Goal: Task Accomplishment & Management: Manage account settings

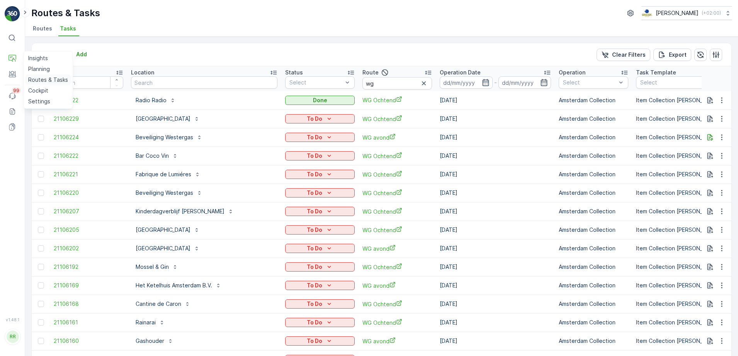
click at [39, 79] on p "Routes & Tasks" at bounding box center [48, 80] width 40 height 8
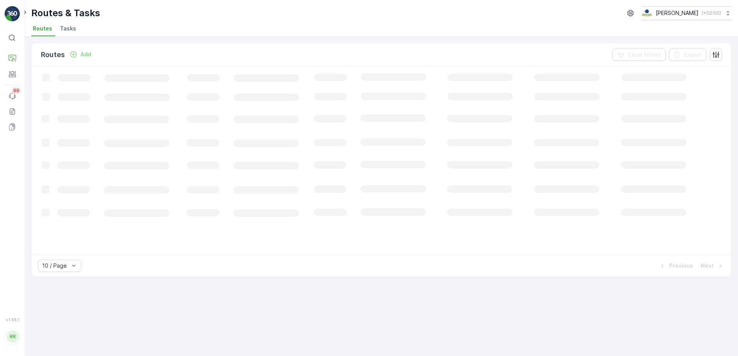
click at [63, 31] on span "Tasks" at bounding box center [68, 29] width 16 height 8
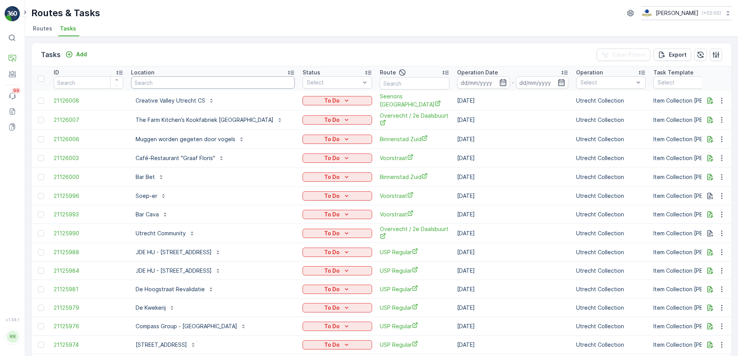
click at [186, 85] on input "text" at bounding box center [213, 82] width 164 height 12
type input "copp"
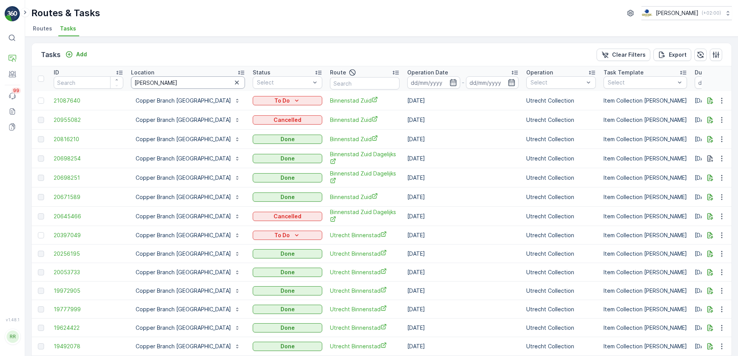
click at [178, 80] on input "copp" at bounding box center [188, 82] width 114 height 12
click at [449, 85] on icon "button" at bounding box center [452, 82] width 7 height 7
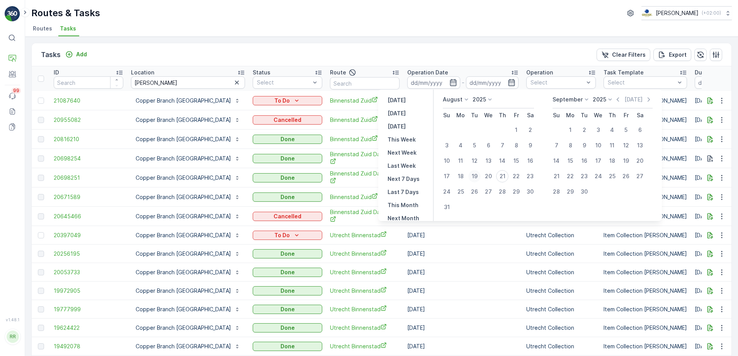
click at [477, 176] on div "19" at bounding box center [474, 176] width 12 height 12
type input "19.08.2025"
click at [462, 177] on div "18" at bounding box center [460, 176] width 12 height 12
type input "18.08.2025"
click at [461, 176] on div "18" at bounding box center [460, 176] width 12 height 12
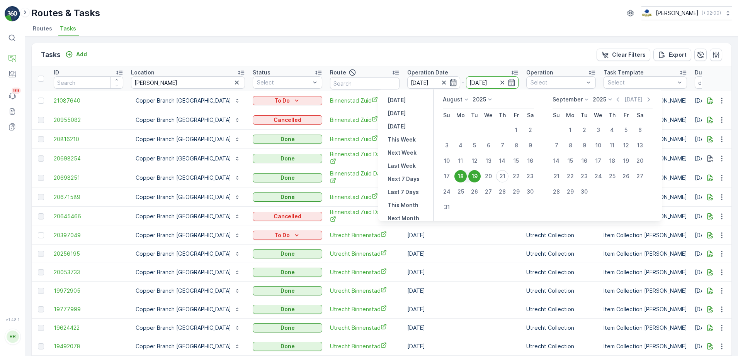
type input "[DATE]"
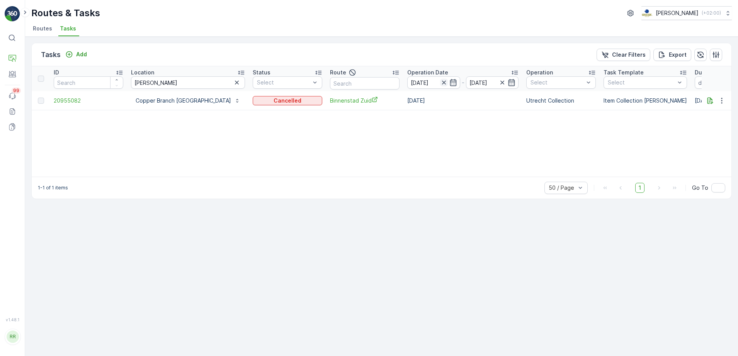
click at [441, 84] on icon "button" at bounding box center [443, 83] width 4 height 4
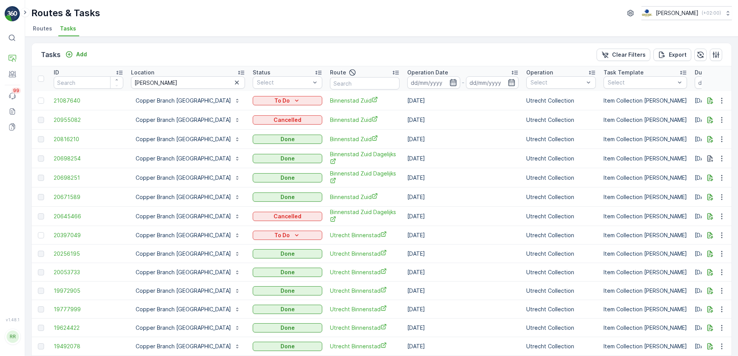
click at [449, 82] on icon "button" at bounding box center [452, 82] width 7 height 7
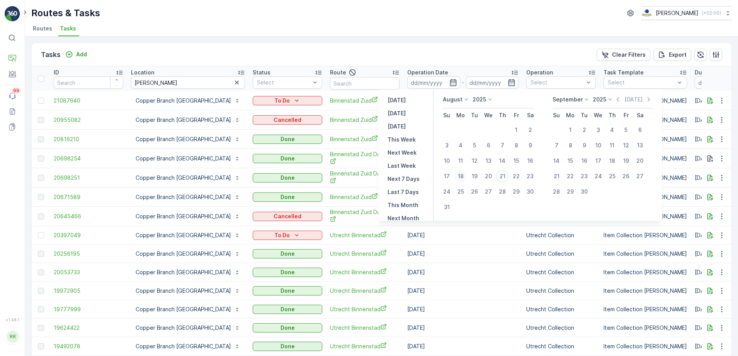
click at [464, 178] on div "18" at bounding box center [460, 176] width 12 height 12
type input "[DATE]"
click at [530, 175] on div "23" at bounding box center [530, 176] width 12 height 12
type input "[DATE]"
click at [465, 175] on div "18" at bounding box center [460, 176] width 12 height 12
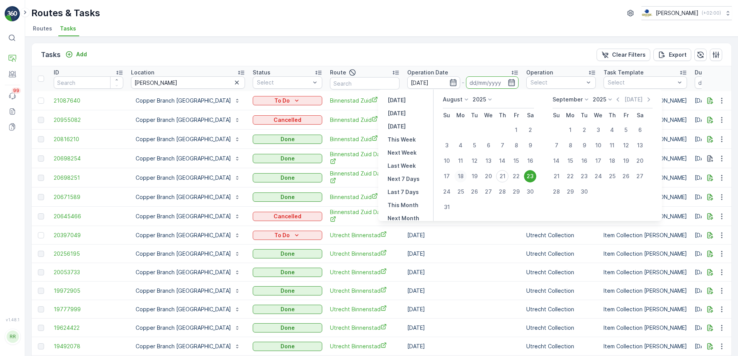
type input "[DATE]"
click at [531, 175] on div "23" at bounding box center [530, 176] width 12 height 12
type input "[DATE]"
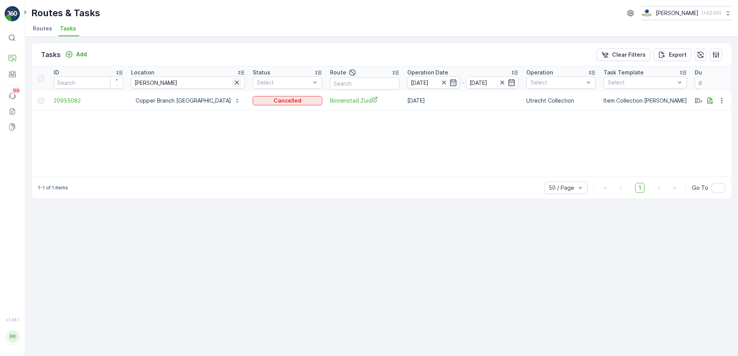
click at [233, 84] on icon "button" at bounding box center [237, 83] width 8 height 8
click at [330, 81] on input "text" at bounding box center [365, 83] width 70 height 12
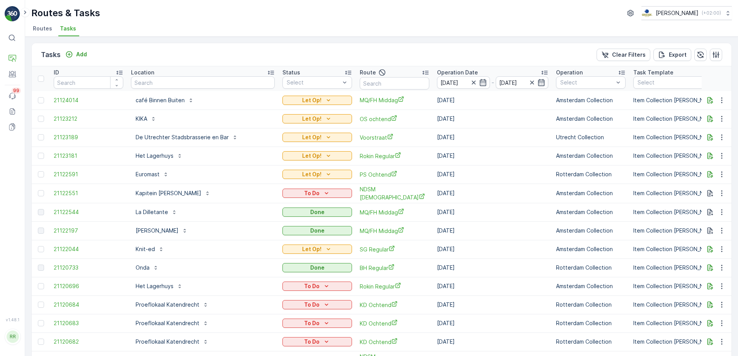
click at [366, 80] on input "text" at bounding box center [395, 83] width 70 height 12
type input "binn"
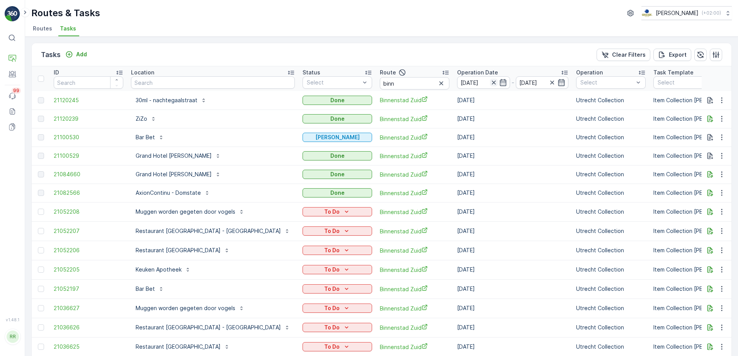
click at [490, 83] on icon "button" at bounding box center [494, 83] width 8 height 8
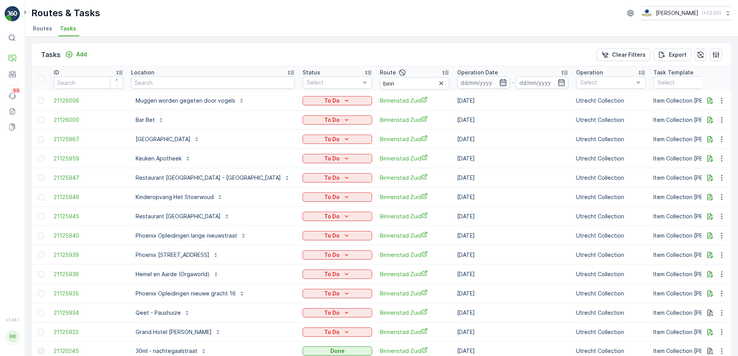
click at [499, 81] on icon "button" at bounding box center [502, 82] width 7 height 7
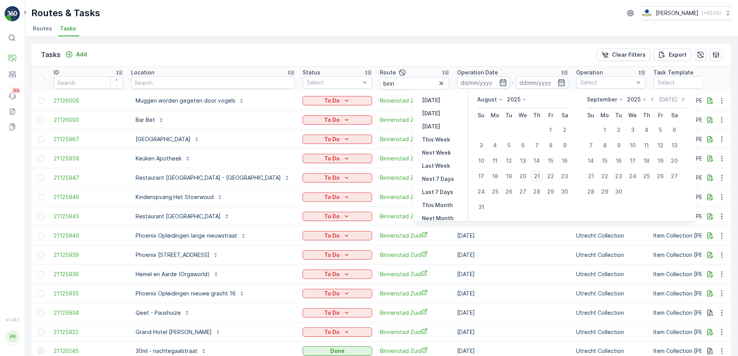
click at [539, 177] on div "21" at bounding box center [536, 176] width 12 height 12
type input "[DATE]"
click at [539, 177] on div "21" at bounding box center [536, 176] width 12 height 12
type input "[DATE]"
click at [539, 177] on div "21" at bounding box center [536, 176] width 12 height 12
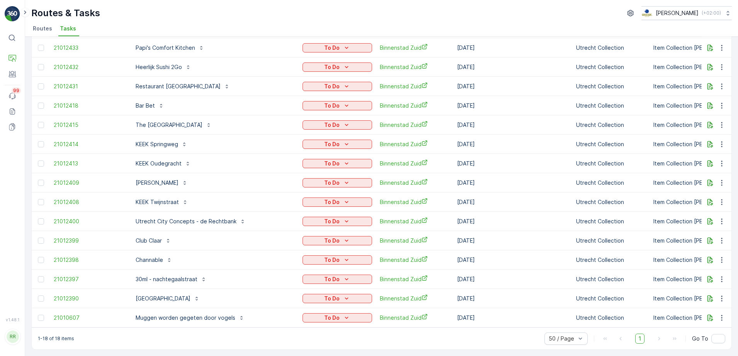
scroll to position [18, 0]
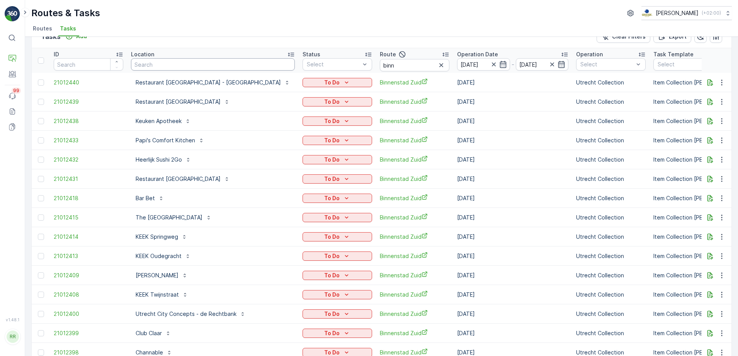
click at [169, 60] on input "text" at bounding box center [213, 64] width 164 height 12
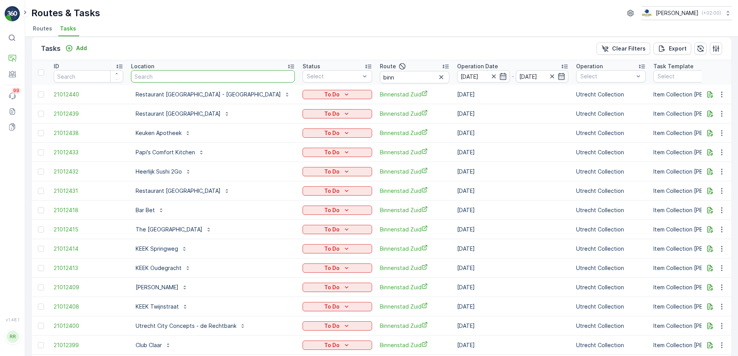
scroll to position [0, 0]
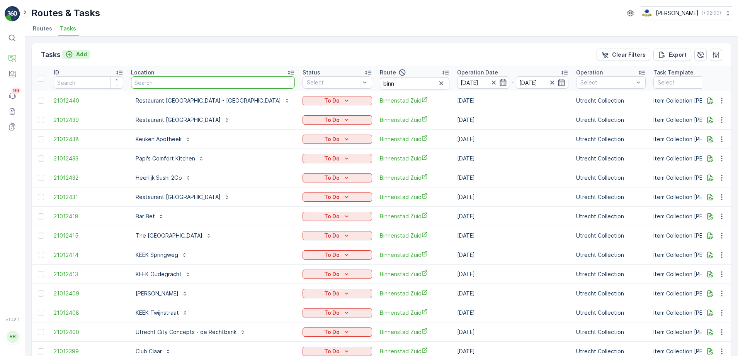
click at [81, 55] on p "Add" at bounding box center [81, 55] width 11 height 8
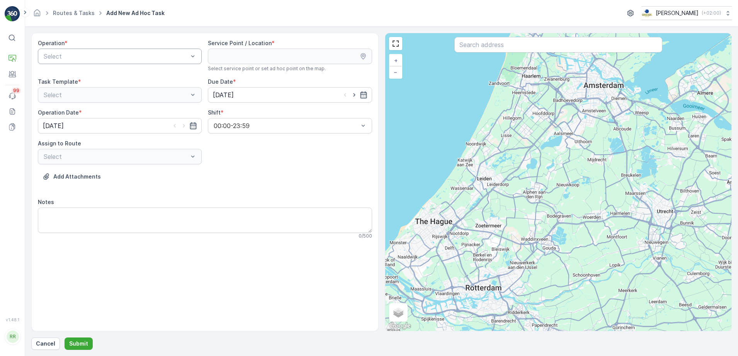
click at [156, 53] on div at bounding box center [116, 56] width 146 height 7
click at [75, 113] on span "Utrecht Collection" at bounding box center [68, 114] width 53 height 7
click at [541, 49] on input "text" at bounding box center [558, 44] width 208 height 15
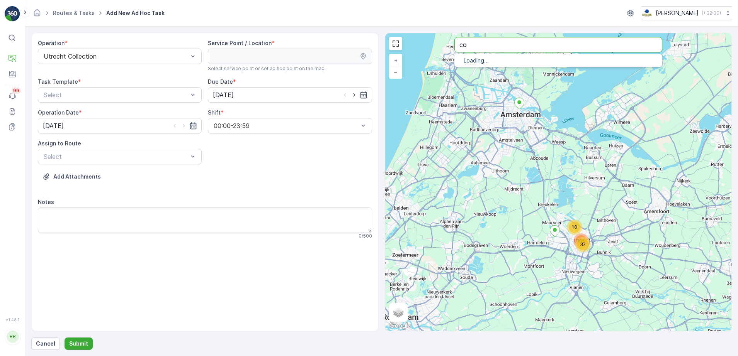
type input "co"
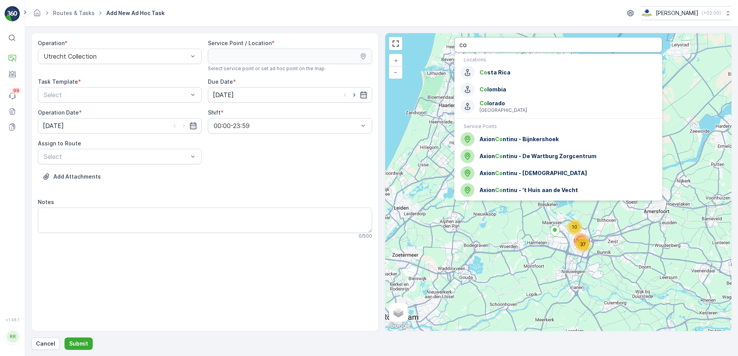
click at [521, 52] on input "co" at bounding box center [558, 44] width 208 height 15
type input "copper"
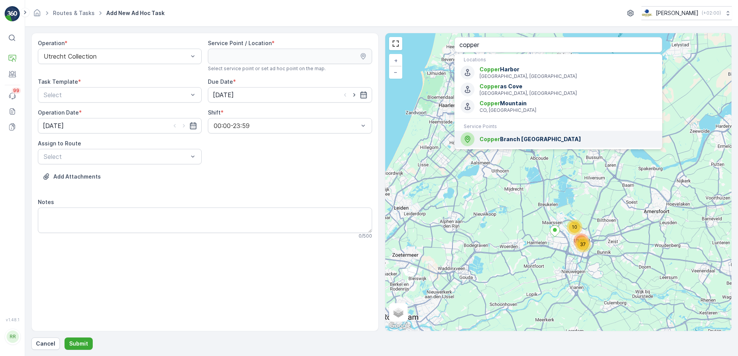
drag, startPoint x: 499, startPoint y: 141, endPoint x: 446, endPoint y: 135, distance: 53.2
click at [499, 140] on span "Copper Branch Nederland" at bounding box center [567, 140] width 176 height 8
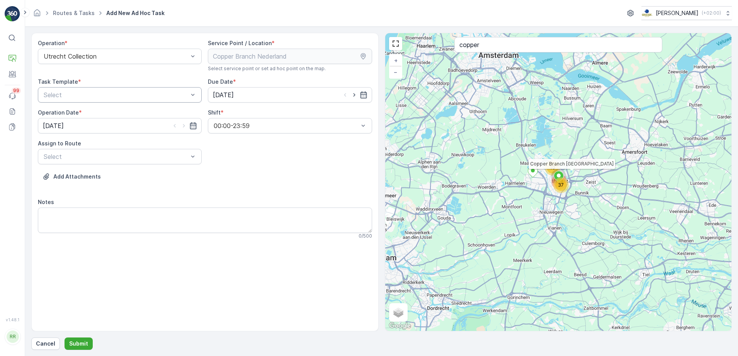
click at [78, 94] on div at bounding box center [116, 95] width 146 height 7
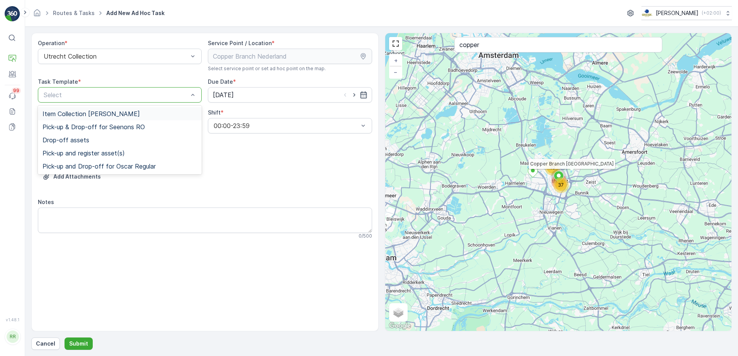
drag, startPoint x: 78, startPoint y: 112, endPoint x: 97, endPoint y: 113, distance: 19.3
click at [79, 112] on span "Item Collection [PERSON_NAME]" at bounding box center [90, 113] width 97 height 7
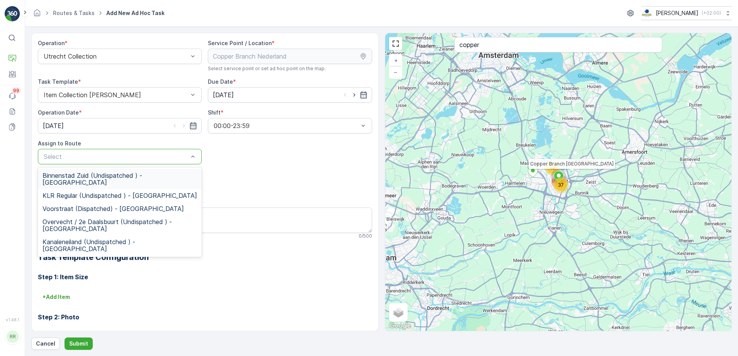
click at [95, 160] on div at bounding box center [116, 156] width 146 height 7
click at [93, 173] on span "Binnenstad Zuid (Undispatched ) - Utrecht" at bounding box center [119, 179] width 154 height 14
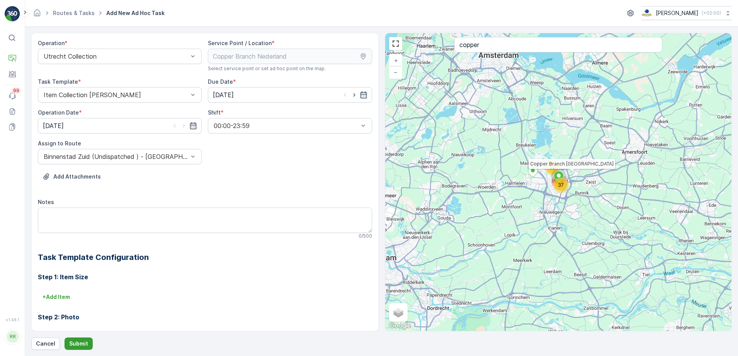
click at [84, 345] on p "Submit" at bounding box center [78, 344] width 19 height 8
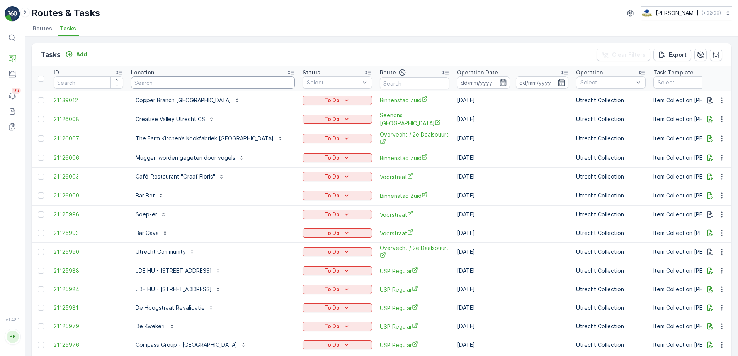
click at [249, 81] on input "text" at bounding box center [213, 82] width 164 height 12
click at [397, 84] on input "text" at bounding box center [415, 83] width 70 height 12
type input "overve"
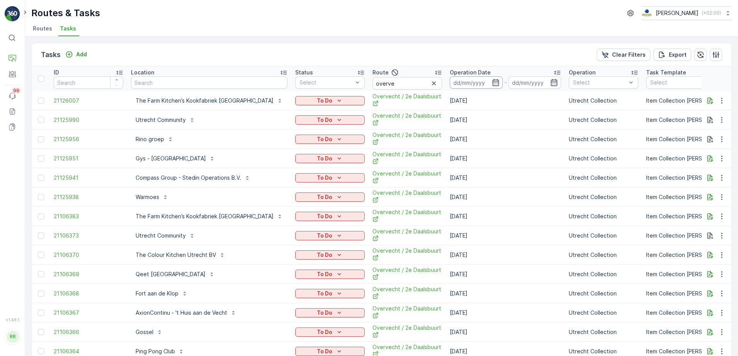
click at [468, 79] on input at bounding box center [475, 82] width 53 height 12
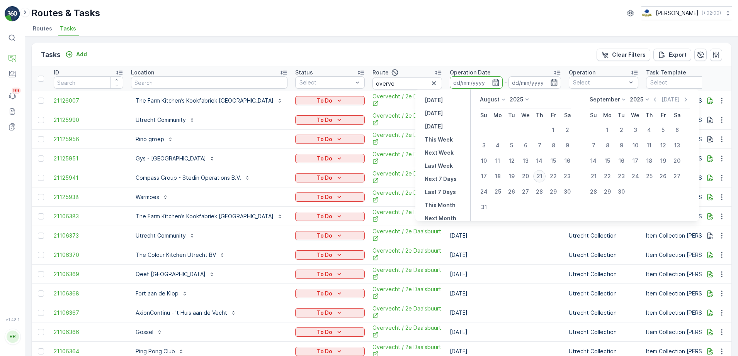
click at [540, 178] on div "21" at bounding box center [539, 176] width 12 height 12
type input "[DATE]"
click at [540, 178] on div "21" at bounding box center [539, 176] width 12 height 12
type input "[DATE]"
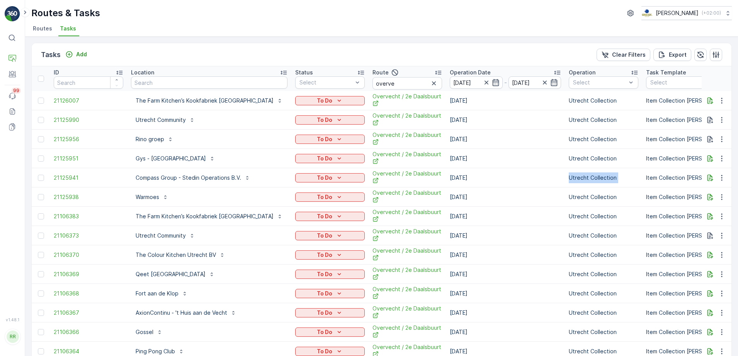
click at [565, 178] on td "Utrecht Collection" at bounding box center [603, 177] width 77 height 19
drag, startPoint x: 540, startPoint y: 178, endPoint x: 464, endPoint y: 54, distance: 144.6
click at [464, 54] on div "Tasks Add Clear Filters Export" at bounding box center [381, 54] width 699 height 23
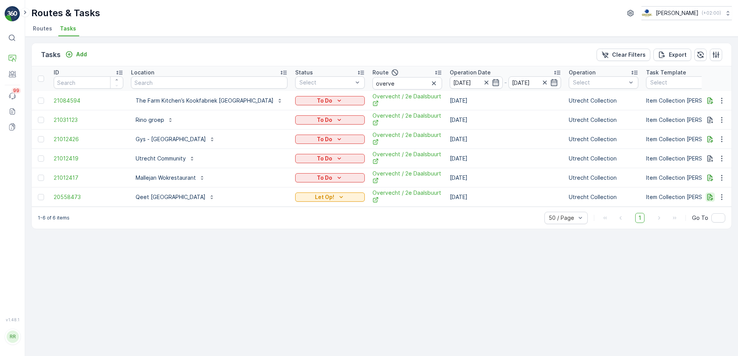
click at [712, 199] on icon "button" at bounding box center [710, 197] width 6 height 7
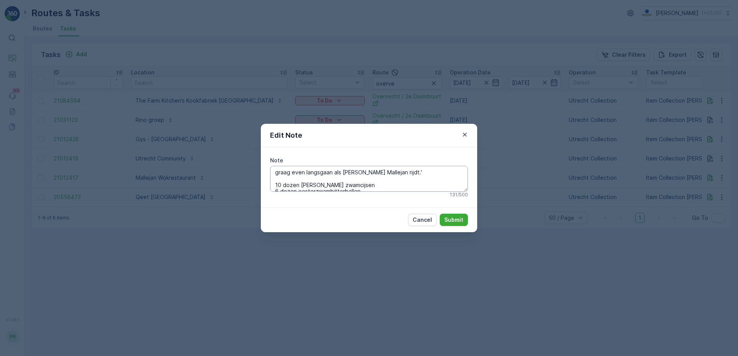
drag, startPoint x: 468, startPoint y: 170, endPoint x: 467, endPoint y: 177, distance: 6.6
click at [467, 177] on textarea "graag even langsgaan als je naar Mallejan rijdt.' 10 dozen grote zwamcijsen 6 d…" at bounding box center [369, 178] width 198 height 25
drag, startPoint x: 467, startPoint y: 132, endPoint x: 464, endPoint y: 134, distance: 4.0
click at [467, 132] on icon "button" at bounding box center [465, 135] width 8 height 8
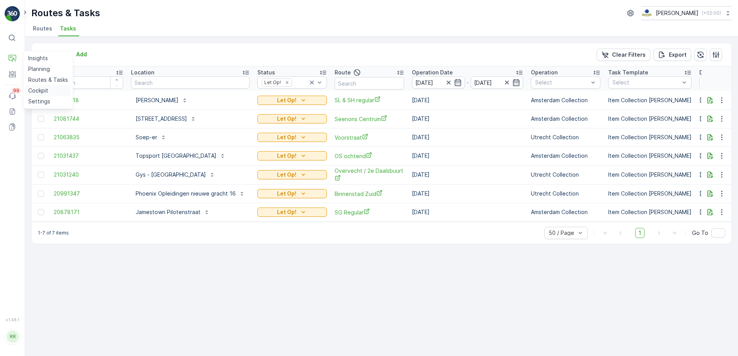
click at [37, 91] on p "Cockpit" at bounding box center [38, 91] width 20 height 8
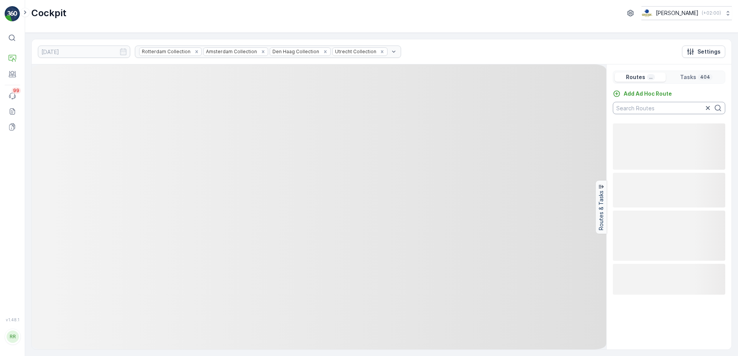
click at [663, 108] on input "text" at bounding box center [668, 108] width 112 height 12
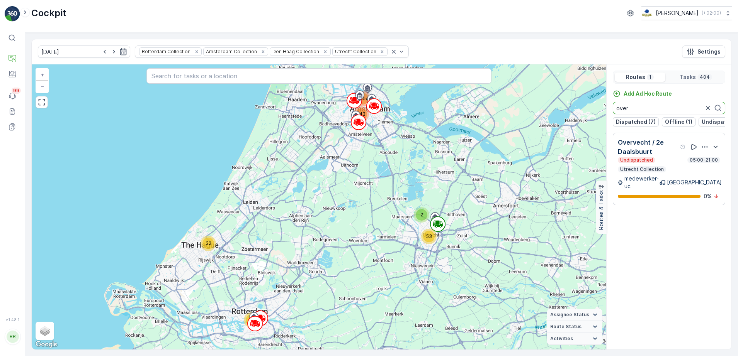
type input "over"
click at [707, 108] on icon "button" at bounding box center [708, 108] width 4 height 4
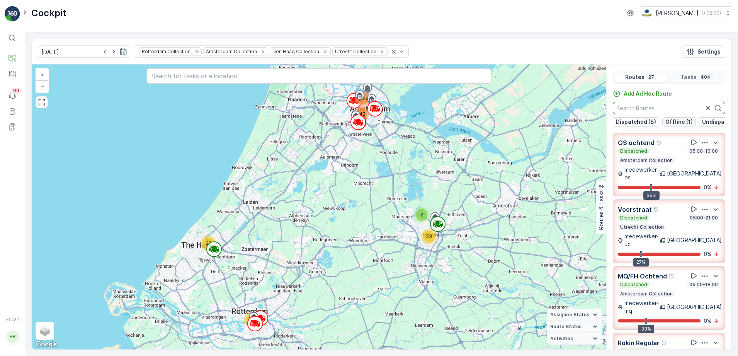
click at [674, 121] on p "Offline (1)" at bounding box center [678, 122] width 27 height 8
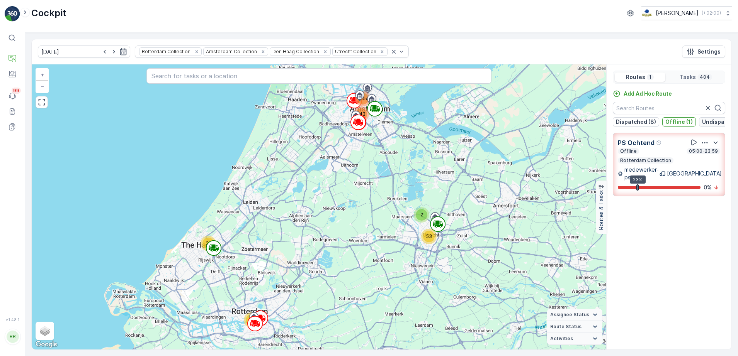
click at [706, 121] on p "Undispatched (17)" at bounding box center [726, 122] width 49 height 8
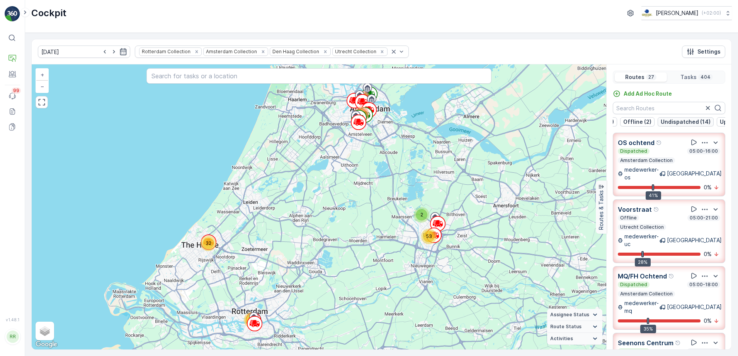
scroll to position [0, 46]
click at [691, 118] on p "Undispatched (14)" at bounding box center [685, 122] width 50 height 8
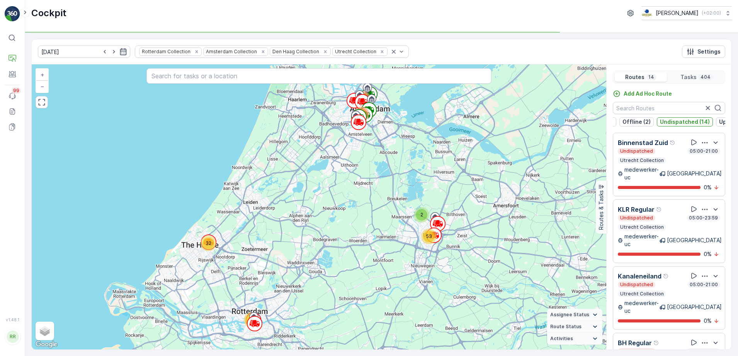
scroll to position [48, 0]
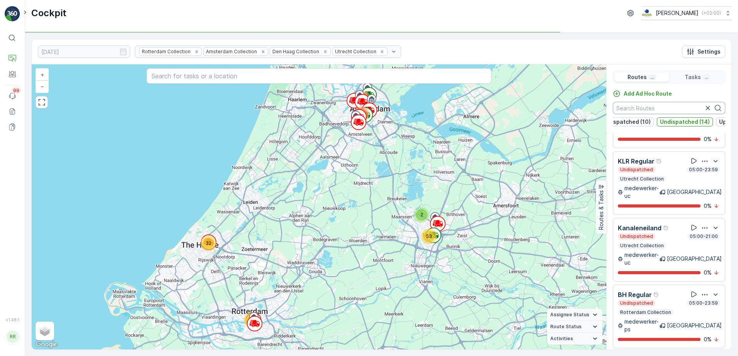
click at [669, 108] on input "text" at bounding box center [668, 108] width 112 height 12
click at [706, 108] on icon "button" at bounding box center [708, 108] width 8 height 8
click at [692, 123] on p "Undispatched (14)" at bounding box center [685, 122] width 50 height 8
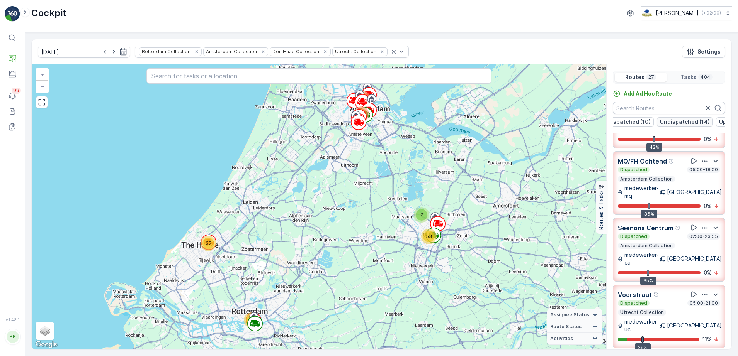
scroll to position [589, 0]
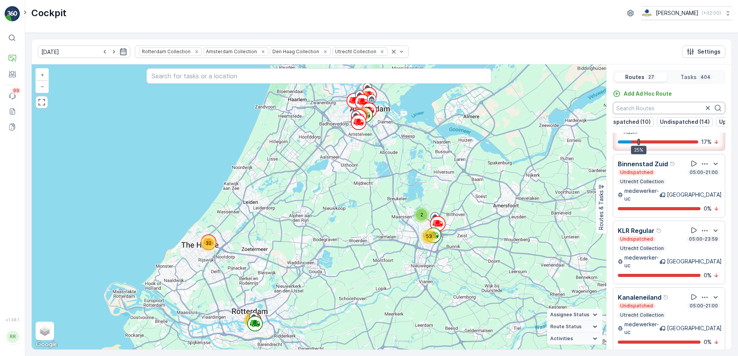
click at [667, 111] on input "text" at bounding box center [668, 108] width 112 height 12
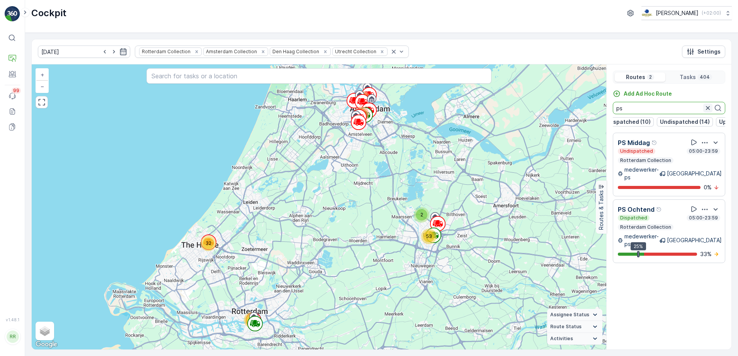
type input "ps"
drag, startPoint x: 705, startPoint y: 107, endPoint x: 702, endPoint y: 114, distance: 8.0
click at [706, 107] on icon "button" at bounding box center [708, 108] width 8 height 8
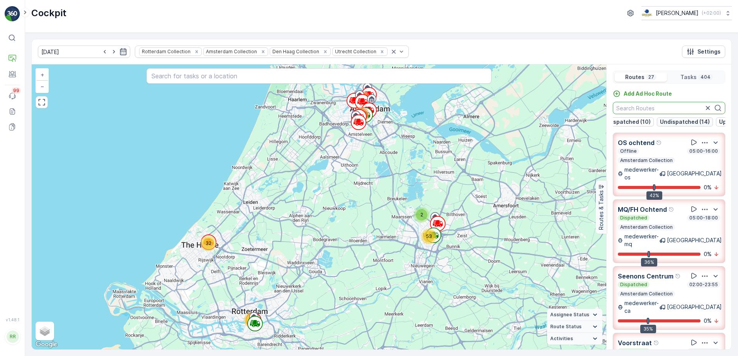
click at [686, 121] on p "Undispatched (14)" at bounding box center [685, 122] width 50 height 8
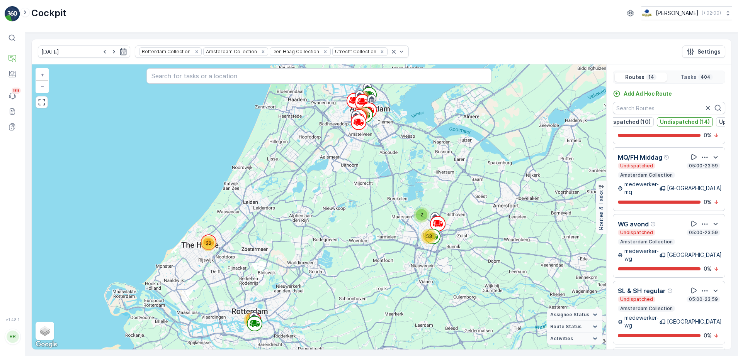
scroll to position [386, 0]
click at [694, 120] on p "Undispatched (14)" at bounding box center [685, 122] width 50 height 8
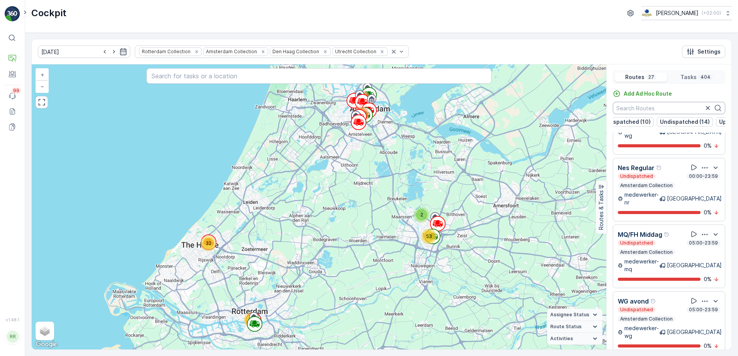
click at [678, 108] on input "text" at bounding box center [668, 108] width 112 height 12
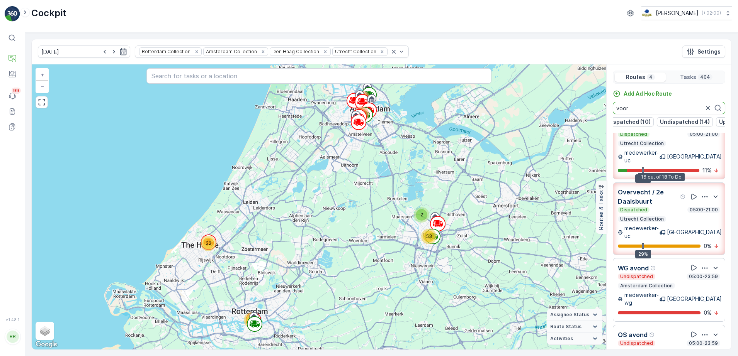
scroll to position [3, 0]
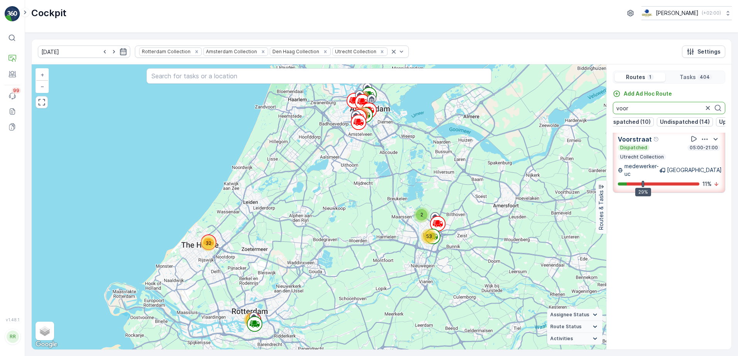
drag, startPoint x: 634, startPoint y: 108, endPoint x: 602, endPoint y: 110, distance: 31.4
click at [602, 110] on div "2 32 105 69 143 53 + − Satellite Roadmap Terrain Hybrid Leaflet Keyboard shortc…" at bounding box center [381, 206] width 699 height 285
type input "p"
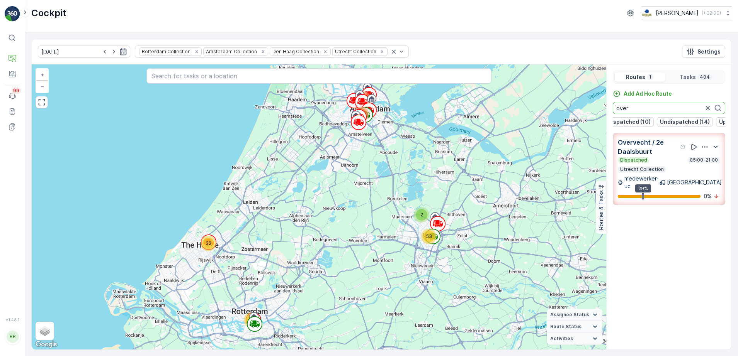
drag, startPoint x: 636, startPoint y: 110, endPoint x: 604, endPoint y: 115, distance: 32.8
click at [604, 115] on div "2 32 105 69 143 53 + − Satellite Roadmap Terrain Hybrid Leaflet Keyboard shortc…" at bounding box center [381, 206] width 699 height 285
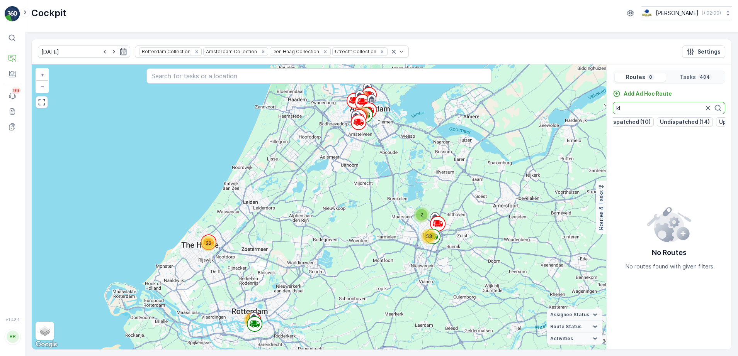
type input "k"
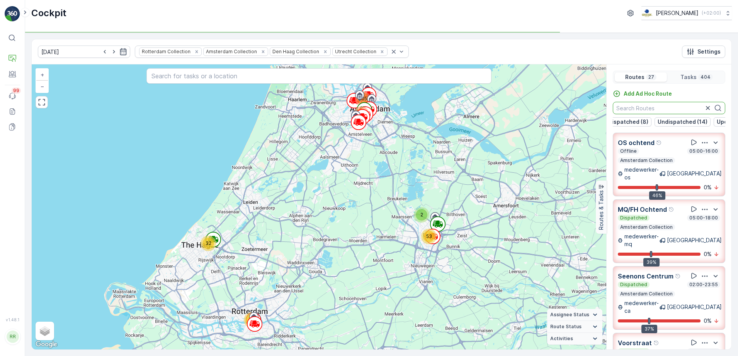
scroll to position [0, 46]
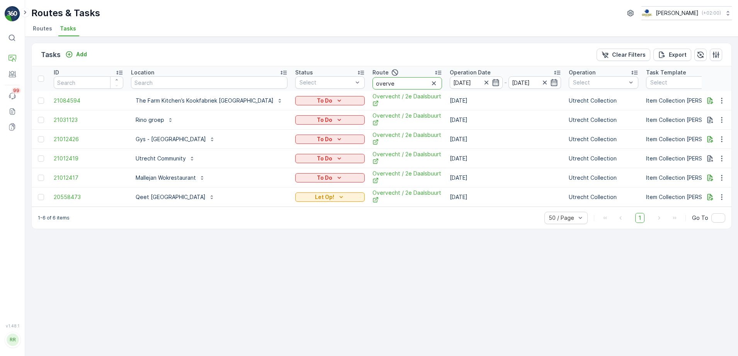
drag, startPoint x: 358, startPoint y: 87, endPoint x: 307, endPoint y: 90, distance: 51.5
click at [307, 90] on tr "ID Location Status Select Route overve Operation Date 21.08.2025 - 21.08.2025 O…" at bounding box center [671, 78] width 1278 height 25
type input "kanalen"
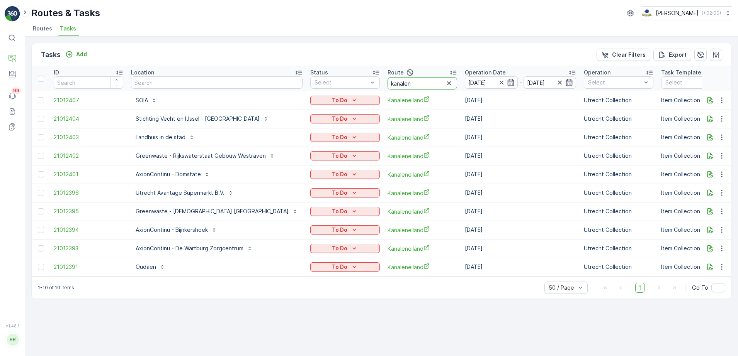
drag, startPoint x: 394, startPoint y: 85, endPoint x: 358, endPoint y: 87, distance: 36.4
click at [383, 87] on th "Route kanalen" at bounding box center [421, 78] width 77 height 25
type input "binnen"
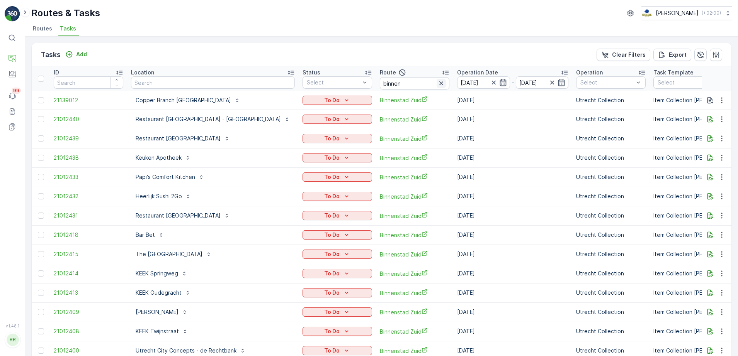
click at [439, 83] on icon "button" at bounding box center [441, 83] width 4 height 4
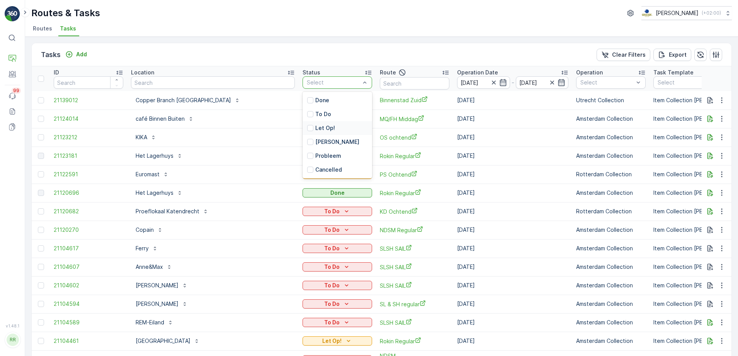
click at [307, 127] on div at bounding box center [310, 128] width 6 height 6
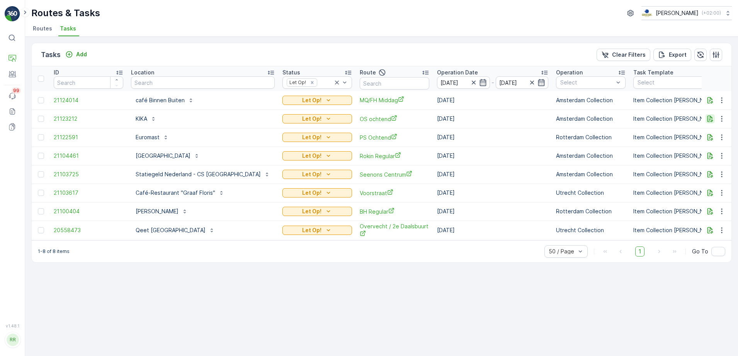
click at [710, 118] on icon "button" at bounding box center [710, 119] width 8 height 8
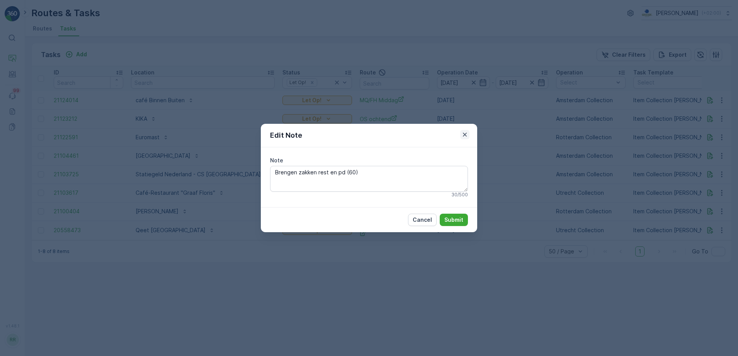
click at [465, 136] on icon "button" at bounding box center [465, 135] width 8 height 8
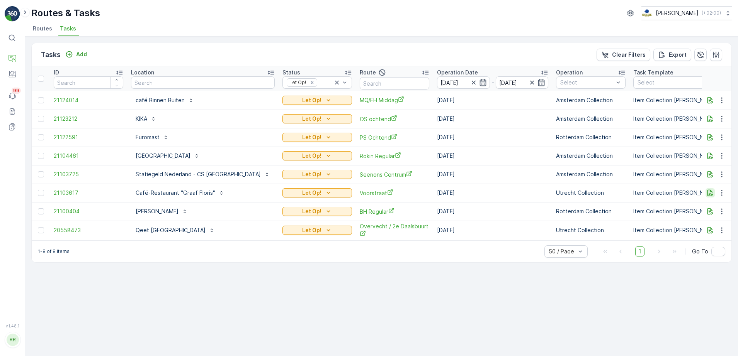
click at [709, 194] on icon "button" at bounding box center [710, 193] width 6 height 7
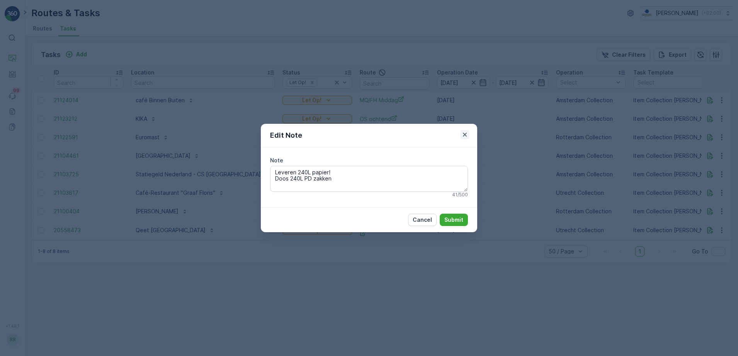
click at [465, 136] on icon "button" at bounding box center [465, 135] width 8 height 8
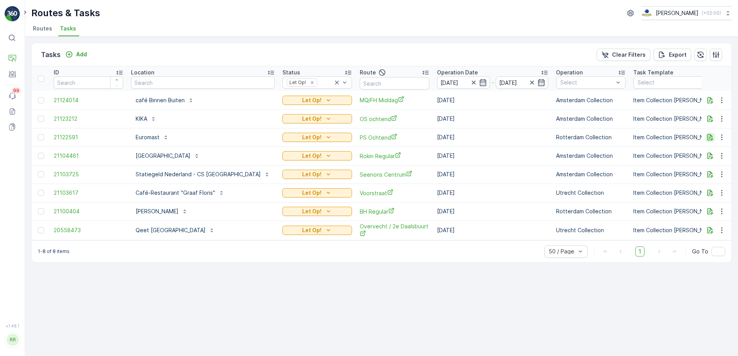
click at [712, 139] on icon "button" at bounding box center [710, 138] width 8 height 8
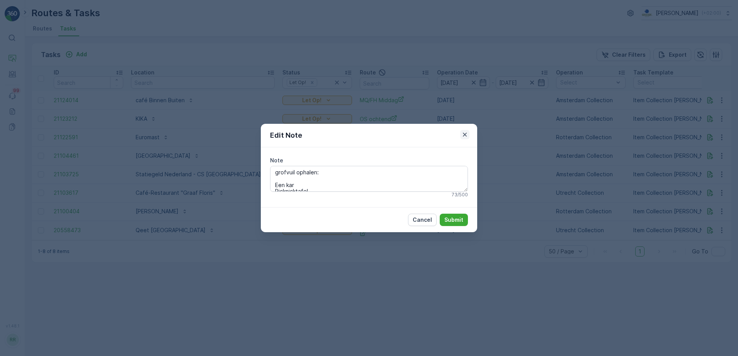
click at [464, 135] on icon "button" at bounding box center [465, 135] width 8 height 8
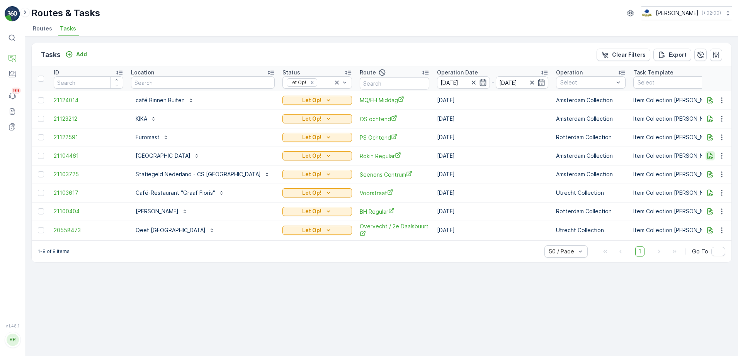
click at [714, 153] on button "button" at bounding box center [709, 155] width 9 height 9
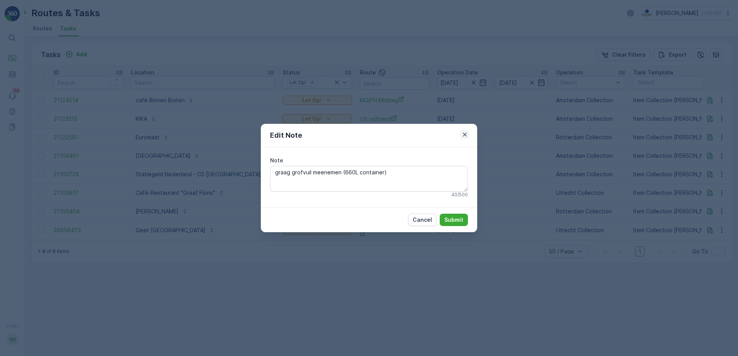
click at [466, 134] on icon "button" at bounding box center [465, 135] width 8 height 8
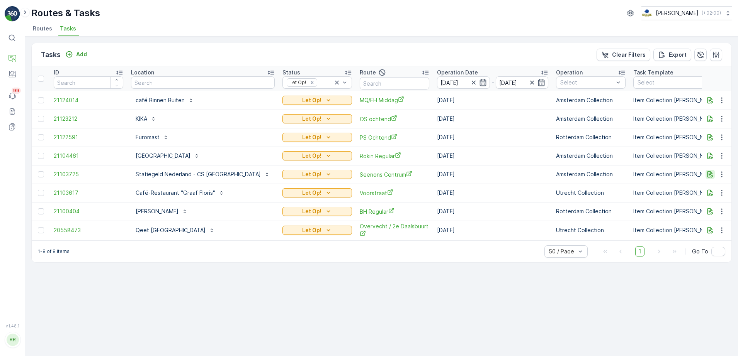
click at [712, 173] on icon "button" at bounding box center [710, 175] width 8 height 8
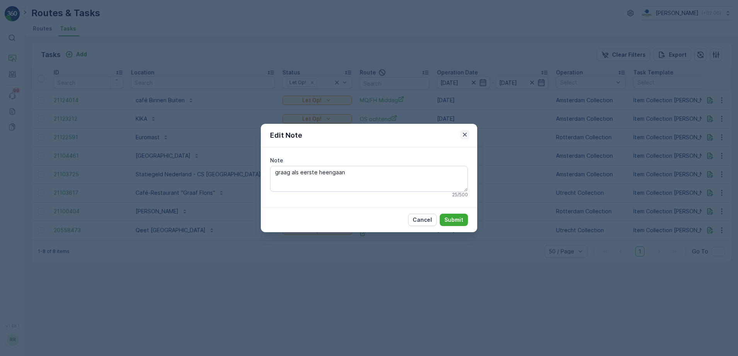
click at [467, 137] on icon "button" at bounding box center [465, 135] width 8 height 8
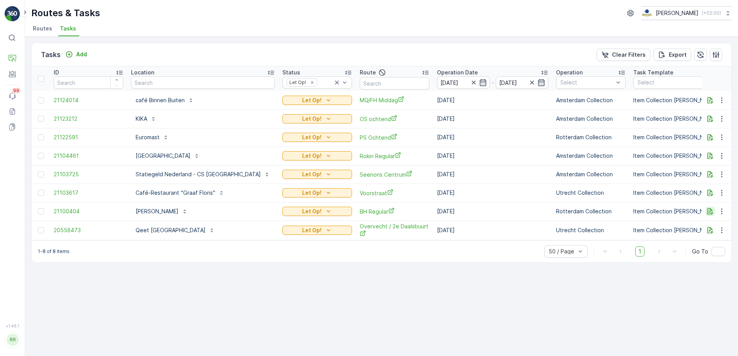
click at [710, 212] on icon "button" at bounding box center [710, 212] width 6 height 7
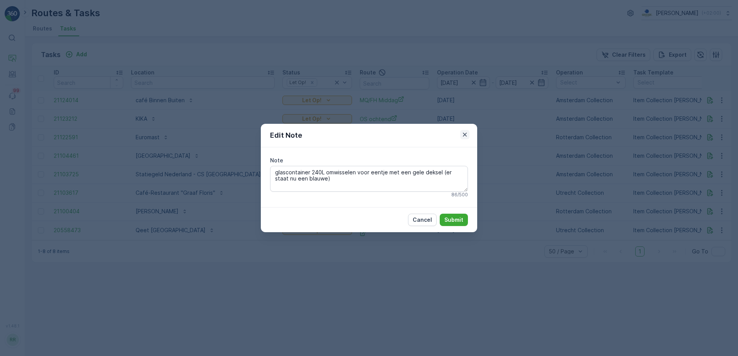
click at [466, 134] on icon "button" at bounding box center [465, 135] width 4 height 4
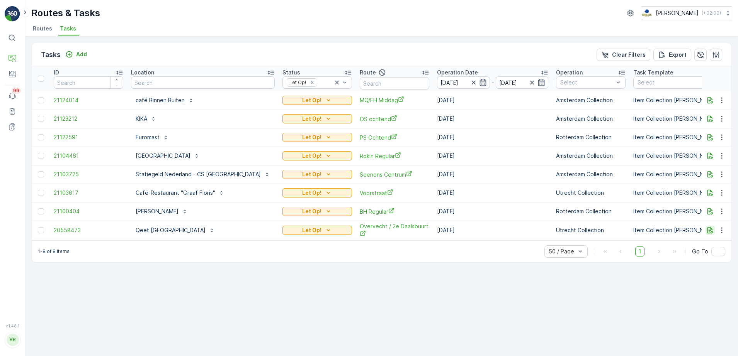
click at [708, 230] on icon "button" at bounding box center [710, 231] width 8 height 8
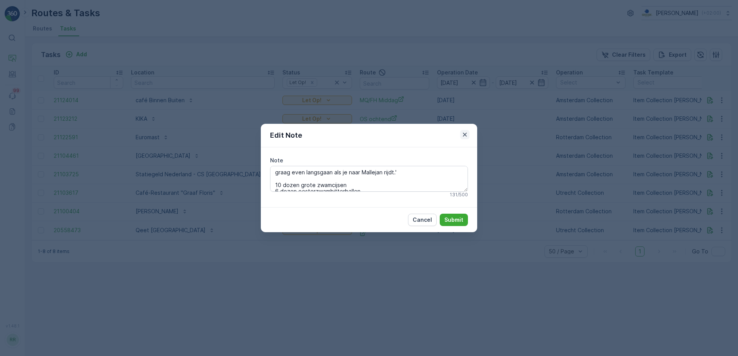
click at [465, 136] on icon "button" at bounding box center [465, 135] width 4 height 4
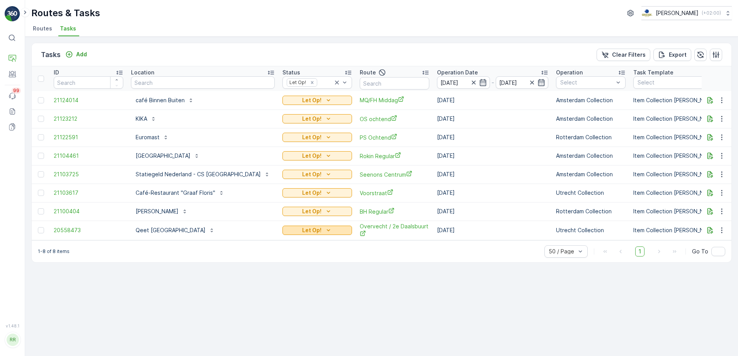
click at [302, 229] on p "Let Op!" at bounding box center [311, 231] width 19 height 8
click at [328, 270] on div "Tasks Add Clear Filters Export ID Location Status Let Op! Route Operation Date …" at bounding box center [381, 197] width 712 height 320
click at [708, 230] on icon "button" at bounding box center [710, 231] width 8 height 8
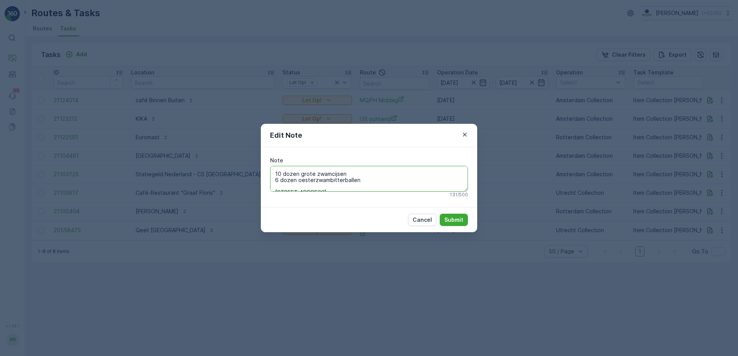
scroll to position [11, 0]
click at [464, 134] on icon "button" at bounding box center [465, 135] width 4 height 4
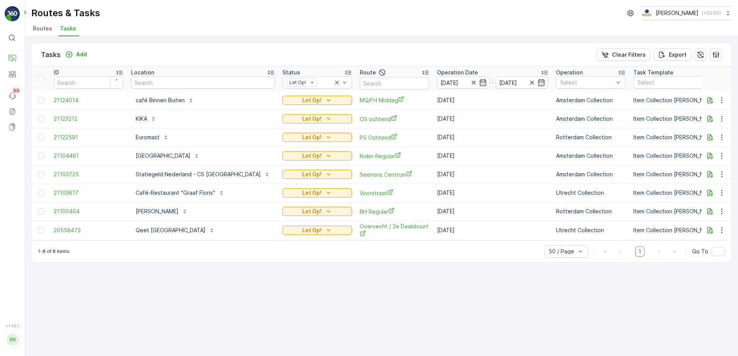
drag, startPoint x: 312, startPoint y: 265, endPoint x: 312, endPoint y: 259, distance: 5.4
click at [312, 263] on div "1-8 of 8 items 50 / Page 1 Go To" at bounding box center [381, 252] width 699 height 22
click at [711, 120] on icon "button" at bounding box center [710, 119] width 6 height 7
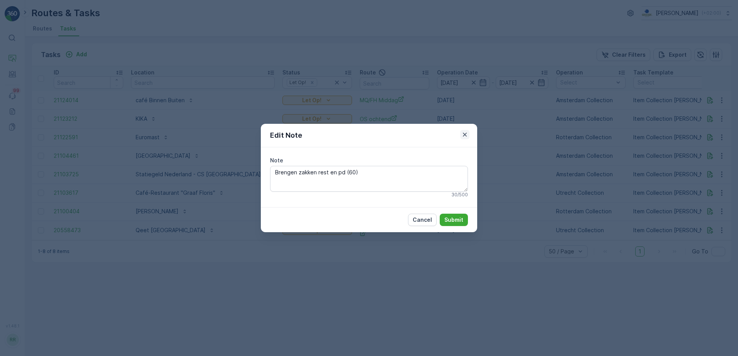
click at [464, 136] on icon "button" at bounding box center [465, 135] width 8 height 8
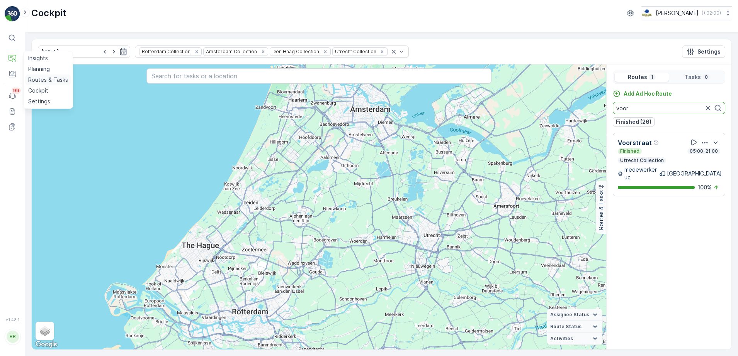
drag, startPoint x: 35, startPoint y: 80, endPoint x: 53, endPoint y: 78, distance: 17.9
click at [35, 80] on p "Routes & Tasks" at bounding box center [48, 80] width 40 height 8
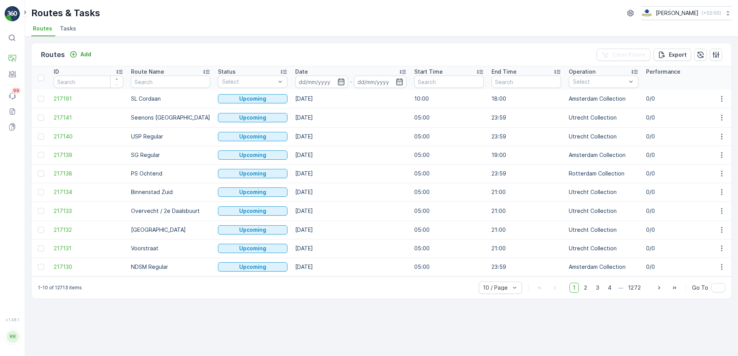
click at [60, 29] on span "Tasks" at bounding box center [68, 29] width 16 height 8
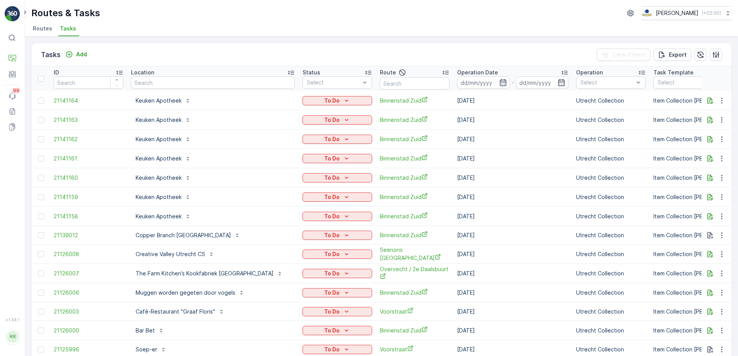
click at [185, 74] on div "Location" at bounding box center [213, 73] width 164 height 8
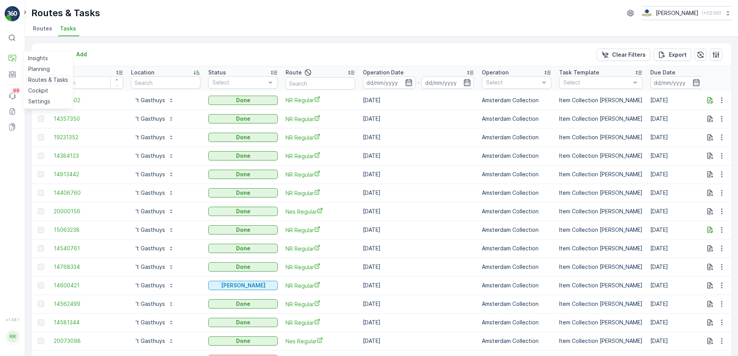
click at [42, 80] on p "Routes & Tasks" at bounding box center [48, 80] width 40 height 8
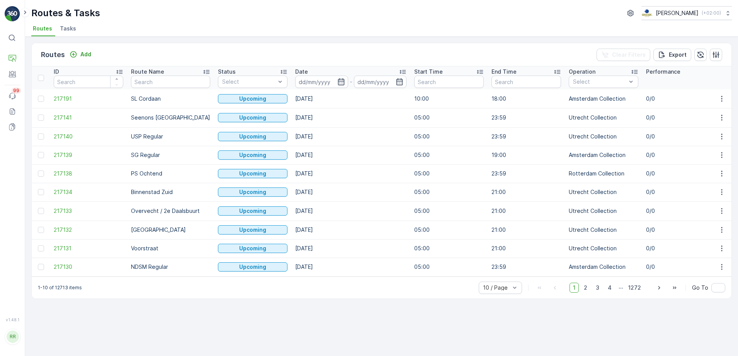
click at [68, 25] on span "Tasks" at bounding box center [68, 29] width 16 height 8
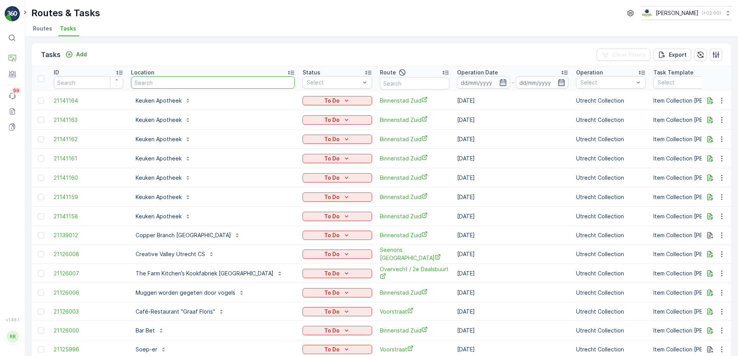
click at [183, 83] on input "text" at bounding box center [213, 82] width 164 height 12
click at [226, 82] on input "text" at bounding box center [213, 82] width 164 height 12
type input "edge"
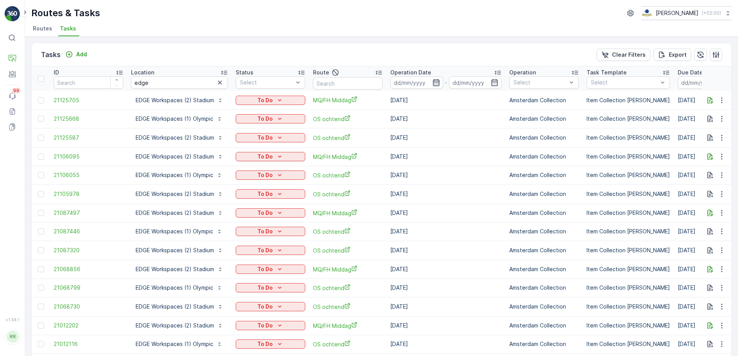
click at [439, 81] on icon "button" at bounding box center [436, 82] width 7 height 7
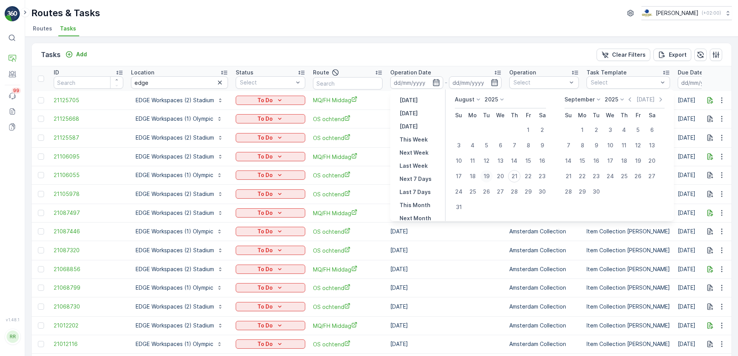
click at [489, 178] on div "19" at bounding box center [486, 176] width 12 height 12
type input "[DATE]"
click at [543, 176] on div "23" at bounding box center [542, 176] width 12 height 12
type input "[DATE]"
click at [489, 179] on div "19" at bounding box center [486, 176] width 12 height 12
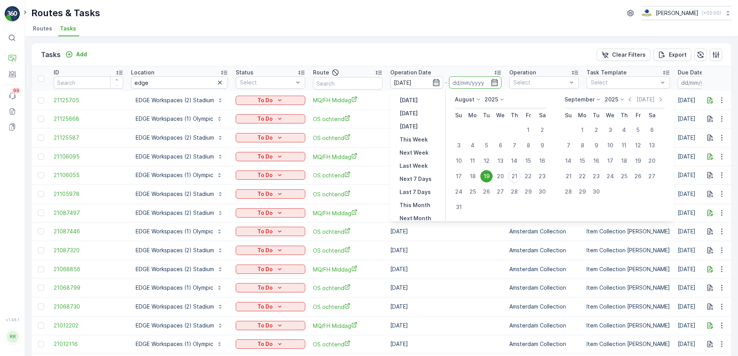
type input "[DATE]"
click at [544, 174] on div "23" at bounding box center [542, 176] width 12 height 12
type input "[DATE]"
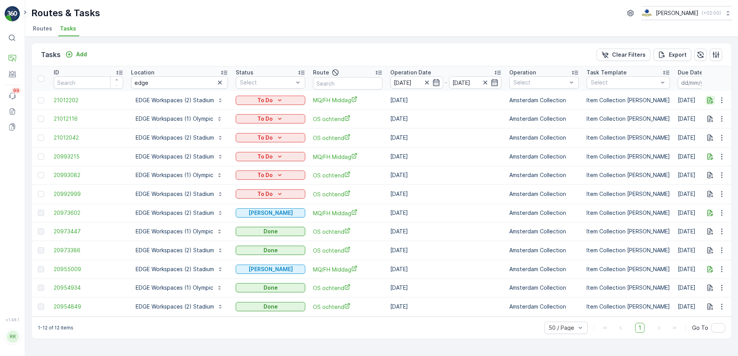
click at [711, 102] on icon "button" at bounding box center [710, 101] width 8 height 8
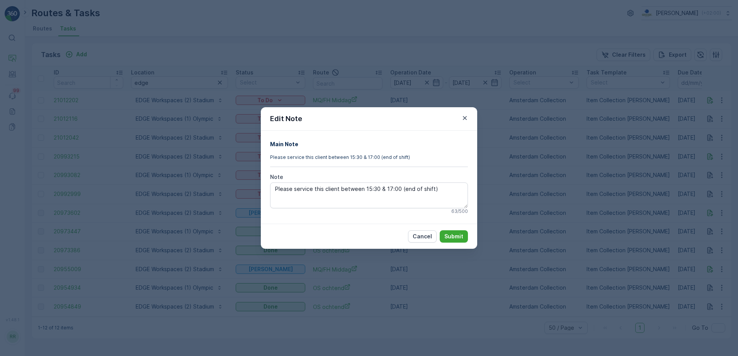
drag, startPoint x: 465, startPoint y: 120, endPoint x: 505, endPoint y: 123, distance: 40.3
click at [465, 120] on icon "button" at bounding box center [465, 118] width 8 height 8
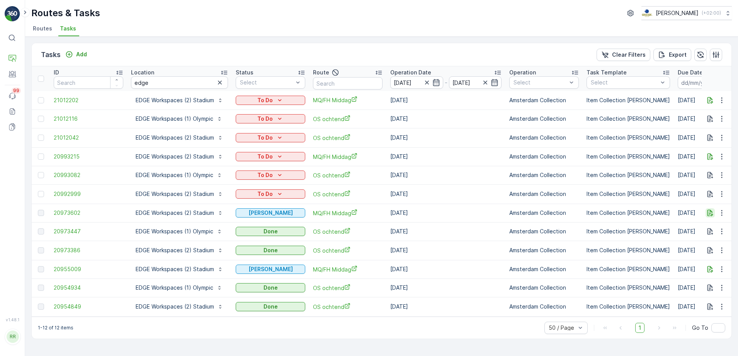
click at [712, 209] on icon "button" at bounding box center [710, 213] width 8 height 8
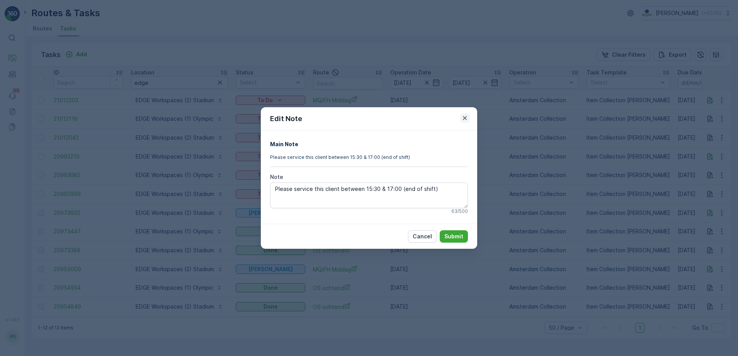
click at [464, 118] on icon "button" at bounding box center [465, 118] width 4 height 4
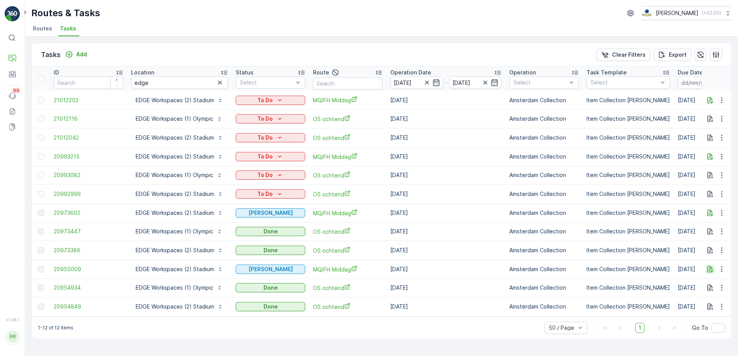
click at [709, 268] on icon "button" at bounding box center [710, 270] width 8 height 8
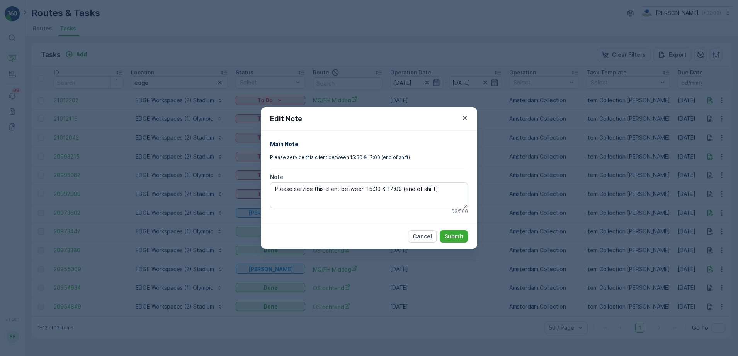
click at [468, 119] on icon "button" at bounding box center [465, 118] width 8 height 8
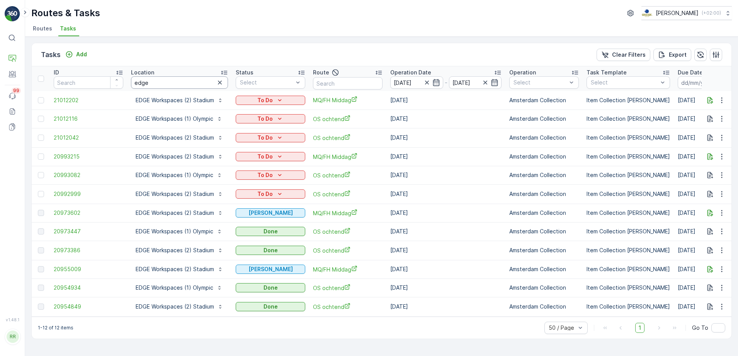
click at [185, 84] on input "edge" at bounding box center [179, 82] width 97 height 12
drag, startPoint x: 128, startPoint y: 97, endPoint x: 214, endPoint y: 102, distance: 85.4
click at [214, 102] on td "EDGE Workspaces (2) Stadium" at bounding box center [179, 100] width 105 height 19
copy p "EDGE Workspaces (2) Stadium"
click at [112, 86] on tr "ID Location edge Status Select Route Operation Date 19.08.2025 - 23.08.2025 Ope…" at bounding box center [641, 78] width 1219 height 25
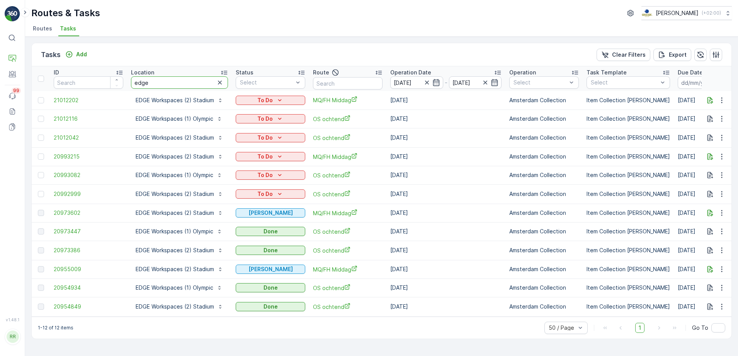
paste input "EDGE Workspaces (2) Stadium"
type input "EDGE Workspaces (2) Stadium"
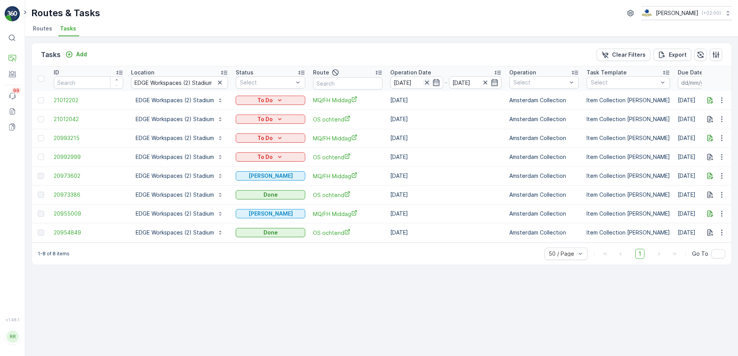
click at [426, 84] on icon "button" at bounding box center [427, 83] width 8 height 8
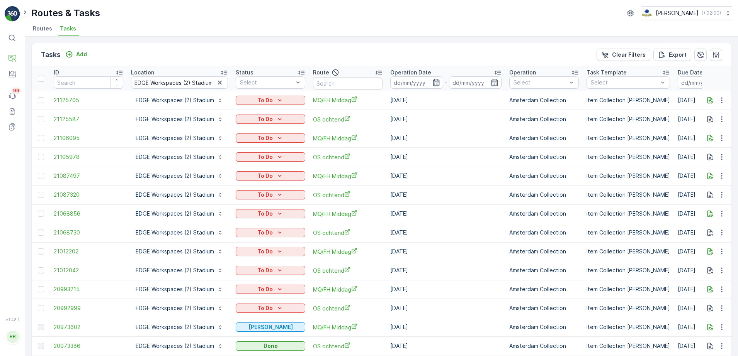
click at [434, 84] on icon "button" at bounding box center [436, 82] width 7 height 7
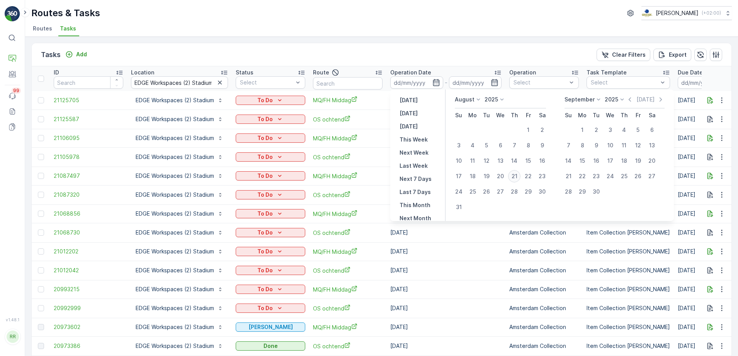
click at [516, 178] on div "21" at bounding box center [514, 176] width 12 height 12
type input "[DATE]"
click at [514, 177] on div "21" at bounding box center [514, 176] width 12 height 12
type input "[DATE]"
click at [518, 176] on div "21" at bounding box center [514, 176] width 12 height 12
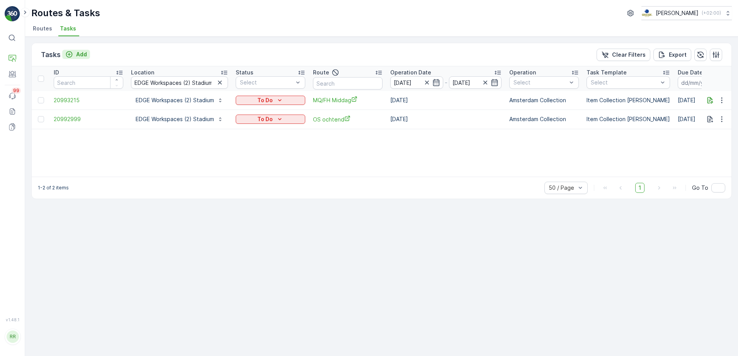
click at [83, 52] on p "Add" at bounding box center [81, 55] width 11 height 8
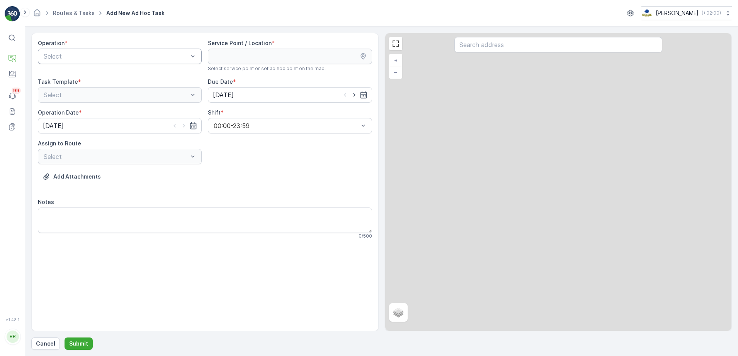
click at [125, 58] on div at bounding box center [116, 56] width 146 height 7
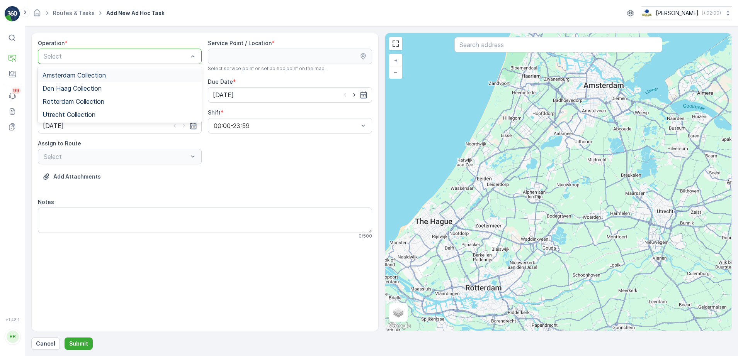
click at [129, 78] on div "Amsterdam Collection" at bounding box center [119, 75] width 154 height 7
click at [552, 44] on input "text" at bounding box center [558, 44] width 208 height 15
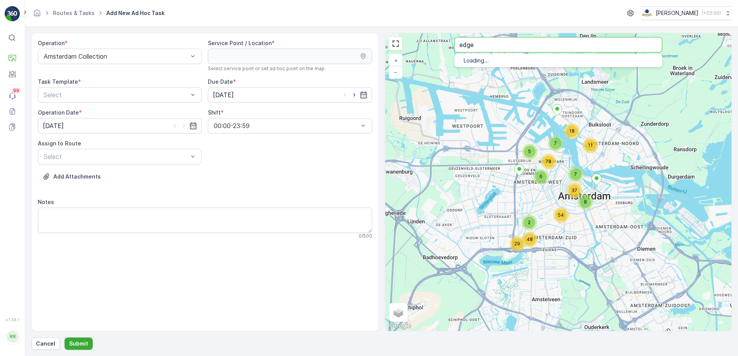
type input "edge"
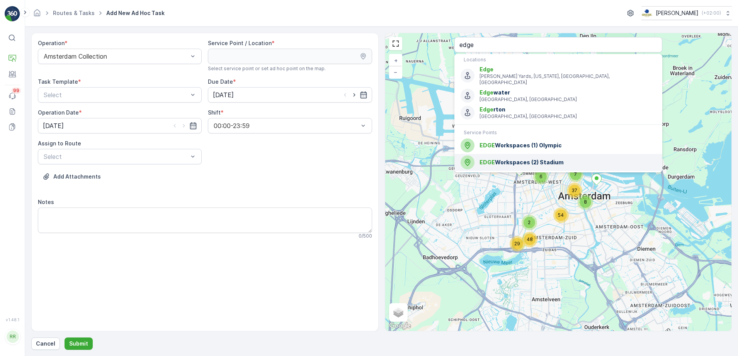
click at [518, 159] on span "EDGE Workspaces (2) Stadium" at bounding box center [567, 163] width 176 height 8
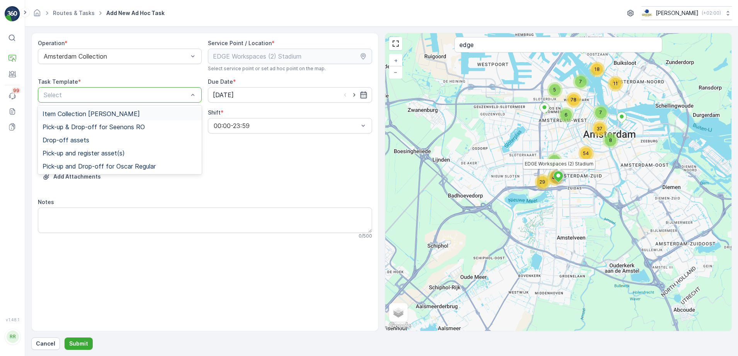
click at [165, 95] on div at bounding box center [116, 95] width 146 height 7
click at [129, 111] on span "Item Collection [PERSON_NAME]" at bounding box center [90, 113] width 97 height 7
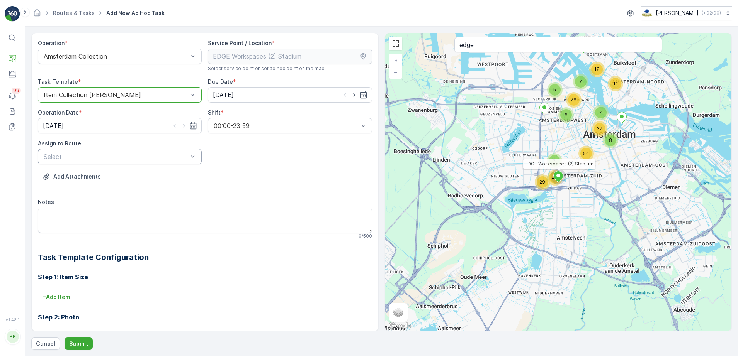
click at [133, 153] on div at bounding box center [116, 156] width 146 height 7
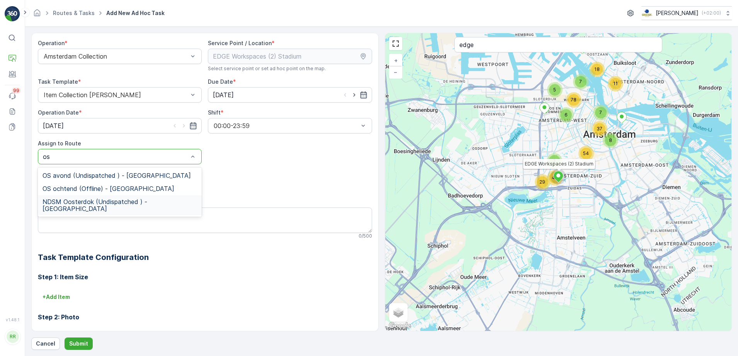
type input "o"
type input "s"
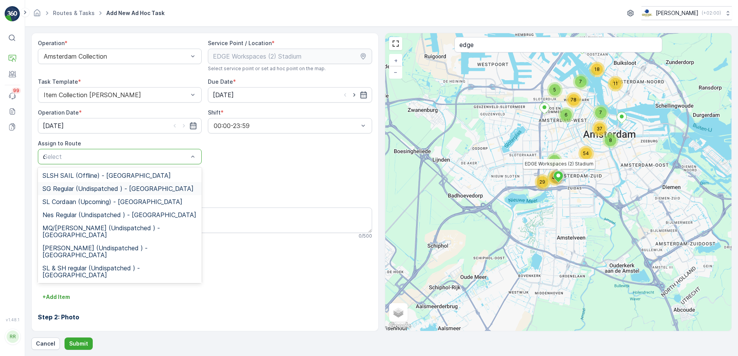
type input "os"
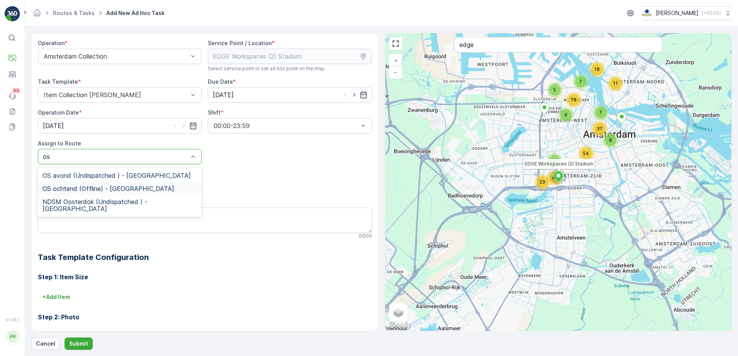
click at [122, 188] on span "OS ochtend (Offline) - Amsterdam" at bounding box center [108, 188] width 132 height 7
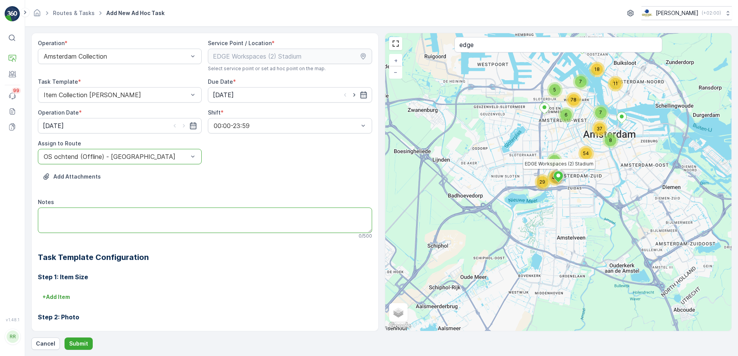
click at [119, 214] on textarea "Notes" at bounding box center [205, 220] width 334 height 25
paste textarea "2x rest 660L, 2 paper 660L, 1x PD 240 L, 1x swill 120 L"
click at [42, 214] on textarea "2x rest 660L, 2 paper 660L, 1x PD 240 L, 1x swill 120 L" at bounding box center [205, 220] width 334 height 25
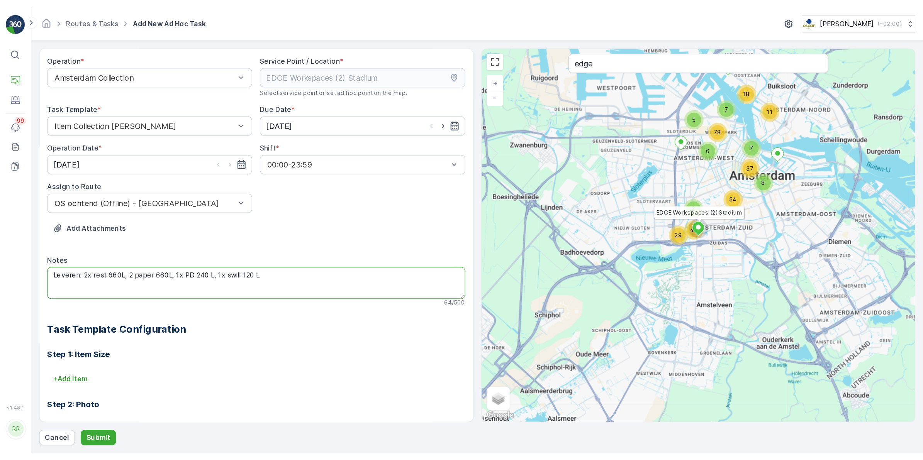
scroll to position [97, 0]
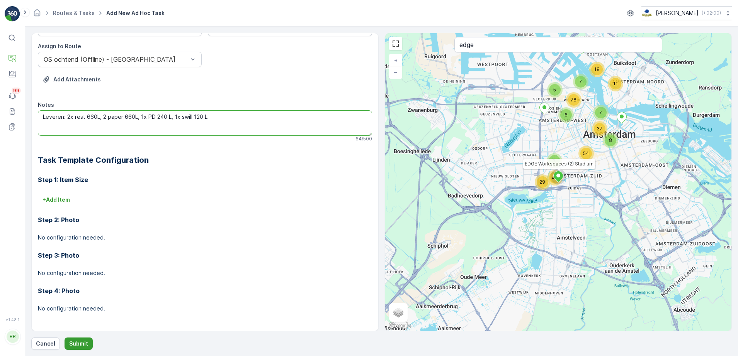
type textarea "Leveren: 2x rest 660L, 2 paper 660L, 1x PD 240 L, 1x swill 120 L"
click at [83, 344] on p "Submit" at bounding box center [78, 344] width 19 height 8
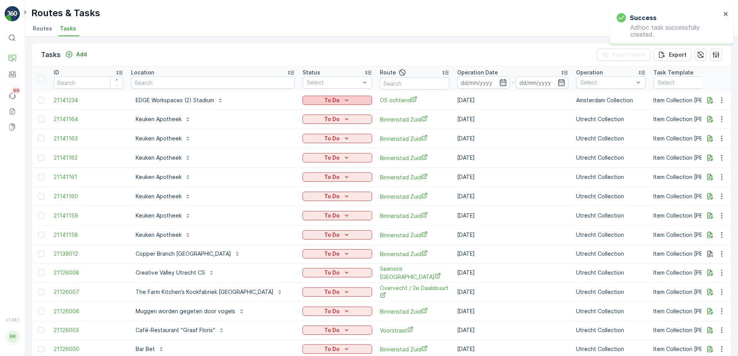
click at [343, 100] on icon "To Do" at bounding box center [347, 101] width 8 height 8
click at [313, 112] on span "Let Op!" at bounding box center [305, 112] width 19 height 8
click at [192, 83] on input "text" at bounding box center [213, 82] width 164 height 12
type input "cel"
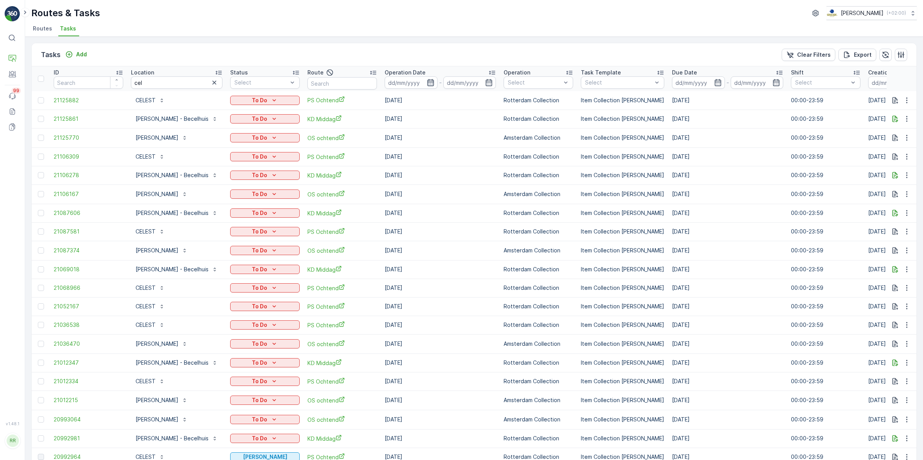
click at [427, 81] on icon "button" at bounding box center [431, 83] width 8 height 8
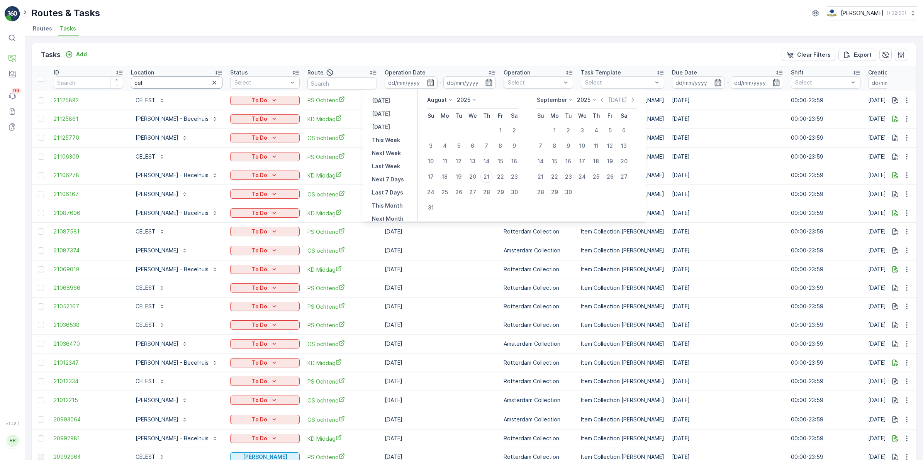
click at [163, 86] on input "cel" at bounding box center [177, 82] width 92 height 12
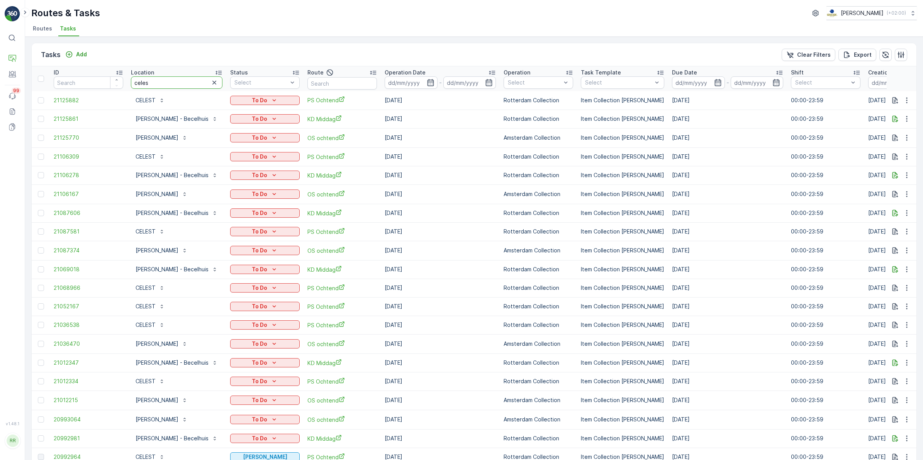
type input "celest"
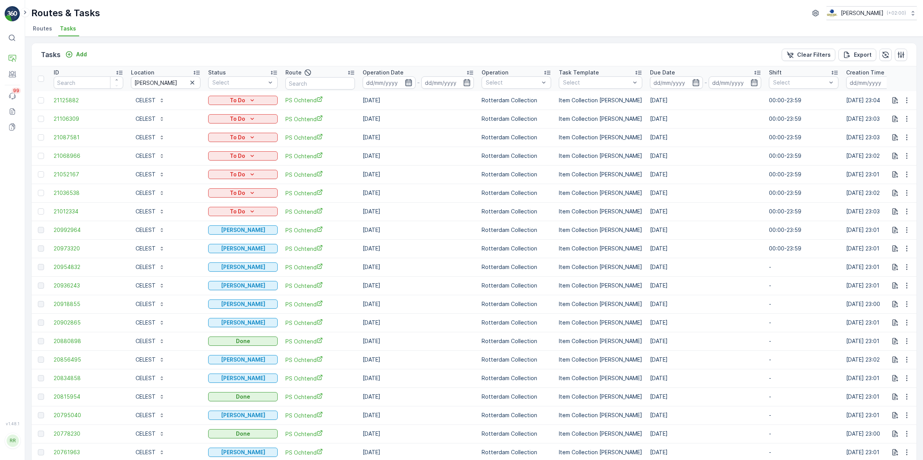
click at [408, 80] on icon "button" at bounding box center [408, 82] width 7 height 7
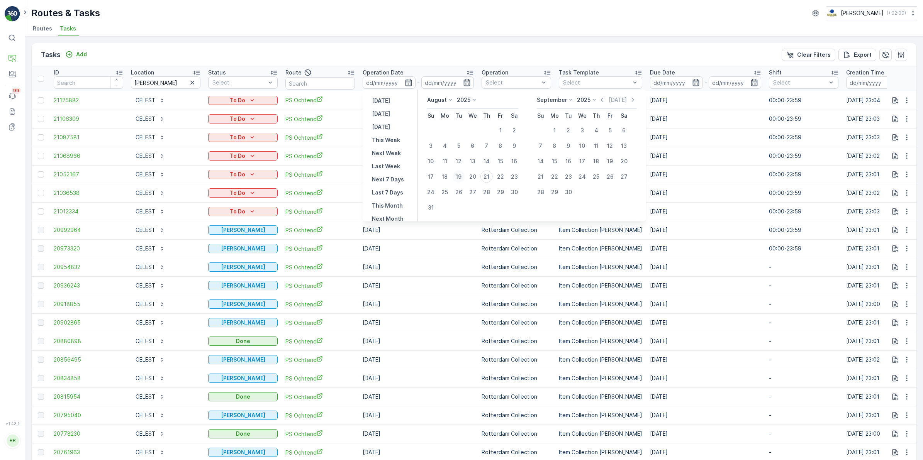
click at [460, 176] on div "19" at bounding box center [459, 177] width 12 height 12
type input "[DATE]"
click at [516, 175] on div "23" at bounding box center [514, 177] width 12 height 12
type input "23.08.2025"
click at [454, 174] on div "19" at bounding box center [459, 177] width 12 height 12
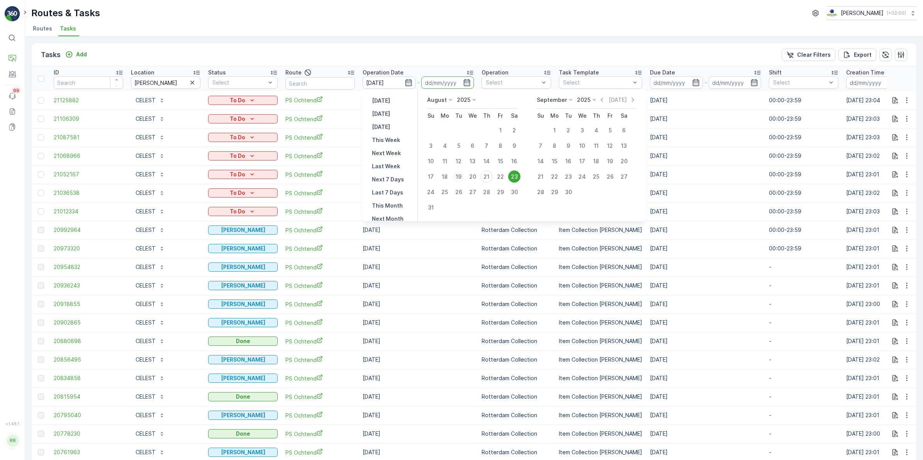
type input "[DATE]"
click at [514, 175] on div "23" at bounding box center [514, 177] width 12 height 12
type input "23.08.2025"
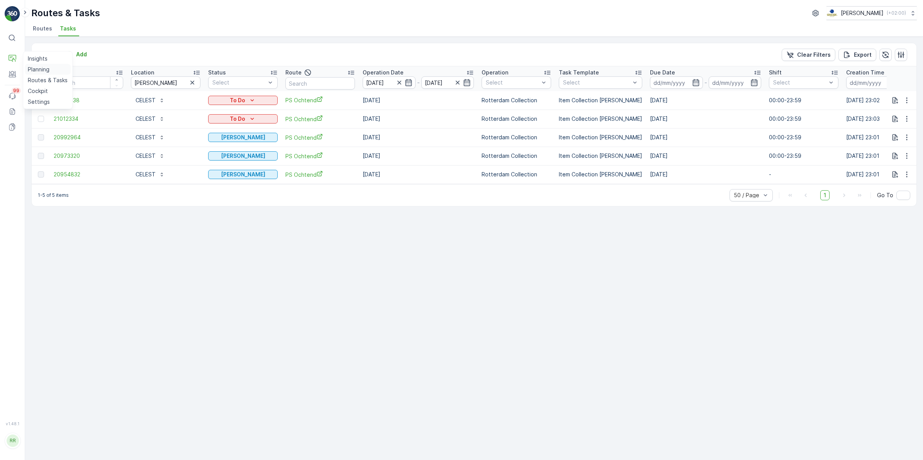
click at [43, 69] on p "Planning" at bounding box center [39, 70] width 22 height 8
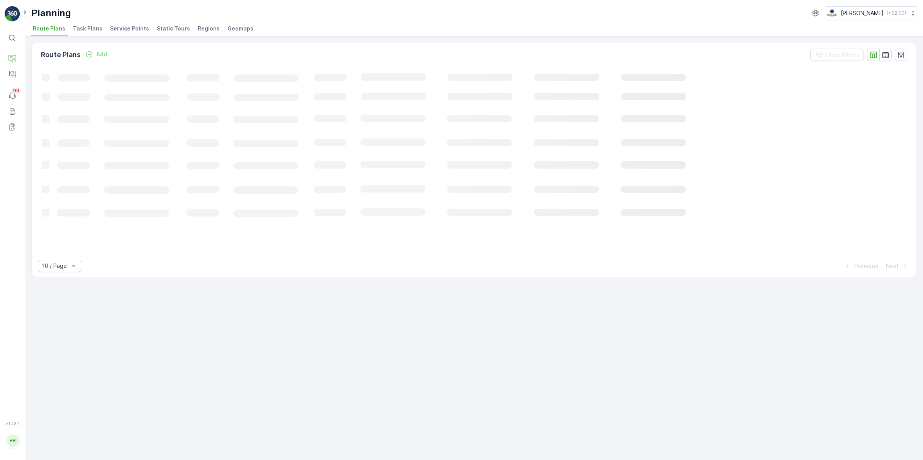
click at [85, 31] on span "Task Plans" at bounding box center [87, 29] width 29 height 8
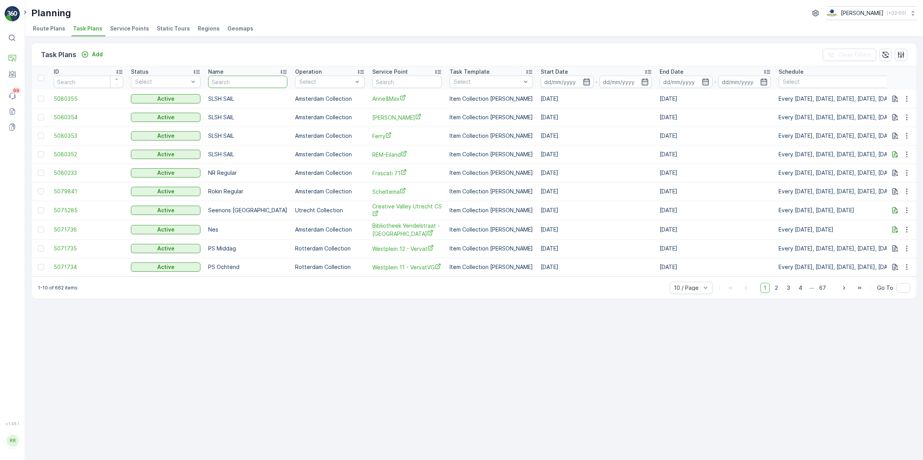
click at [251, 82] on input "text" at bounding box center [247, 82] width 79 height 12
click at [402, 81] on input "text" at bounding box center [407, 82] width 70 height 12
type input "cel"
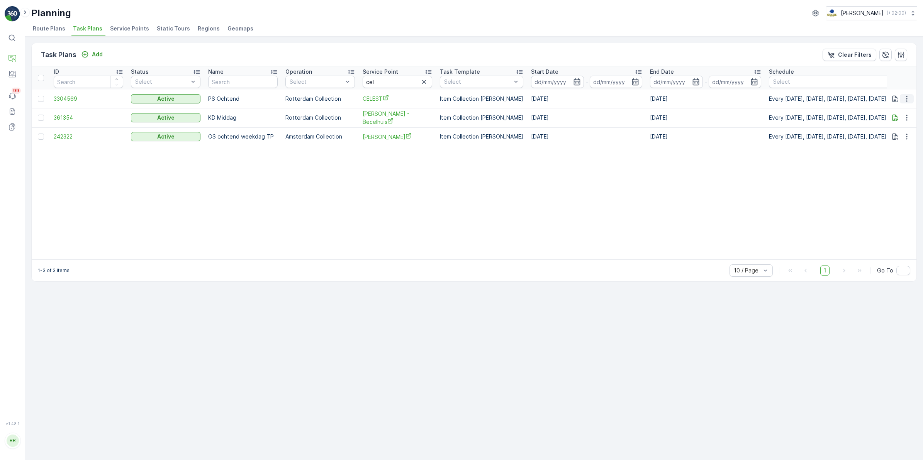
click at [737, 98] on icon "button" at bounding box center [907, 99] width 8 height 8
click at [737, 120] on span "Edit Task Plan" at bounding box center [893, 121] width 36 height 8
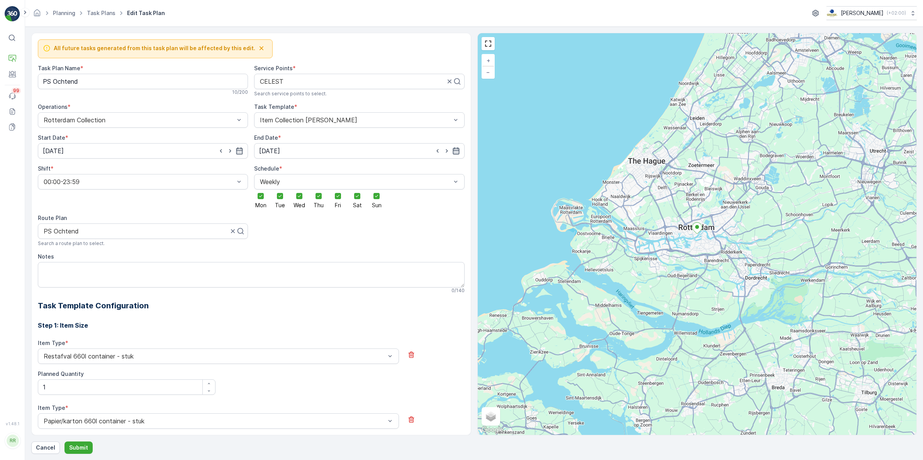
click at [453, 153] on icon "button" at bounding box center [456, 151] width 8 height 8
click at [302, 170] on p "2029" at bounding box center [302, 170] width 14 height 8
click at [338, 170] on p "Today" at bounding box center [336, 170] width 18 height 8
click at [323, 249] on div "21" at bounding box center [322, 247] width 12 height 12
type input "[DATE]"
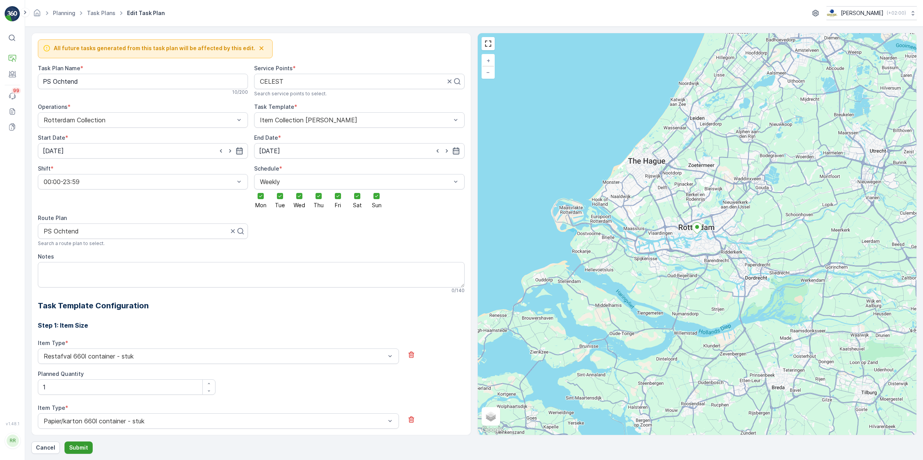
click at [82, 356] on p "Submit" at bounding box center [78, 448] width 19 height 8
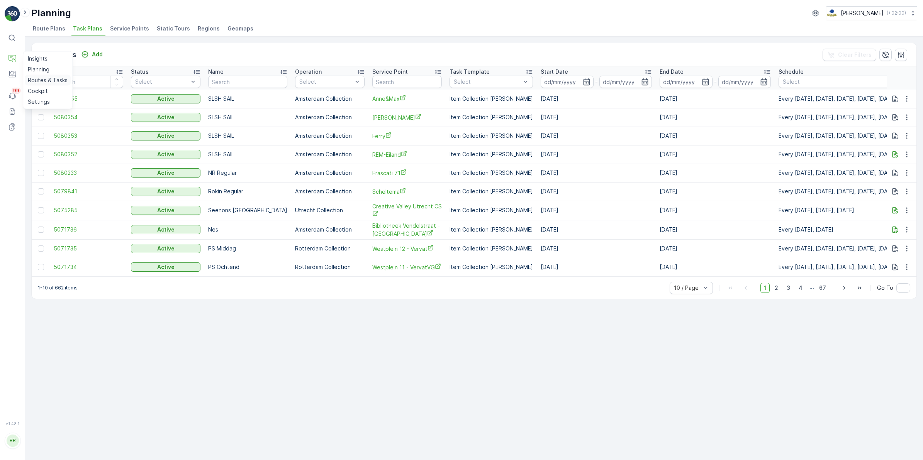
drag, startPoint x: 39, startPoint y: 78, endPoint x: 46, endPoint y: 77, distance: 7.0
click at [40, 78] on p "Routes & Tasks" at bounding box center [48, 80] width 40 height 8
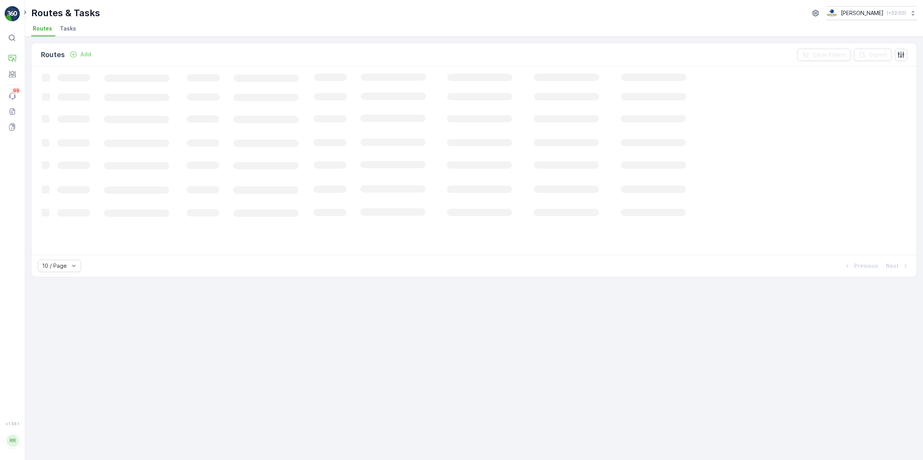
click at [58, 28] on li "Tasks" at bounding box center [68, 29] width 21 height 13
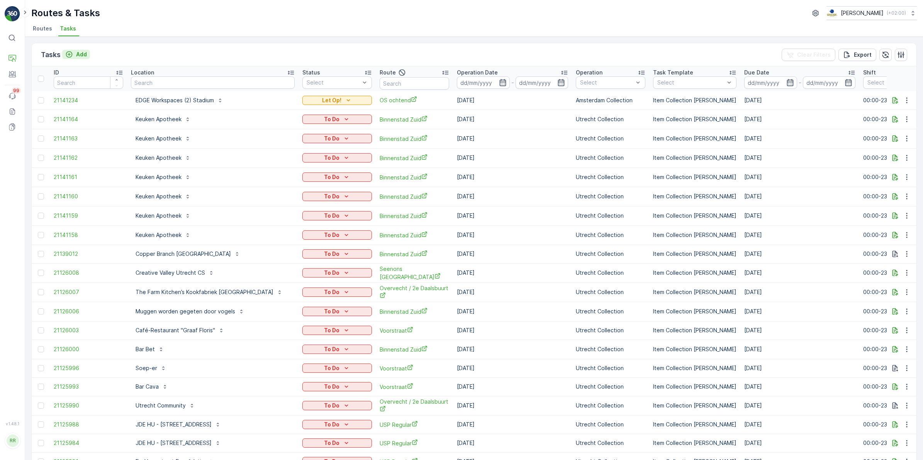
click at [82, 54] on p "Add" at bounding box center [81, 55] width 11 height 8
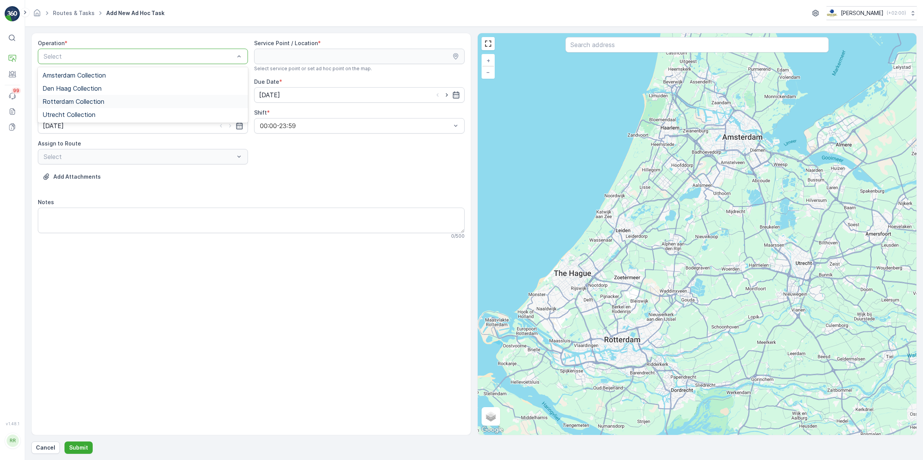
click at [73, 103] on span "Rotterdam Collection" at bounding box center [73, 101] width 62 height 7
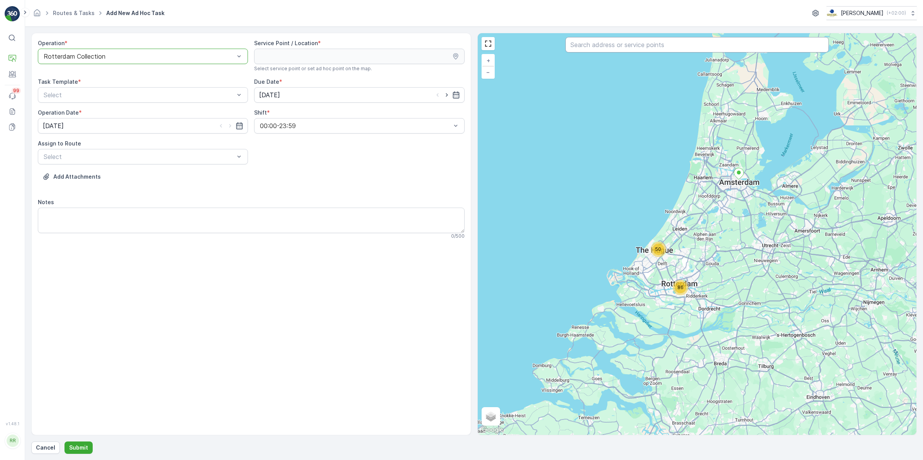
click at [625, 47] on input "text" at bounding box center [696, 44] width 263 height 15
type input "cel"
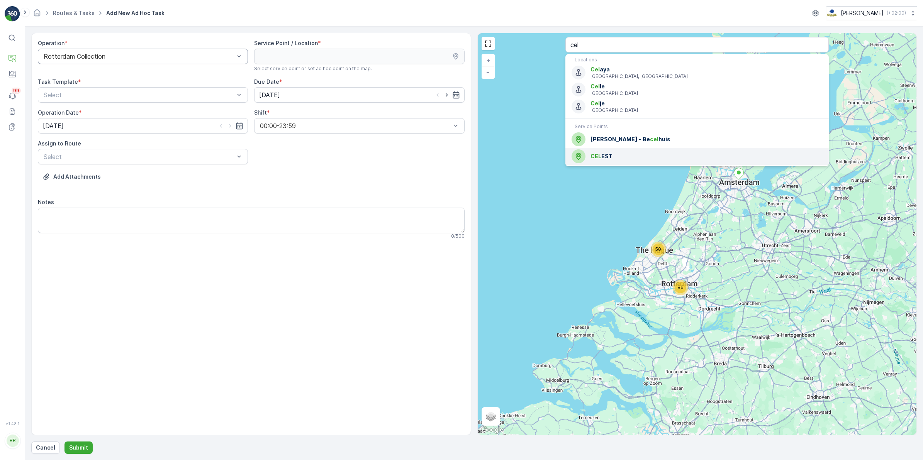
drag, startPoint x: 623, startPoint y: 154, endPoint x: 504, endPoint y: 136, distance: 120.1
click at [623, 154] on span "CEL EST" at bounding box center [706, 157] width 232 height 8
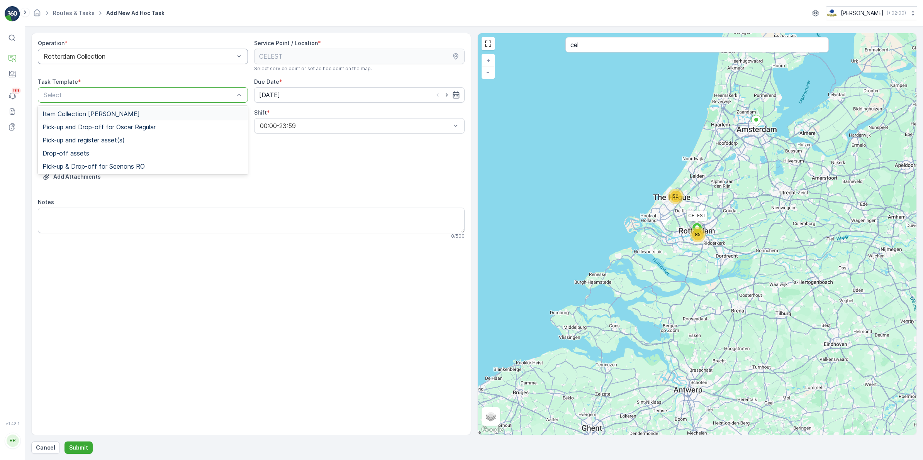
click at [103, 113] on span "Item Collection Oscar Regulier" at bounding box center [90, 113] width 97 height 7
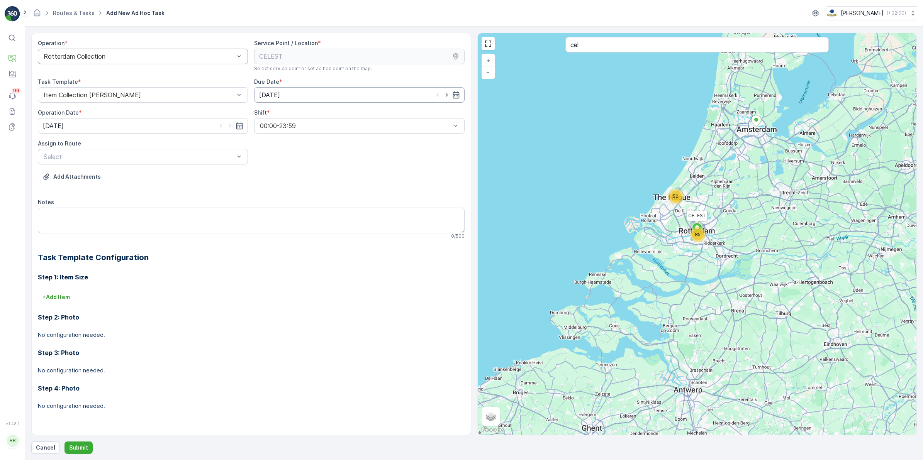
click at [302, 95] on input "[DATE]" at bounding box center [359, 94] width 210 height 15
click at [312, 205] on div "27" at bounding box center [309, 206] width 12 height 12
type input "27.08.2025"
click at [133, 127] on input "[DATE]" at bounding box center [143, 125] width 210 height 15
click at [93, 240] on div "27" at bounding box center [93, 237] width 12 height 12
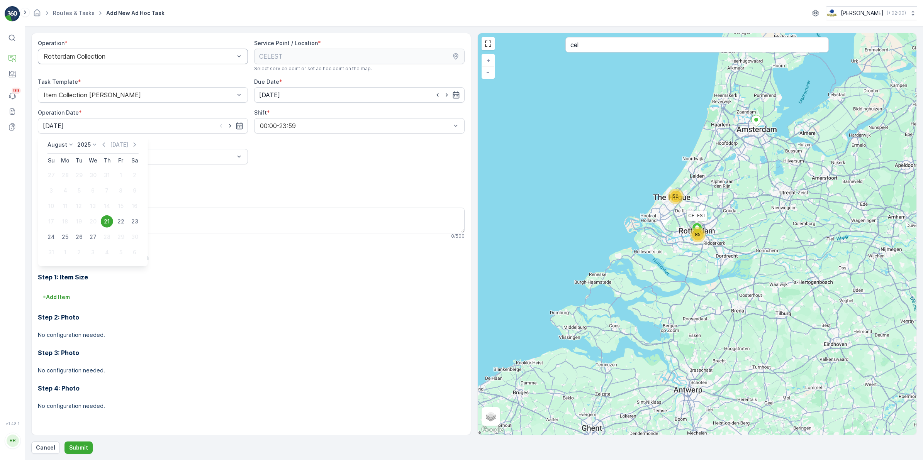
type input "27.08.2025"
click at [86, 159] on div at bounding box center [139, 156] width 192 height 7
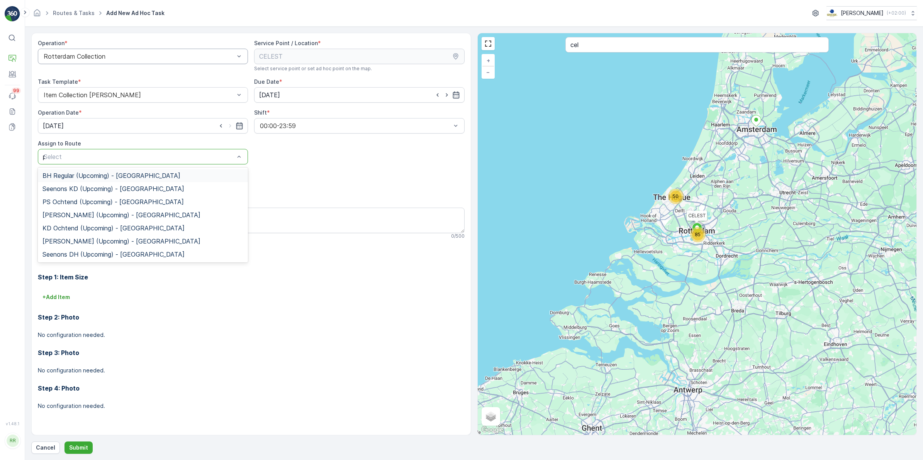
type input "ps"
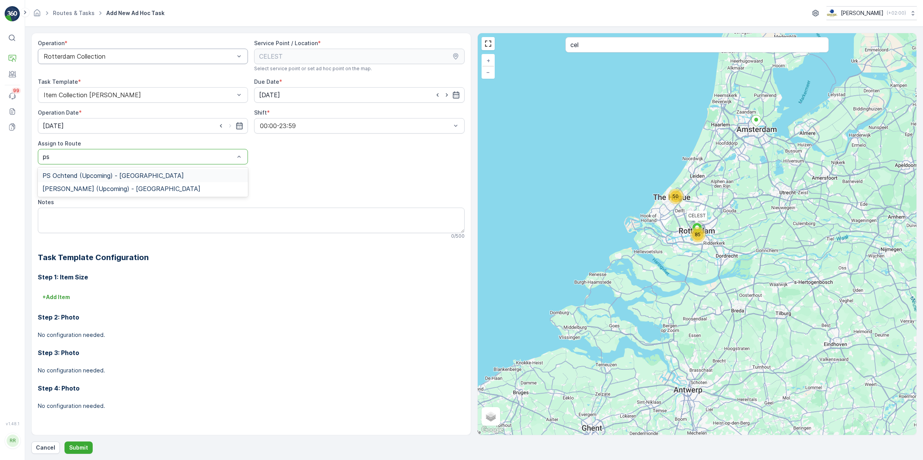
click at [105, 173] on span "PS Ochtend (Upcoming) - Rotterdam" at bounding box center [112, 175] width 141 height 7
click at [77, 210] on textarea "Notes" at bounding box center [251, 220] width 427 height 25
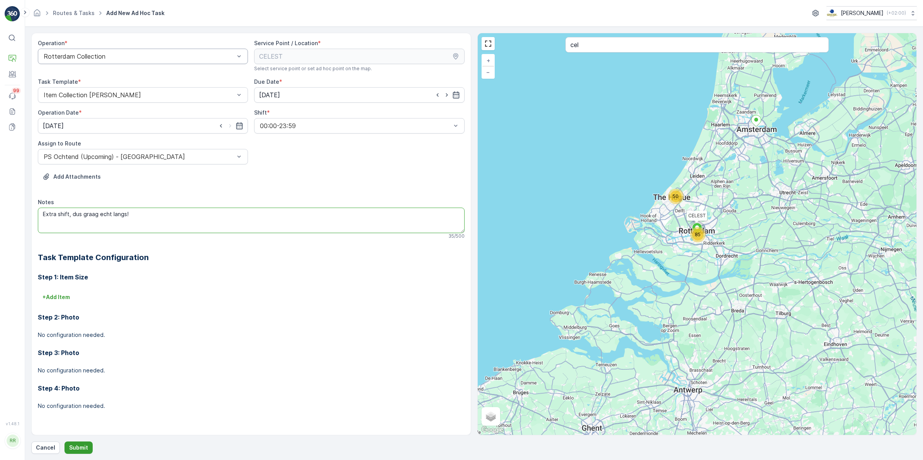
type textarea "Extra shift, dus graag echt langs!"
click at [83, 356] on p "Submit" at bounding box center [78, 448] width 19 height 8
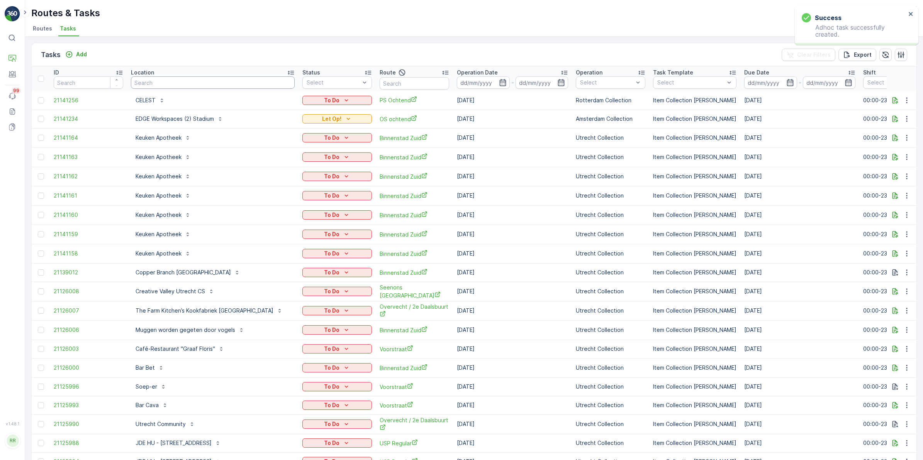
click at [167, 84] on input "text" at bounding box center [213, 82] width 164 height 12
type input "veerlaan"
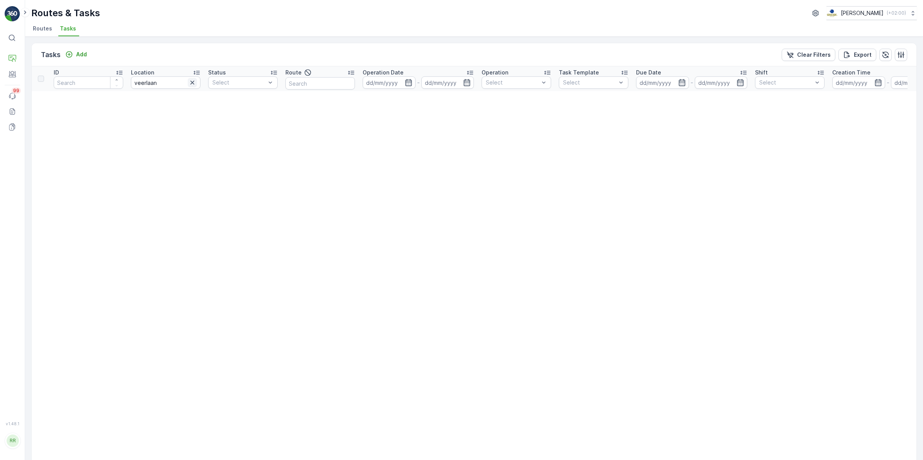
click at [194, 80] on icon "button" at bounding box center [192, 83] width 8 height 8
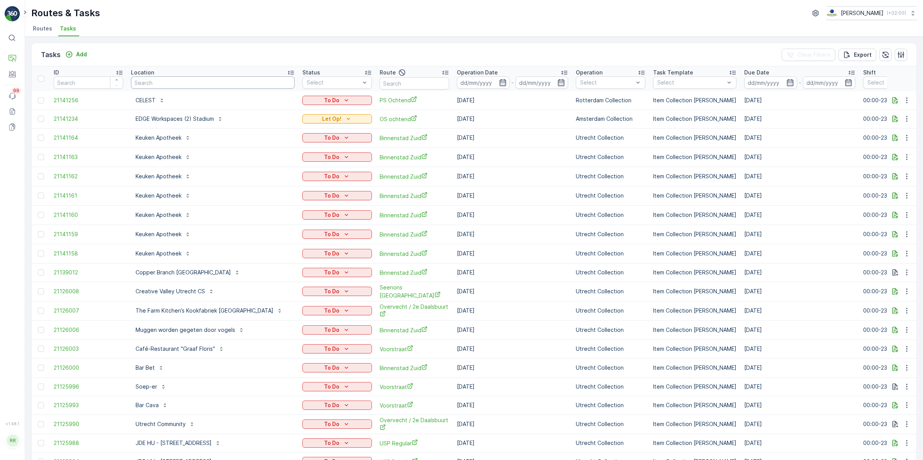
click at [165, 82] on input "text" at bounding box center [213, 82] width 164 height 12
type input "fenix"
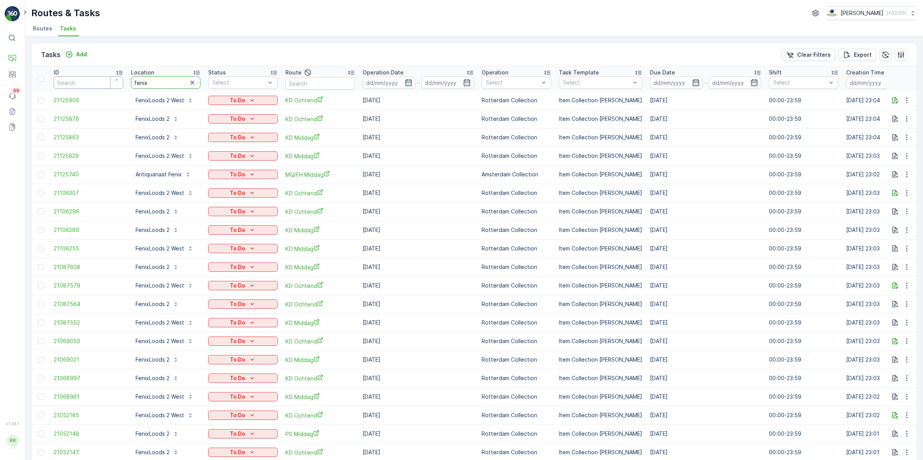
drag, startPoint x: 160, startPoint y: 84, endPoint x: 97, endPoint y: 85, distance: 63.3
click at [97, 85] on tr "ID Location fenix Status Select Route Operation Date - Operation Select Task Te…" at bounding box center [627, 78] width 1191 height 25
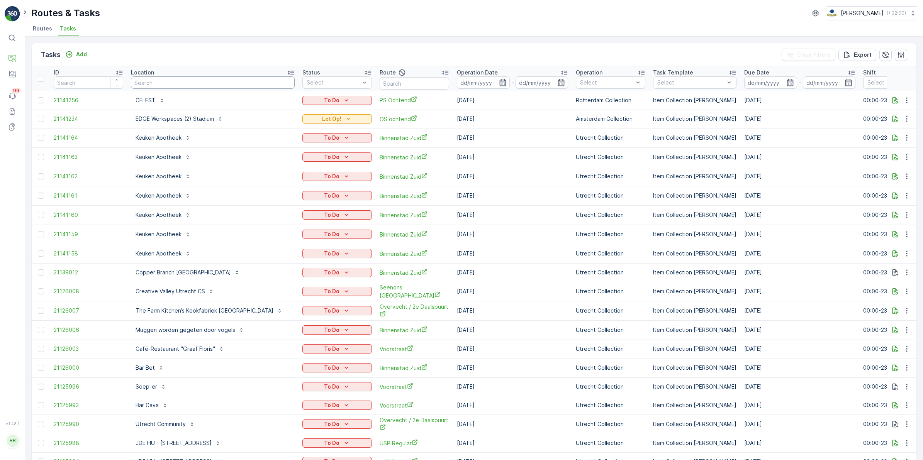
click at [243, 76] on input "text" at bounding box center [213, 82] width 164 height 12
type input "carrols"
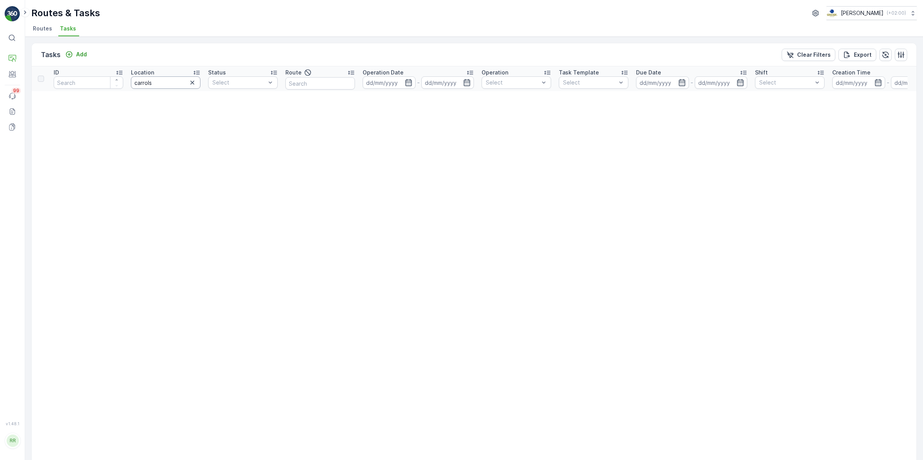
click at [180, 82] on input "carrols" at bounding box center [166, 82] width 70 height 12
type input "carrol"
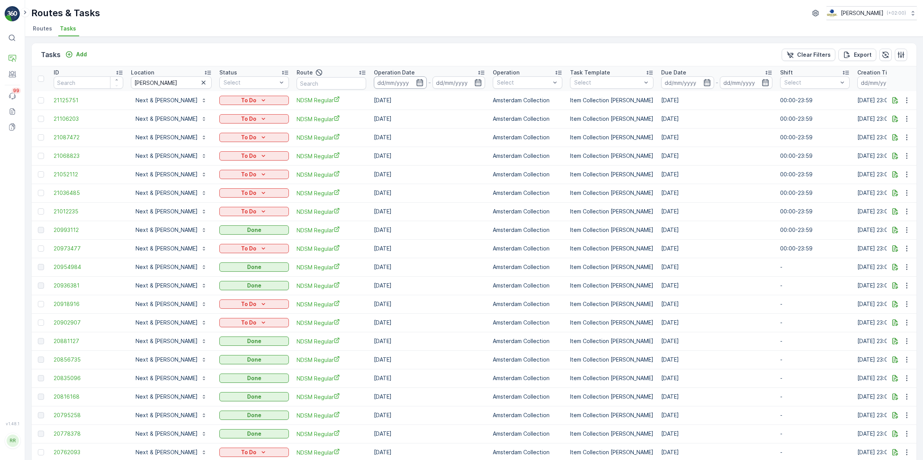
click at [414, 82] on input at bounding box center [400, 82] width 53 height 12
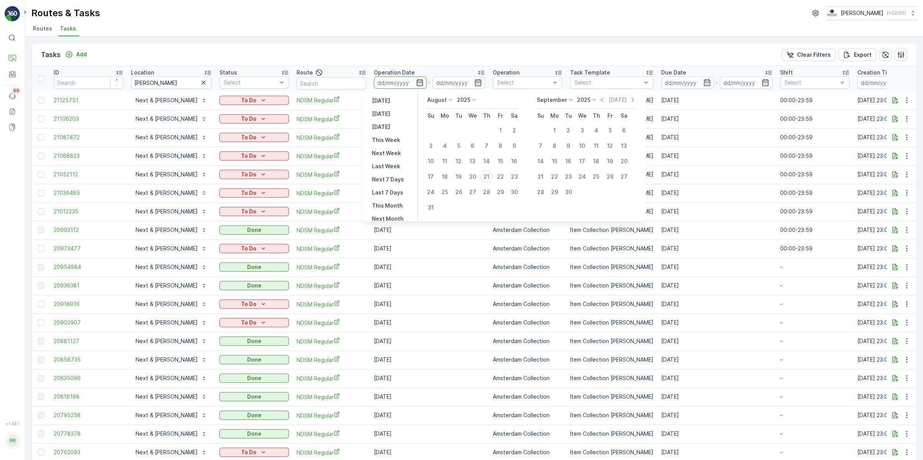
click at [365, 50] on div "Tasks Add Clear Filters Export" at bounding box center [474, 54] width 885 height 23
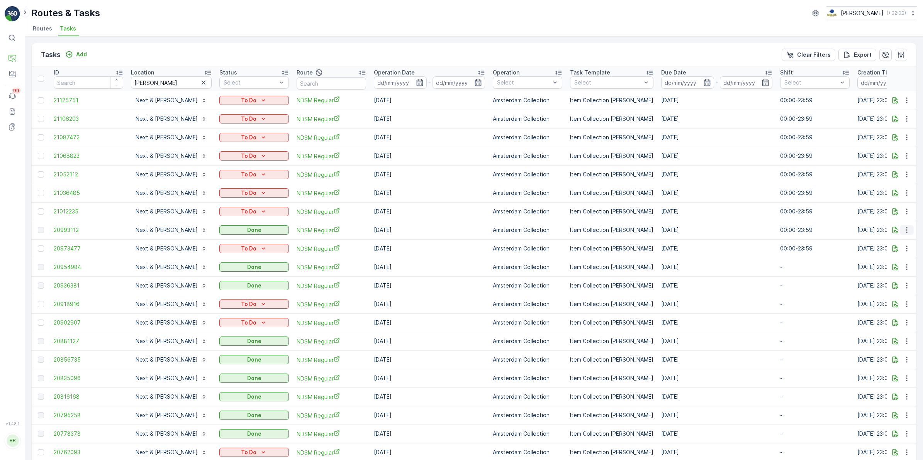
click at [737, 227] on div at bounding box center [907, 230] width 14 height 9
click at [737, 229] on icon "button" at bounding box center [907, 230] width 8 height 8
click at [737, 241] on span "See More Details" at bounding box center [897, 242] width 45 height 8
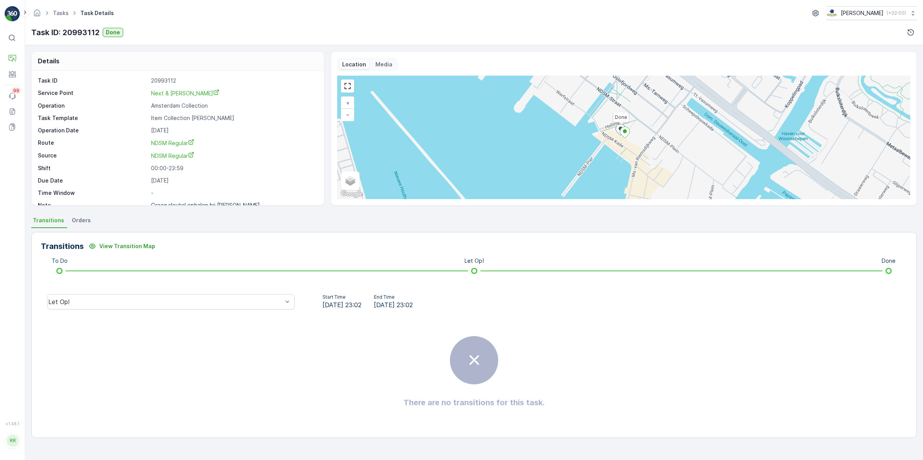
click at [81, 223] on span "Orders" at bounding box center [81, 221] width 19 height 8
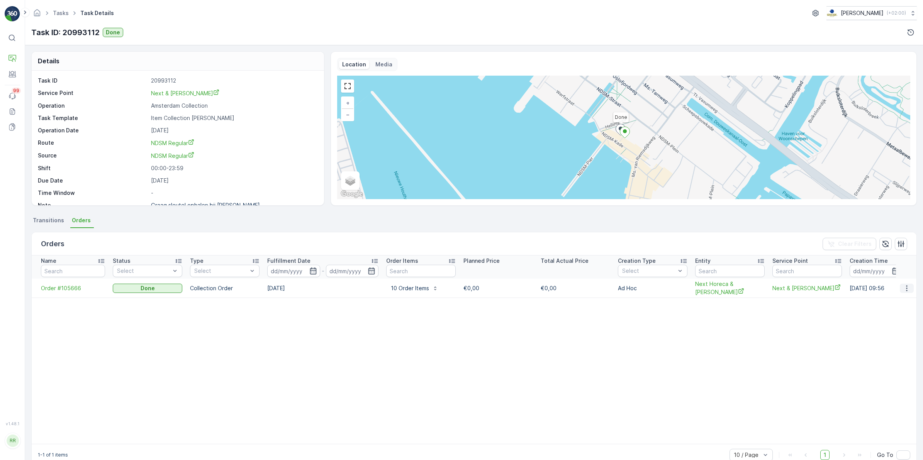
click at [737, 287] on icon "button" at bounding box center [907, 289] width 8 height 8
click at [737, 296] on span "See more details" at bounding box center [897, 299] width 44 height 8
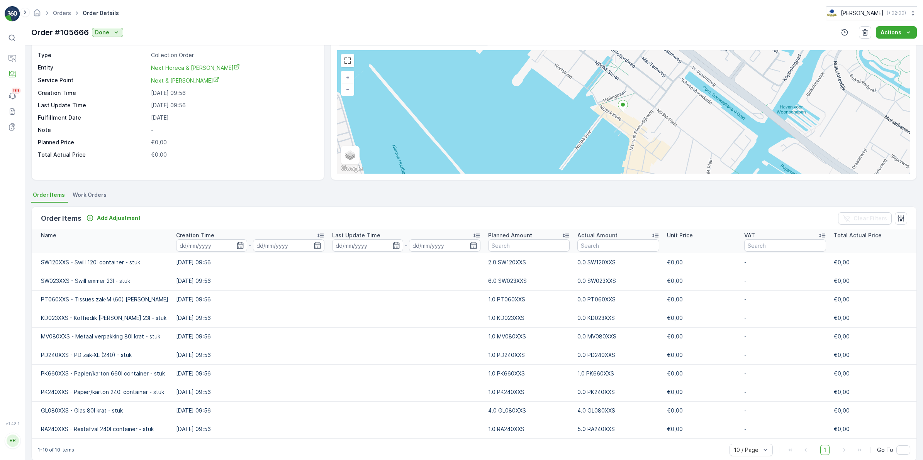
scroll to position [37, 0]
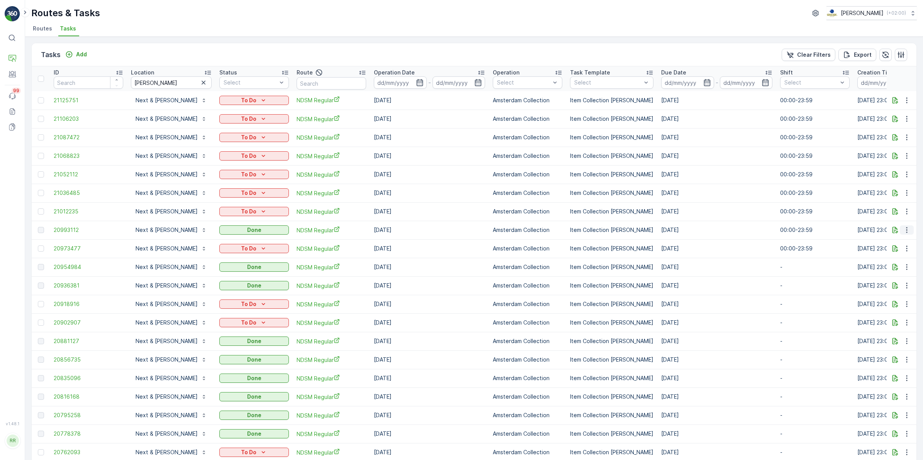
click at [737, 230] on icon "button" at bounding box center [906, 230] width 1 height 6
click at [737, 237] on div "See More Details" at bounding box center [897, 241] width 51 height 11
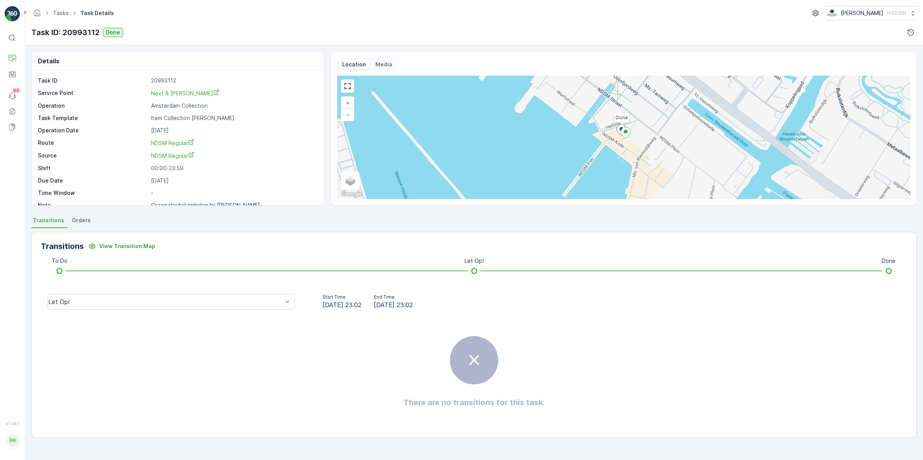
click at [78, 222] on span "Orders" at bounding box center [81, 221] width 19 height 8
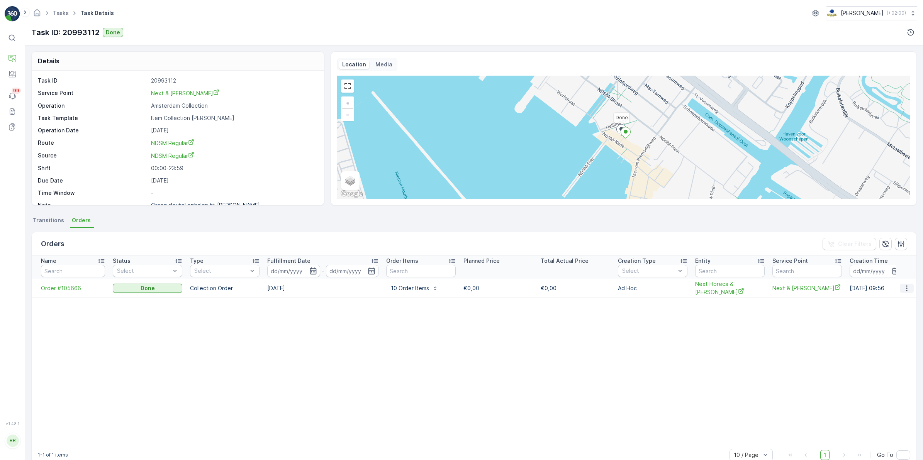
click at [737, 288] on icon "button" at bounding box center [906, 288] width 1 height 6
click at [737, 300] on span "See more details" at bounding box center [897, 299] width 44 height 8
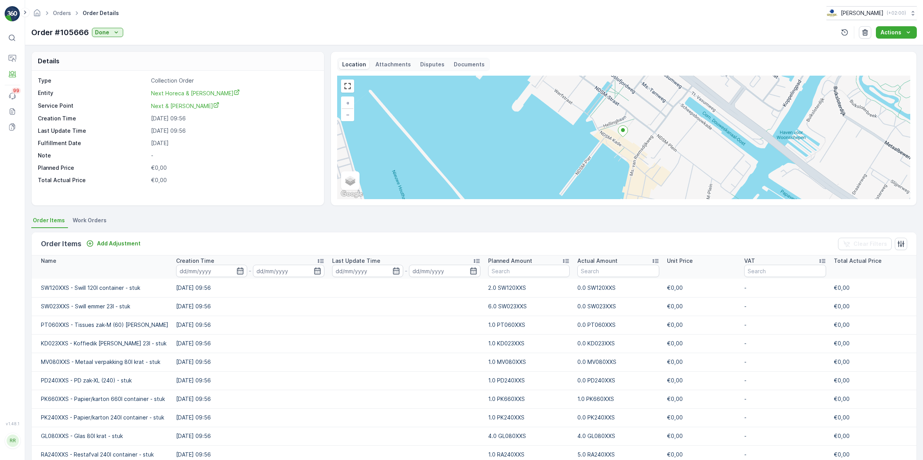
click at [95, 219] on span "Work Orders" at bounding box center [90, 221] width 34 height 8
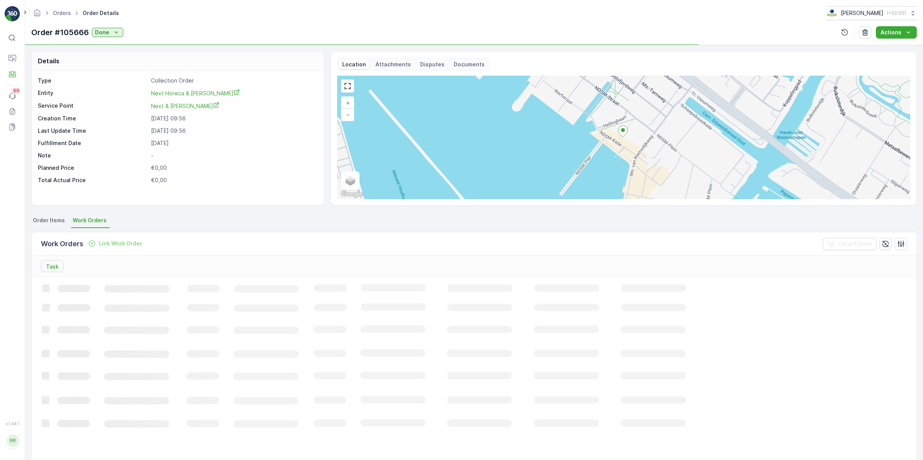
click at [34, 219] on span "Order Items" at bounding box center [49, 221] width 32 height 8
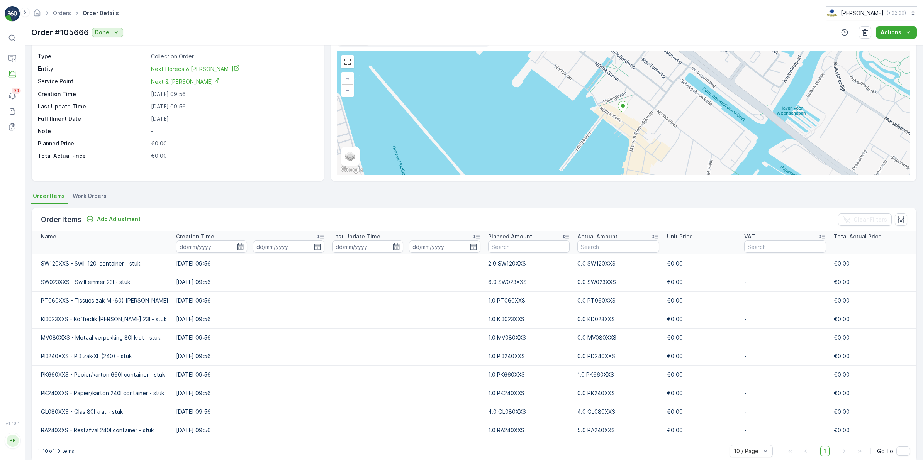
scroll to position [37, 0]
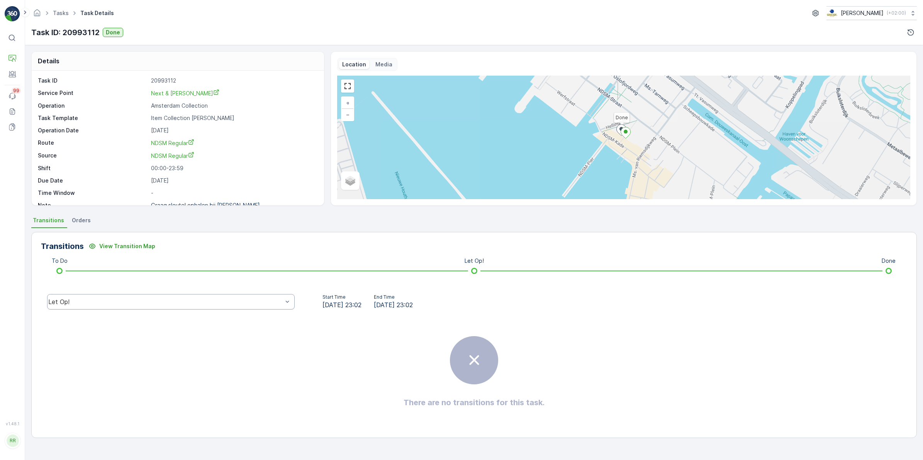
click at [215, 297] on div "Let Op!" at bounding box center [171, 301] width 248 height 15
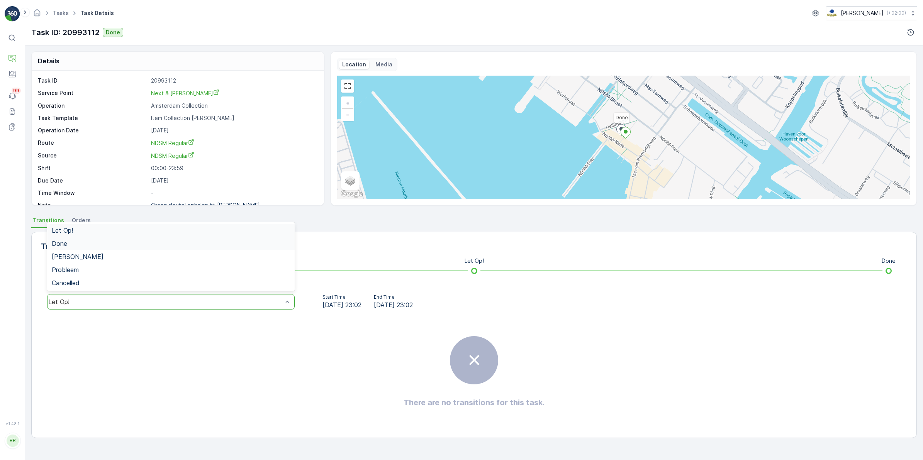
click at [81, 247] on div "Done" at bounding box center [171, 243] width 238 height 7
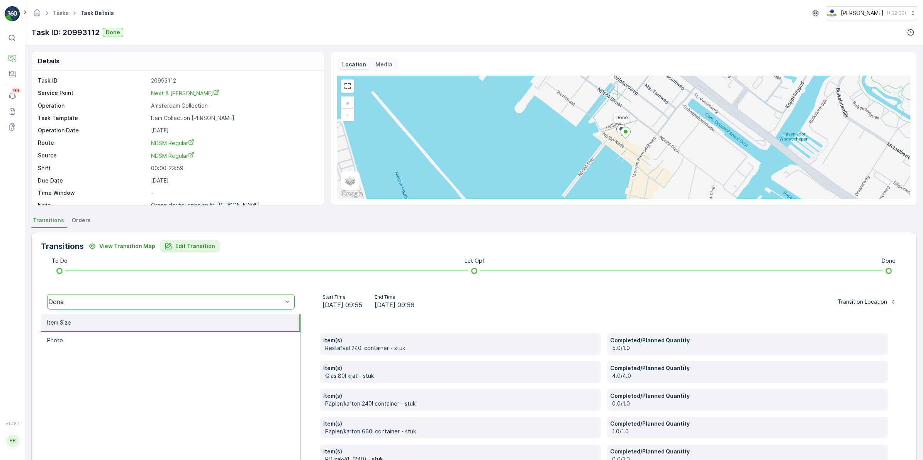
click at [201, 246] on p "Edit Transition" at bounding box center [195, 247] width 40 height 8
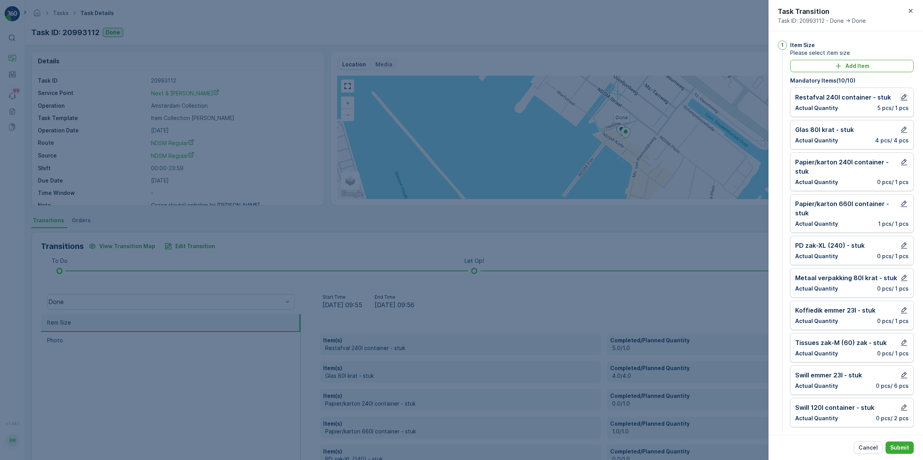
click at [737, 99] on icon "button" at bounding box center [904, 97] width 7 height 7
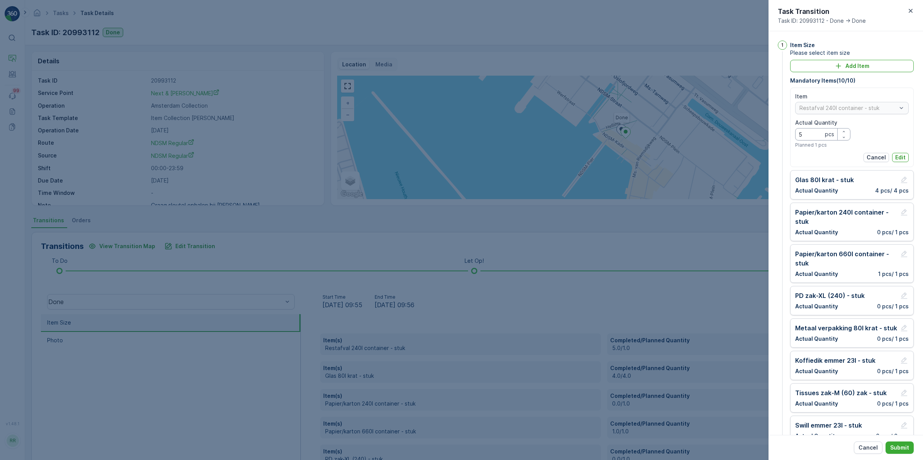
click at [737, 137] on Quantity "5" at bounding box center [822, 134] width 55 height 12
type Quantity "8"
click at [737, 159] on p "Edit" at bounding box center [900, 158] width 10 height 8
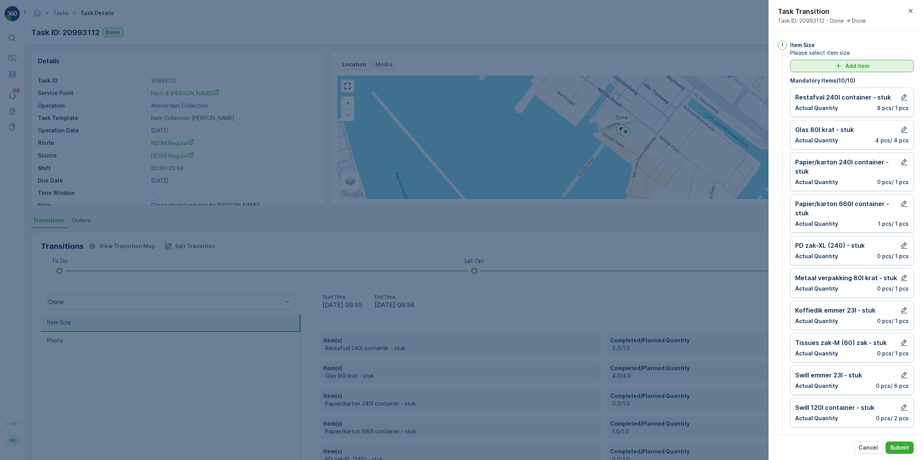
click at [737, 63] on icon "Add Item" at bounding box center [839, 66] width 8 height 8
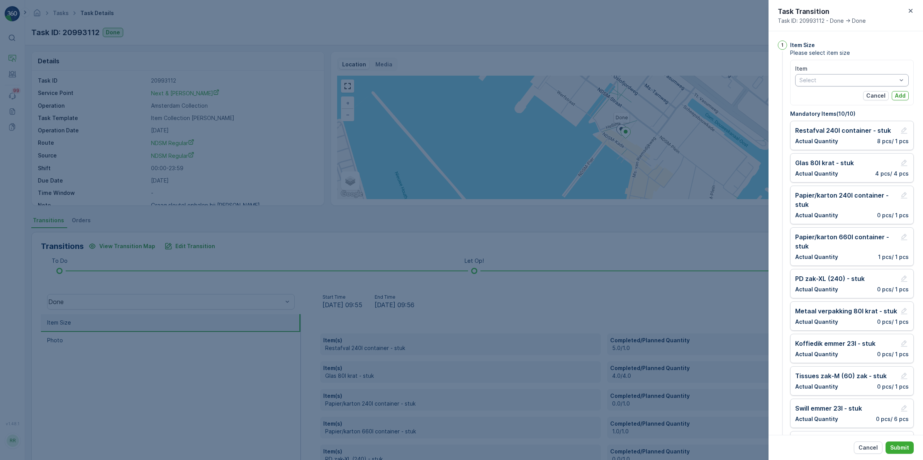
click at [737, 82] on div at bounding box center [848, 80] width 99 height 6
type input "piep"
click at [737, 82] on div at bounding box center [848, 80] width 99 height 6
type input "piep"
click at [737, 79] on div at bounding box center [848, 80] width 99 height 6
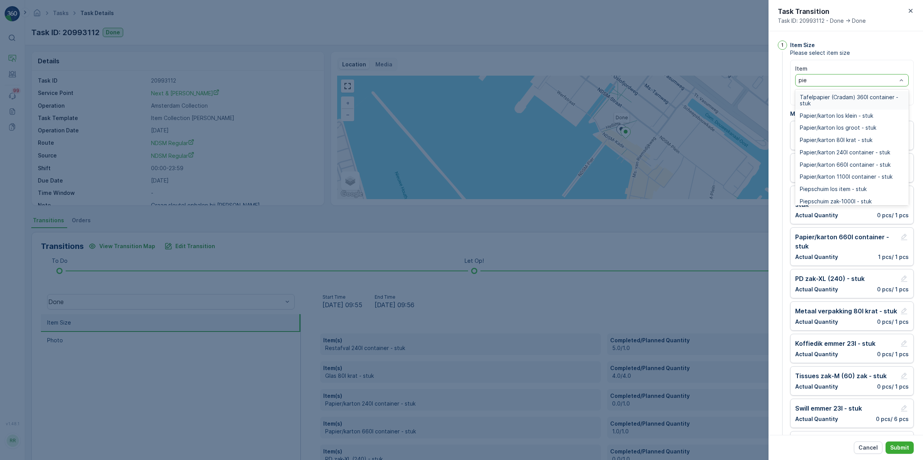
type input "piep"
click at [737, 109] on span "Piepschuim zak-1000l - stuk" at bounding box center [836, 110] width 72 height 6
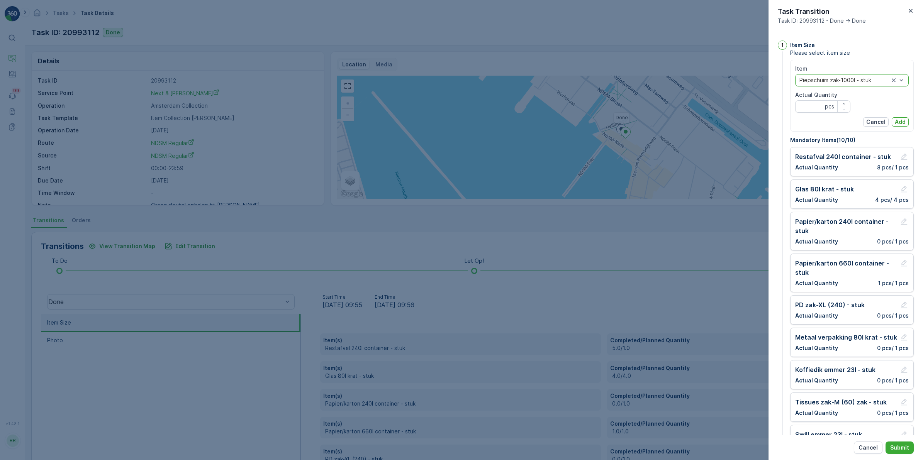
click at [737, 105] on div "pcs" at bounding box center [822, 106] width 55 height 12
click at [737, 107] on Quantity "Actual Quantity" at bounding box center [822, 106] width 55 height 12
type Quantity "1"
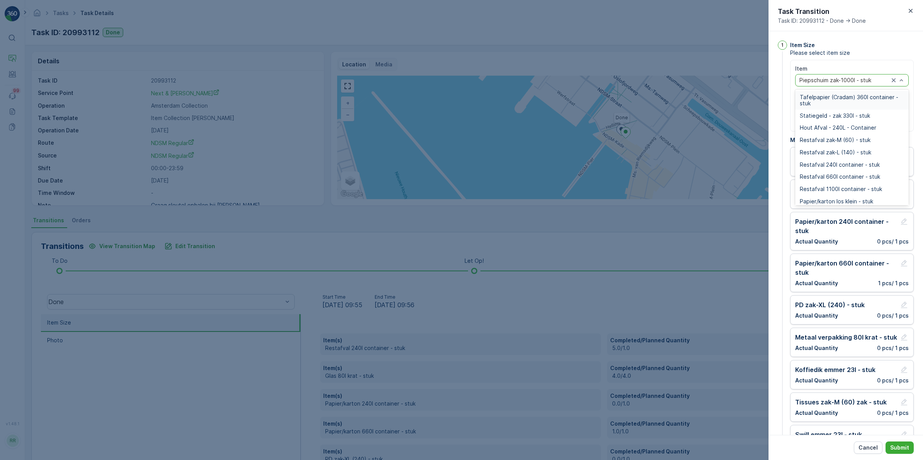
click at [737, 81] on div at bounding box center [844, 80] width 91 height 6
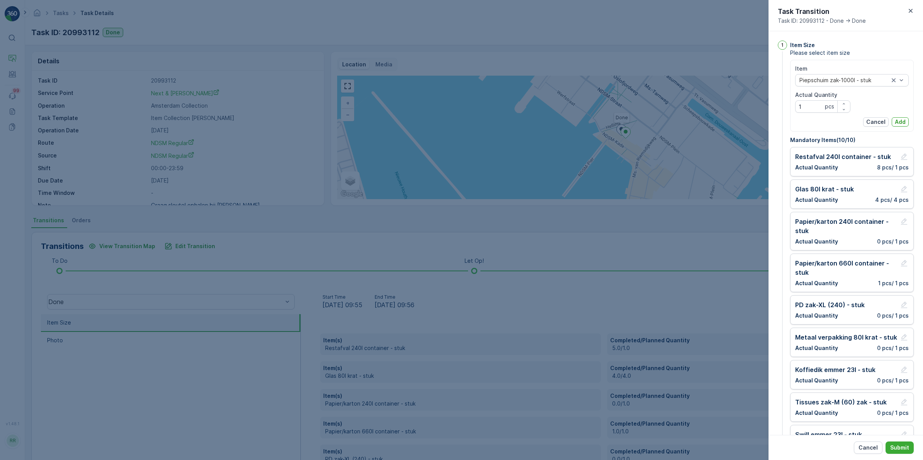
click at [737, 55] on span "Please select item size" at bounding box center [852, 53] width 124 height 8
click at [737, 124] on p "Add" at bounding box center [900, 122] width 11 height 8
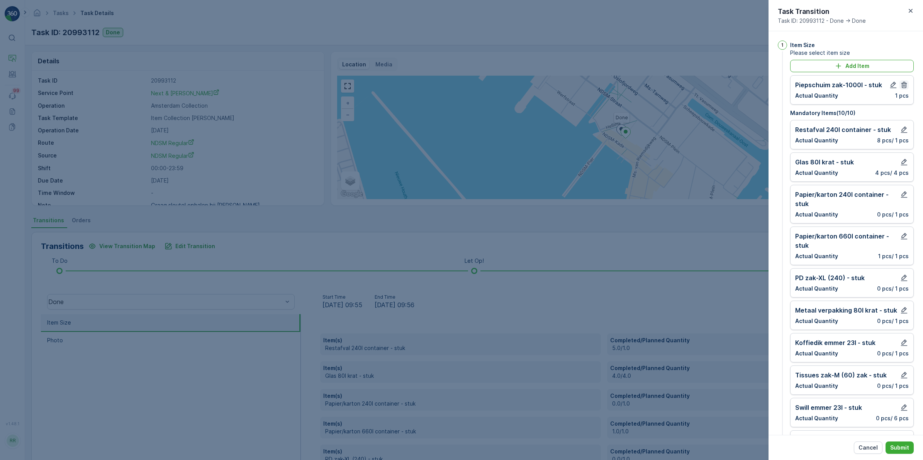
click at [737, 84] on icon "button" at bounding box center [904, 85] width 8 height 8
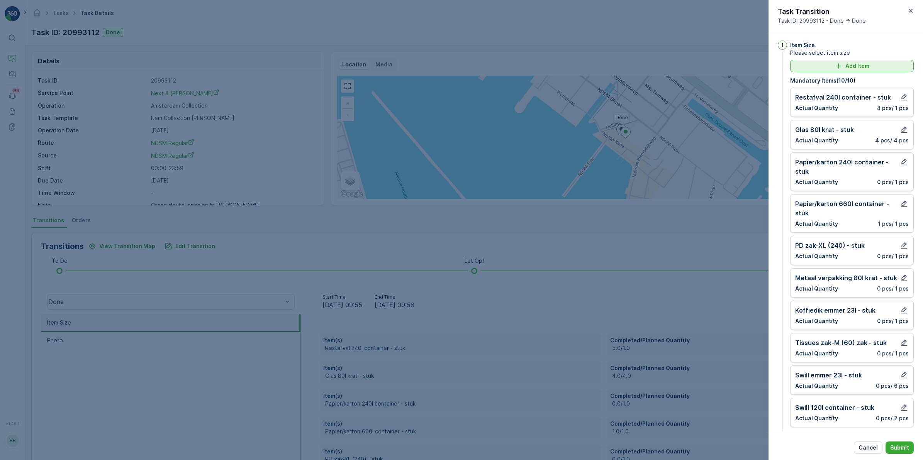
click at [737, 68] on p "Add Item" at bounding box center [857, 66] width 24 height 8
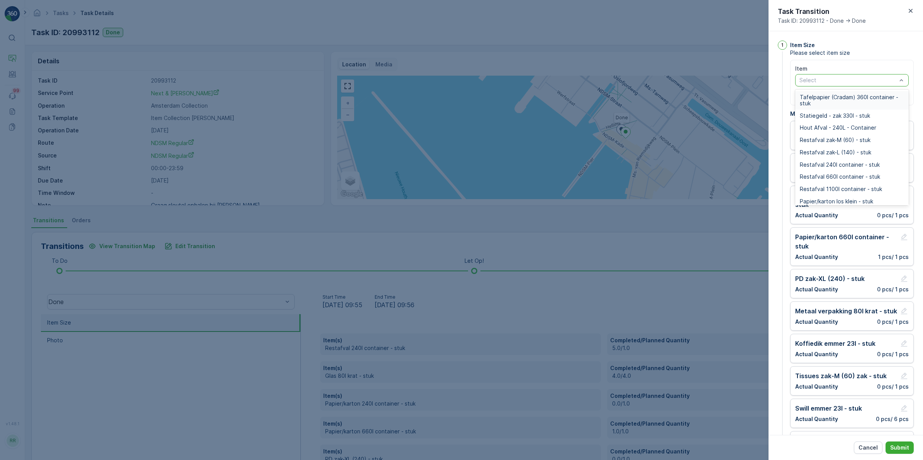
click at [737, 79] on div at bounding box center [848, 80] width 99 height 6
type input "piep"
click at [737, 98] on span "Piepschuim los item - stuk" at bounding box center [833, 97] width 67 height 6
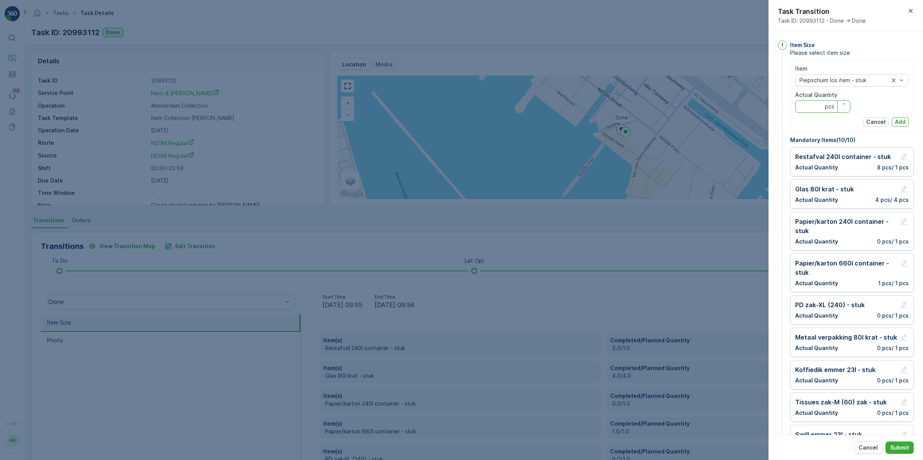
click at [737, 109] on Quantity "Actual Quantity" at bounding box center [822, 106] width 55 height 12
type Quantity "7"
click at [737, 122] on p "Add" at bounding box center [900, 122] width 11 height 8
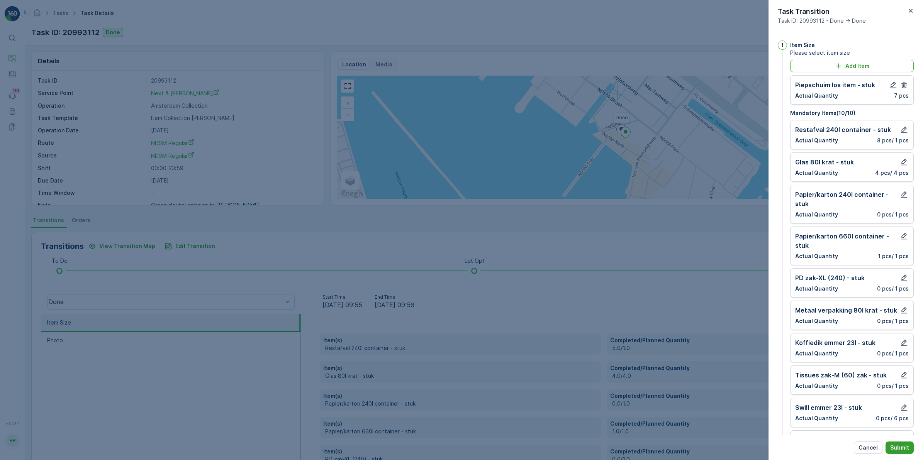
click at [737, 356] on button "Submit" at bounding box center [899, 448] width 28 height 12
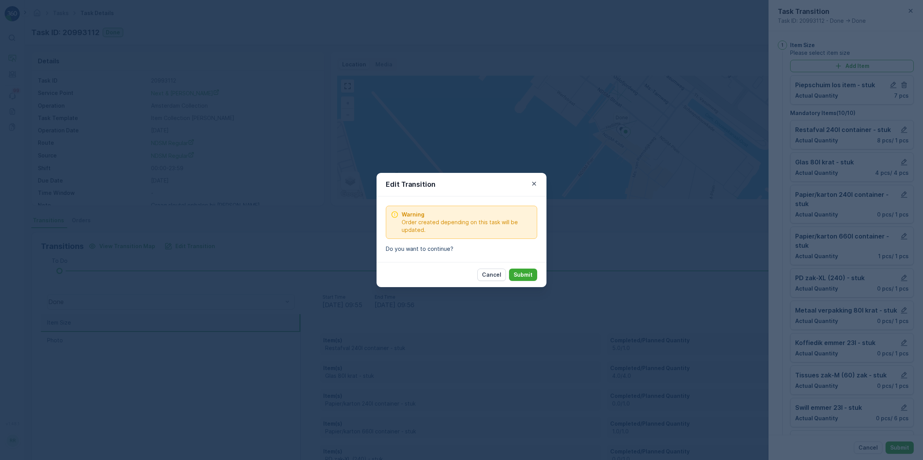
click at [522, 273] on p "Submit" at bounding box center [523, 275] width 19 height 8
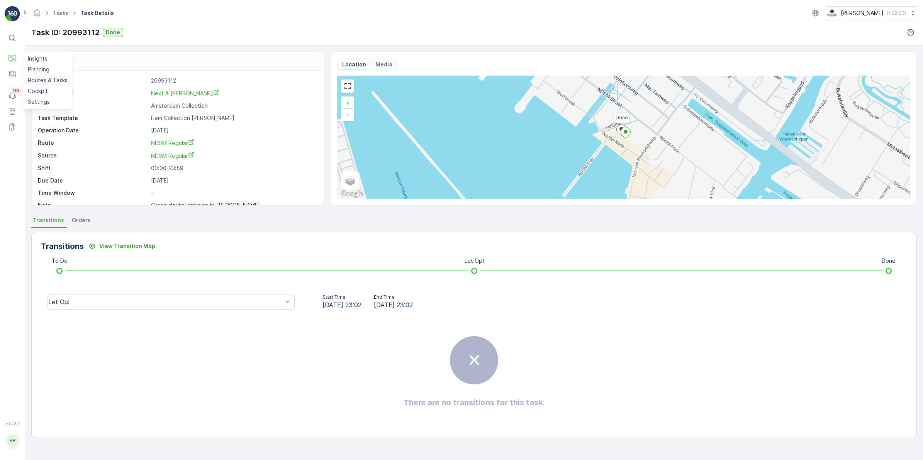
click at [42, 79] on p "Routes & Tasks" at bounding box center [48, 80] width 40 height 8
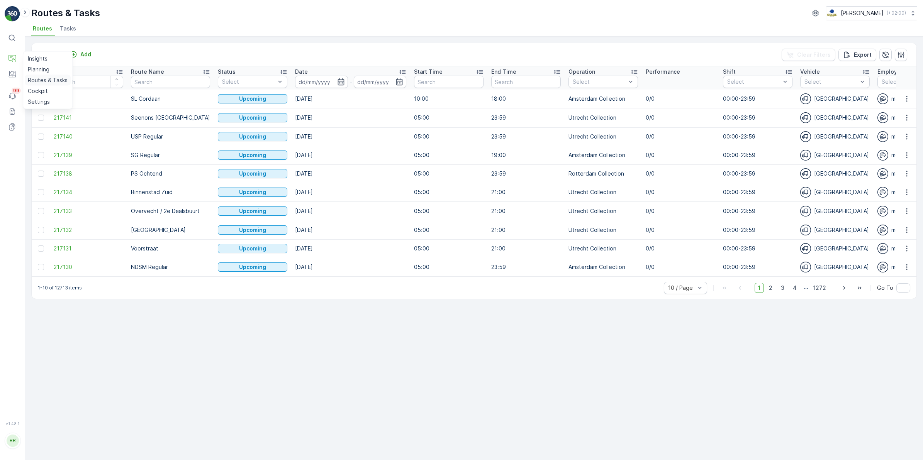
click at [38, 78] on p "Routes & Tasks" at bounding box center [48, 80] width 40 height 8
click at [66, 25] on span "Tasks" at bounding box center [68, 29] width 16 height 8
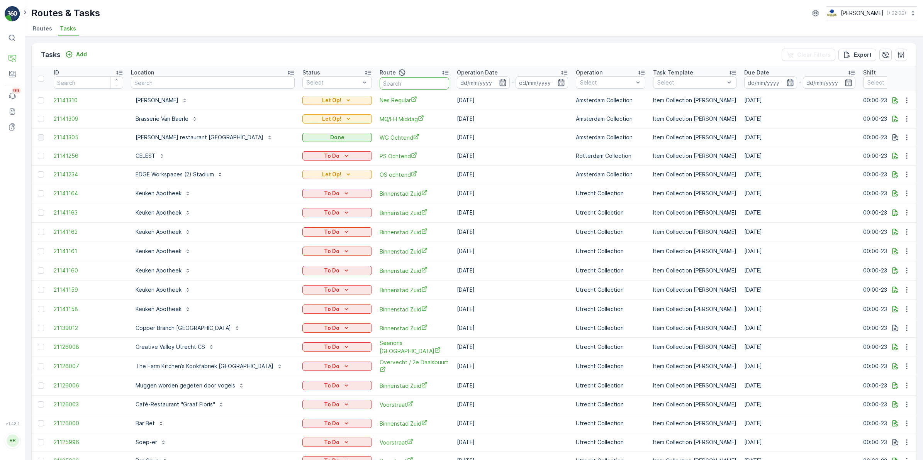
click at [380, 80] on input "text" at bounding box center [415, 83] width 70 height 12
type input "kd"
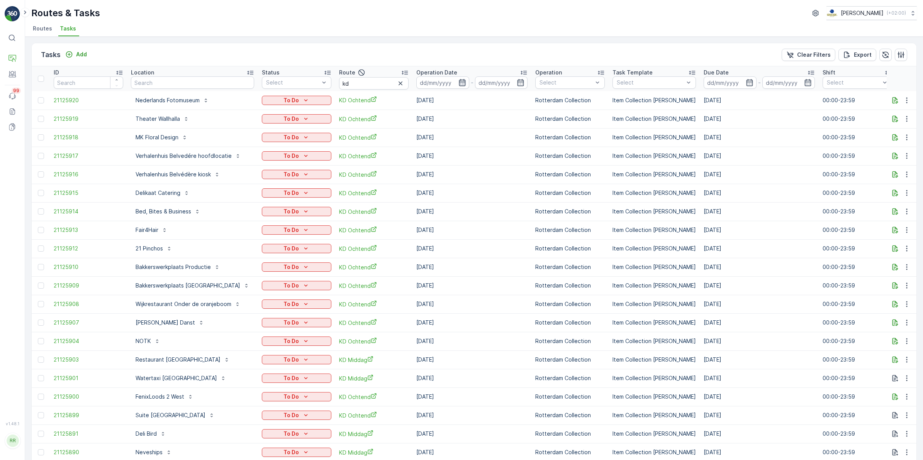
click at [459, 83] on icon "button" at bounding box center [462, 82] width 7 height 7
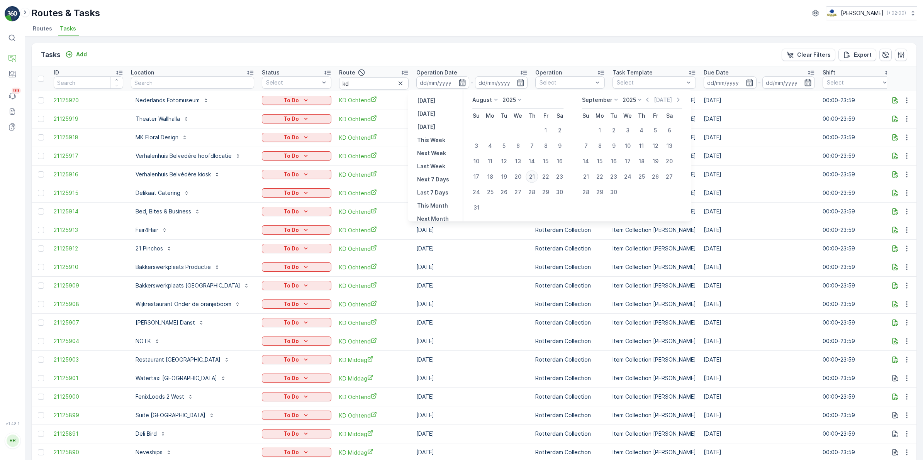
click at [528, 176] on div "21" at bounding box center [532, 177] width 12 height 12
type input "[DATE]"
click at [528, 176] on div "21" at bounding box center [532, 177] width 12 height 12
type input "[DATE]"
click at [528, 176] on div "21" at bounding box center [532, 177] width 12 height 12
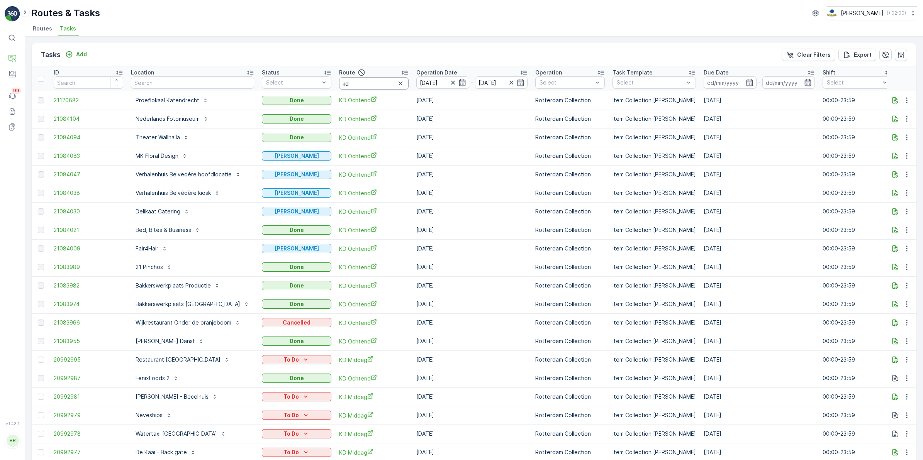
click at [363, 84] on input "kd" at bounding box center [374, 83] width 70 height 12
type input "kd o"
drag, startPoint x: 375, startPoint y: 82, endPoint x: 307, endPoint y: 87, distance: 67.8
click at [307, 87] on tr "ID Location Status Select Route kd o Operation Date 21.08.2025 - 21.08.2025 Ope…" at bounding box center [654, 78] width 1245 height 25
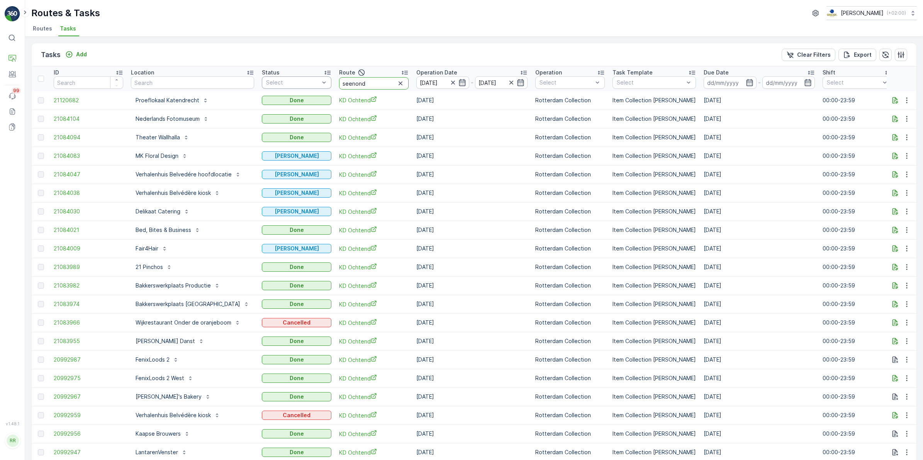
type input "seenon"
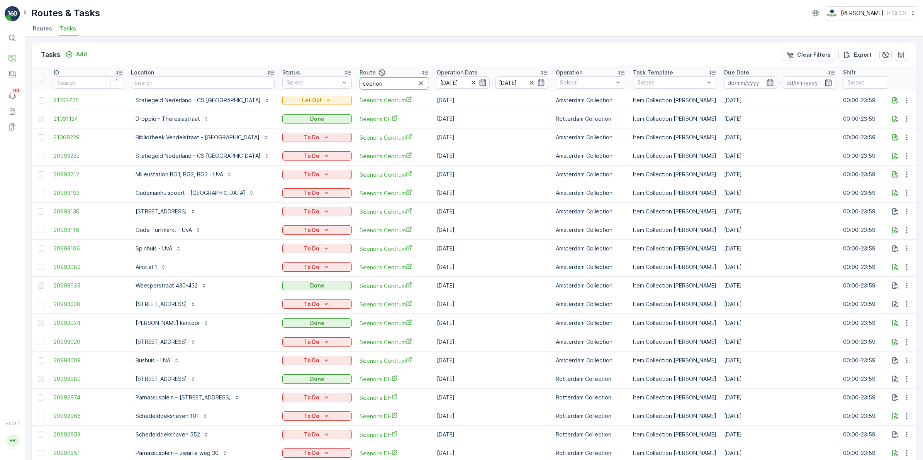
click at [364, 83] on input "seenon" at bounding box center [395, 83] width 70 height 12
type input "seenons den"
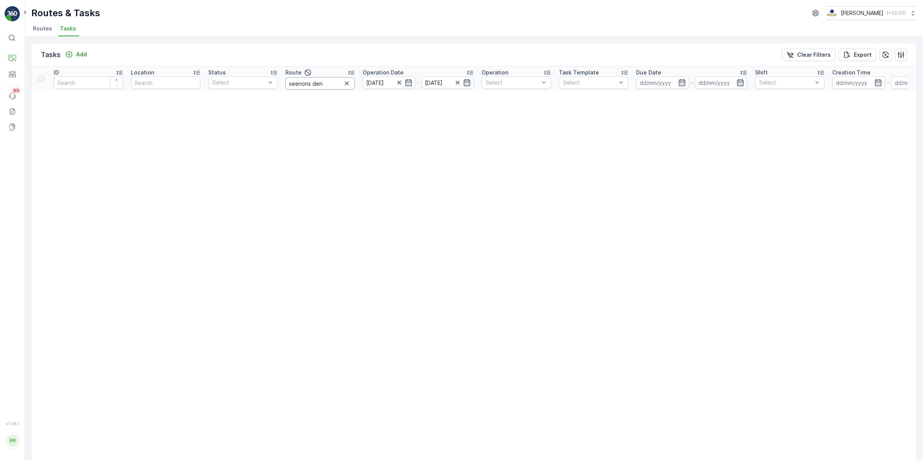
click at [337, 83] on input "seenons den" at bounding box center [320, 83] width 70 height 12
type input "seenons dh"
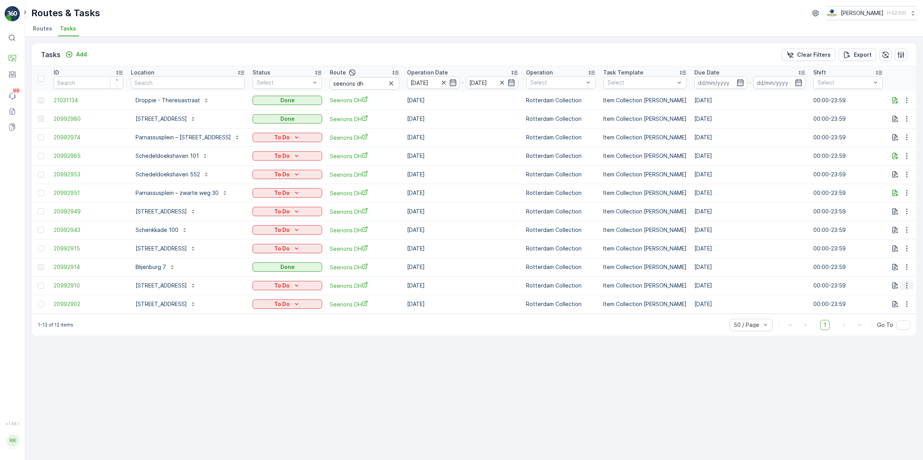
click at [737, 286] on icon "button" at bounding box center [907, 286] width 8 height 8
click at [737, 356] on div "Tasks Add Clear Filters Export ID Location Status Select Route seenons dh Opera…" at bounding box center [474, 249] width 898 height 424
drag, startPoint x: 128, startPoint y: 285, endPoint x: 188, endPoint y: 287, distance: 59.9
click at [188, 287] on td "Prinses Irenestraat 6" at bounding box center [188, 285] width 122 height 19
copy p "Prinses Irenestraat 6"
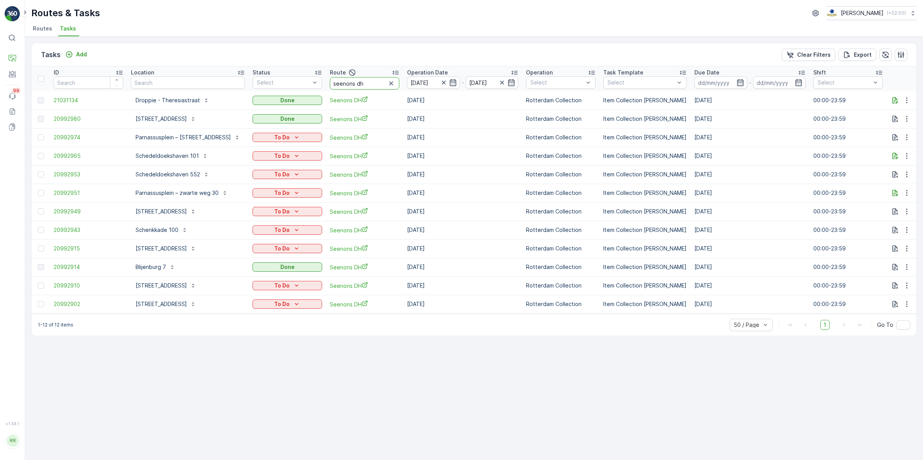
drag, startPoint x: 362, startPoint y: 83, endPoint x: 265, endPoint y: 91, distance: 97.7
click at [265, 91] on table "ID Location Status Select Route seenons dh Operation Date 21.08.2025 - 21.08.20…" at bounding box center [650, 190] width 1236 height 248
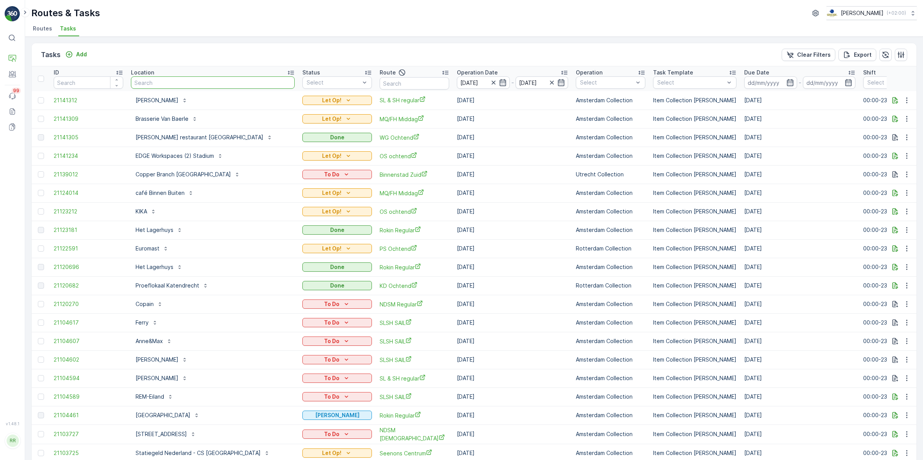
click at [188, 82] on input "text" at bounding box center [213, 82] width 164 height 12
type input "room"
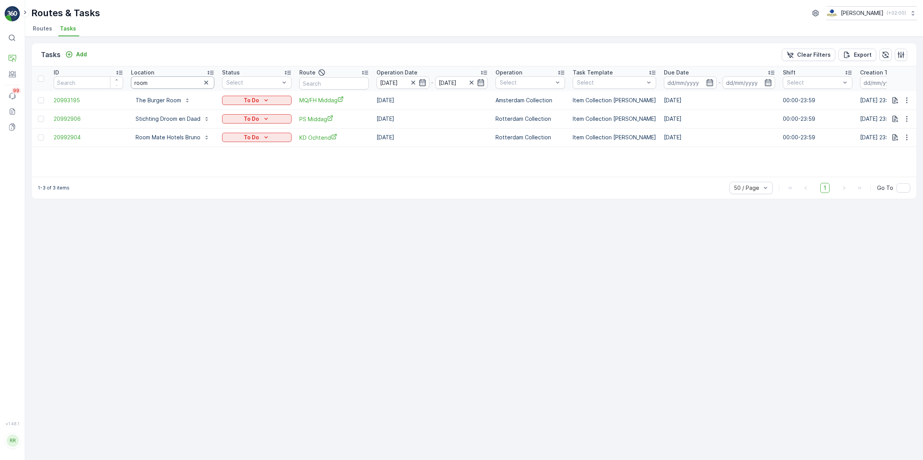
click at [183, 81] on input "room" at bounding box center [172, 82] width 83 height 12
click at [174, 81] on input "room" at bounding box center [172, 82] width 83 height 12
type input "room mae"
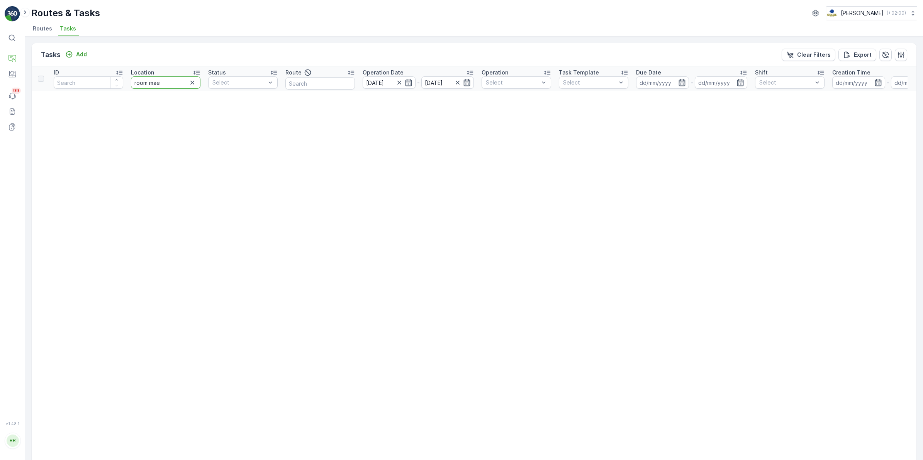
click at [163, 85] on input "room mae" at bounding box center [166, 82] width 70 height 12
type input "room mate"
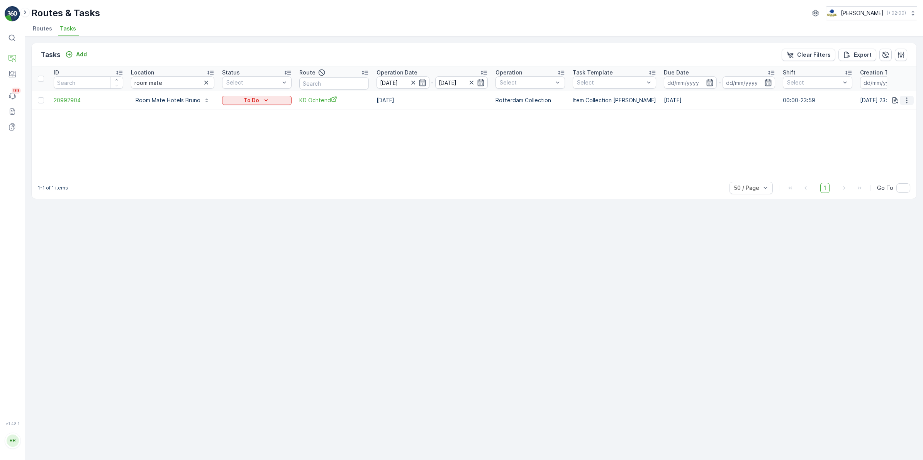
click at [737, 103] on icon "button" at bounding box center [907, 101] width 8 height 8
click at [737, 144] on div "ID Location room mate Status Select Route Operation Date 21.08.2025 - 21.08.202…" at bounding box center [474, 121] width 885 height 110
click at [190, 83] on input "room mate" at bounding box center [172, 82] width 83 height 12
type input "room mate"
click at [175, 82] on input "room mate" at bounding box center [172, 82] width 83 height 12
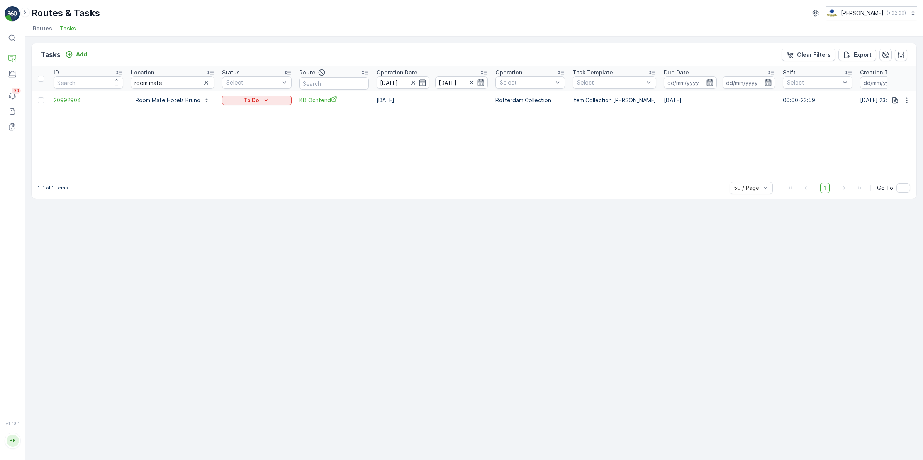
drag, startPoint x: 205, startPoint y: 80, endPoint x: 199, endPoint y: 80, distance: 6.2
click at [206, 80] on icon "button" at bounding box center [206, 83] width 8 height 8
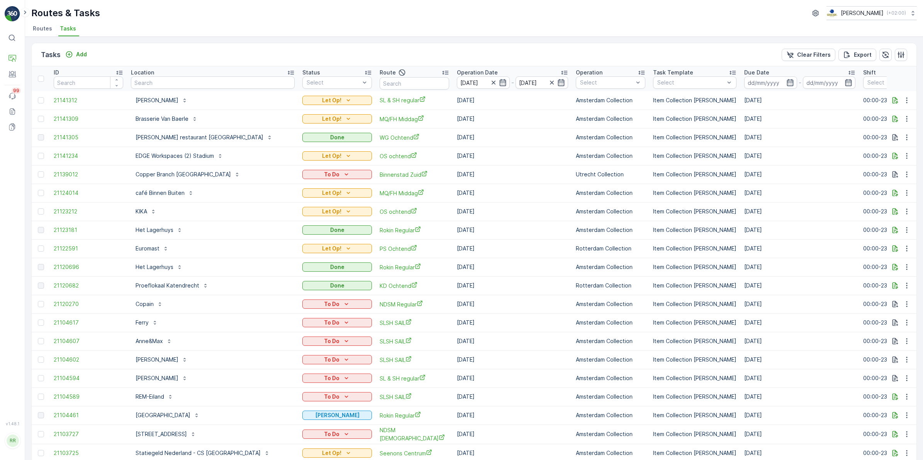
click at [380, 81] on input "text" at bounding box center [415, 83] width 70 height 12
click at [160, 87] on input "text" at bounding box center [213, 82] width 164 height 12
type input "ij"
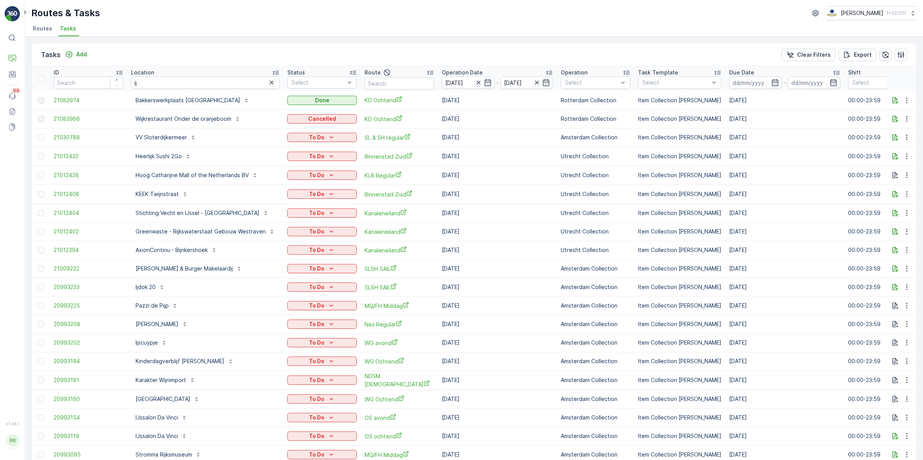
click at [171, 75] on div "Location" at bounding box center [205, 73] width 149 height 8
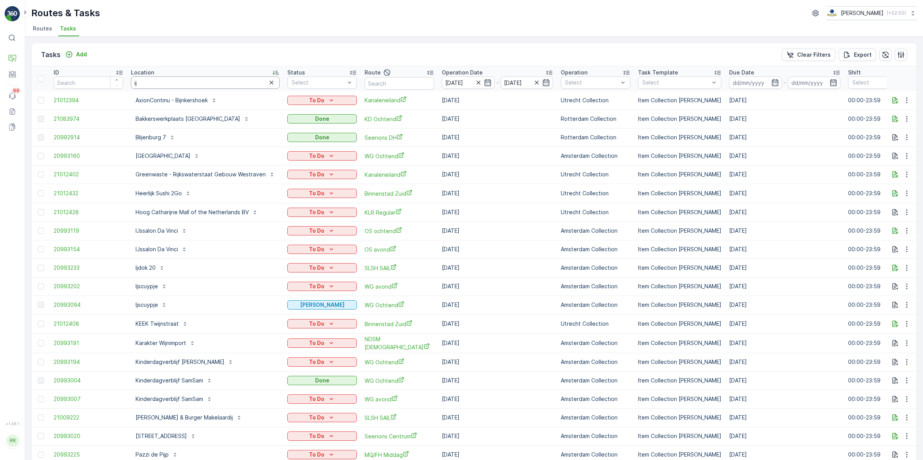
click at [153, 86] on input "ij" at bounding box center [205, 82] width 149 height 12
type input "ijdok"
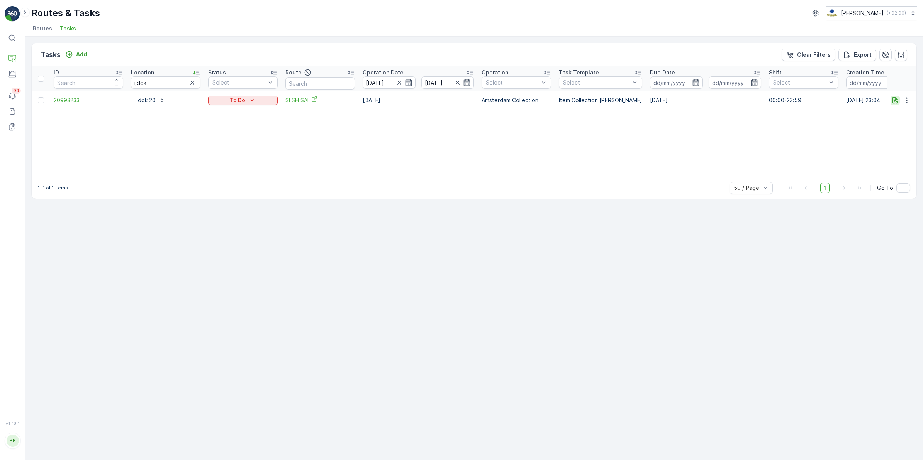
click at [737, 102] on icon "button" at bounding box center [895, 101] width 8 height 8
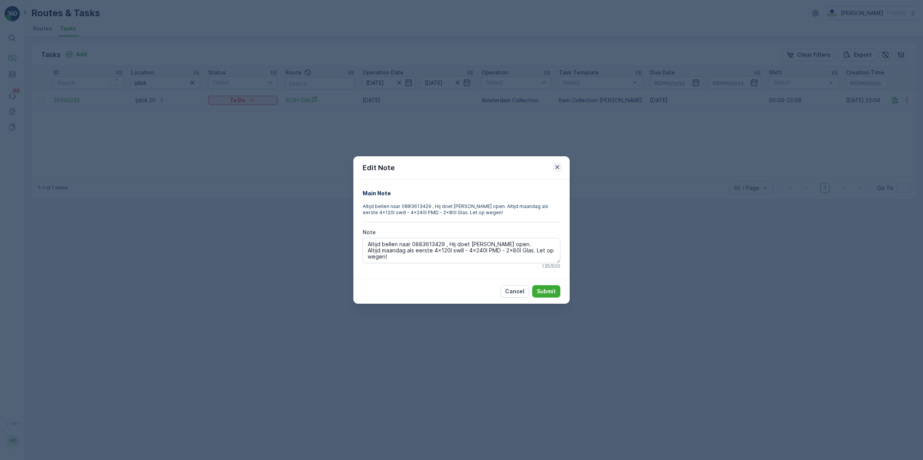
click at [558, 168] on icon "button" at bounding box center [557, 167] width 4 height 4
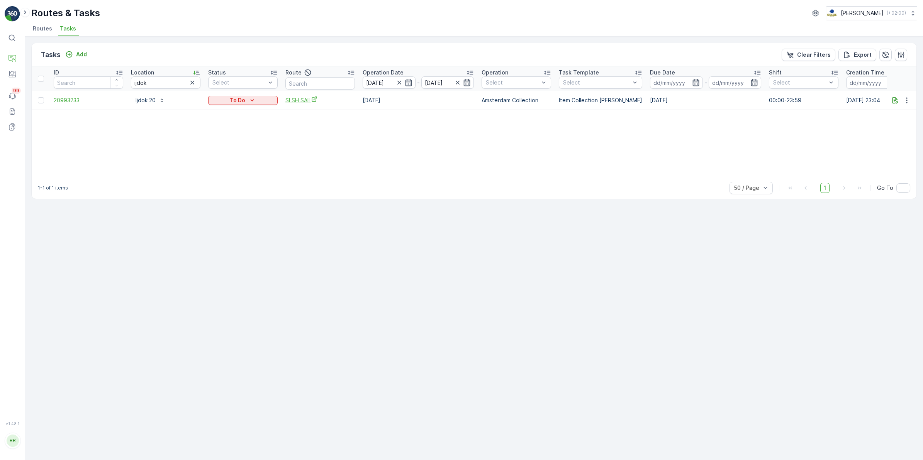
click at [301, 98] on span "SLSH SAIL" at bounding box center [320, 100] width 70 height 8
click at [150, 102] on p "Ijdok 20" at bounding box center [146, 101] width 20 height 8
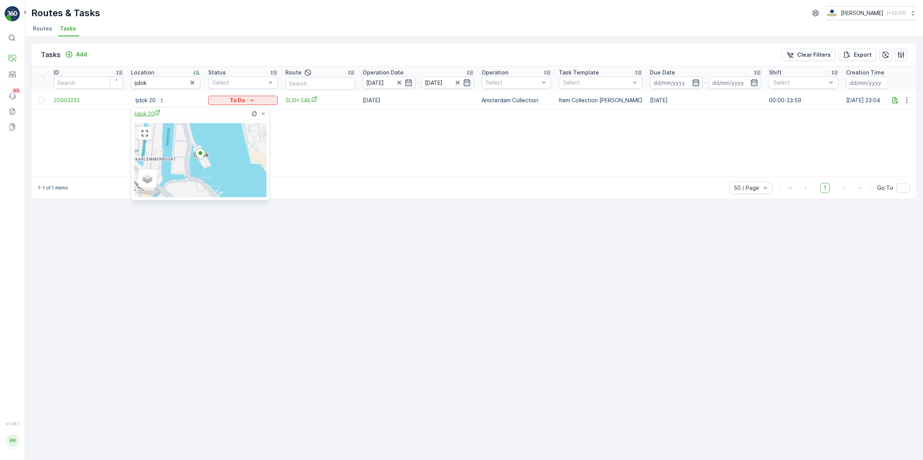
click at [151, 111] on span "Ijdok 20" at bounding box center [147, 114] width 26 height 8
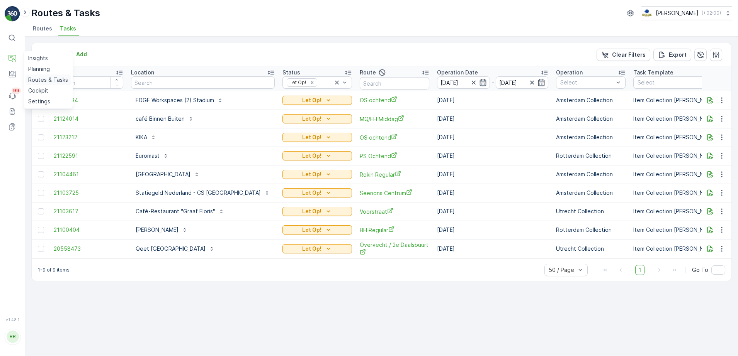
drag, startPoint x: 45, startPoint y: 79, endPoint x: 53, endPoint y: 77, distance: 7.9
click at [45, 79] on p "Routes & Tasks" at bounding box center [48, 80] width 40 height 8
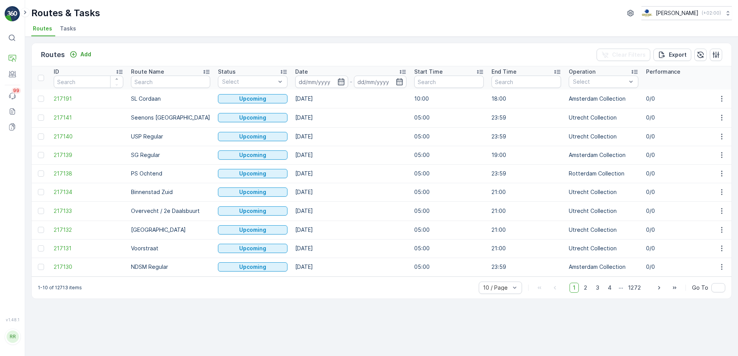
click at [68, 27] on span "Tasks" at bounding box center [68, 29] width 16 height 8
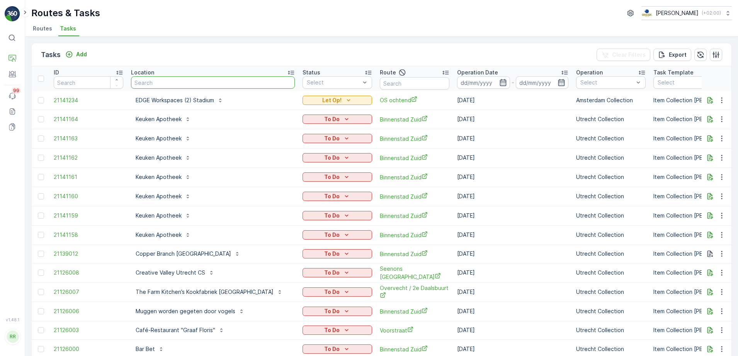
click at [200, 81] on input "text" at bounding box center [213, 82] width 164 height 12
type input "[PERSON_NAME]"
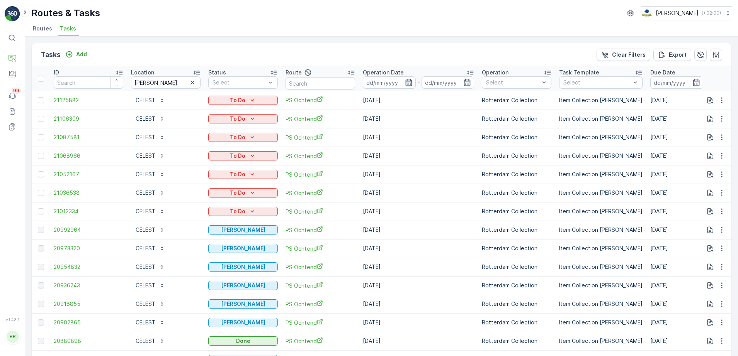
click at [412, 82] on icon "button" at bounding box center [409, 83] width 8 height 8
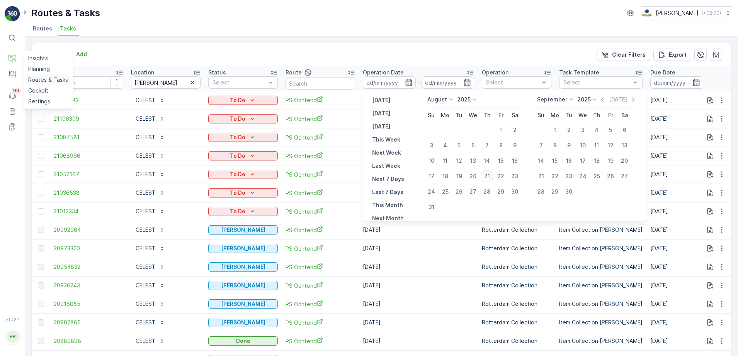
click at [44, 81] on p "Routes & Tasks" at bounding box center [48, 80] width 40 height 8
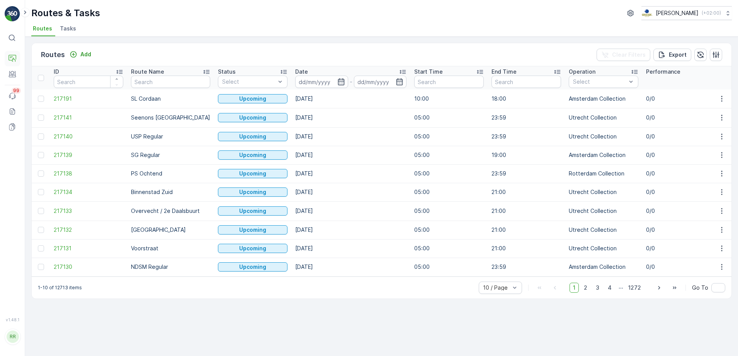
drag, startPoint x: 59, startPoint y: 31, endPoint x: 15, endPoint y: 58, distance: 52.3
click at [60, 31] on span "Tasks" at bounding box center [68, 29] width 16 height 8
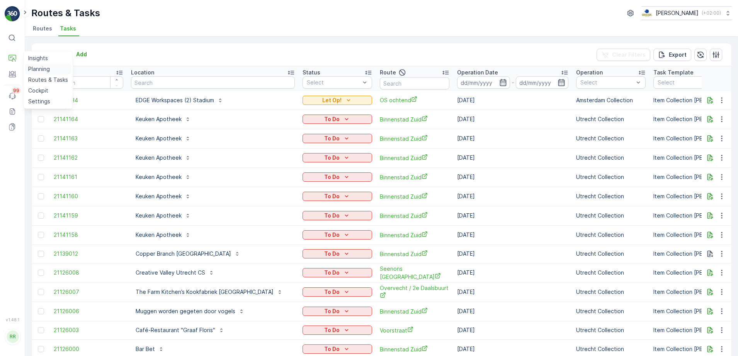
click at [33, 66] on p "Planning" at bounding box center [39, 69] width 22 height 8
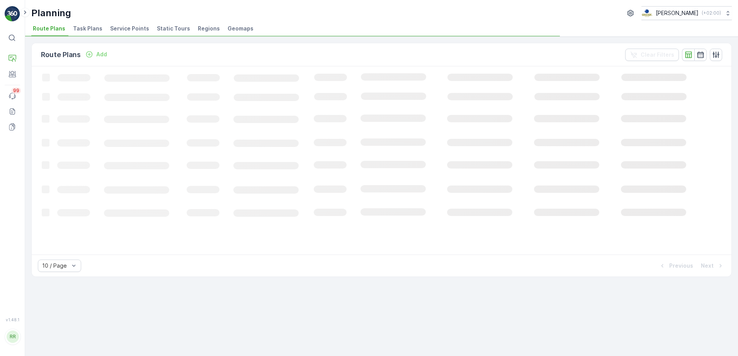
click at [90, 27] on span "Task Plans" at bounding box center [87, 29] width 29 height 8
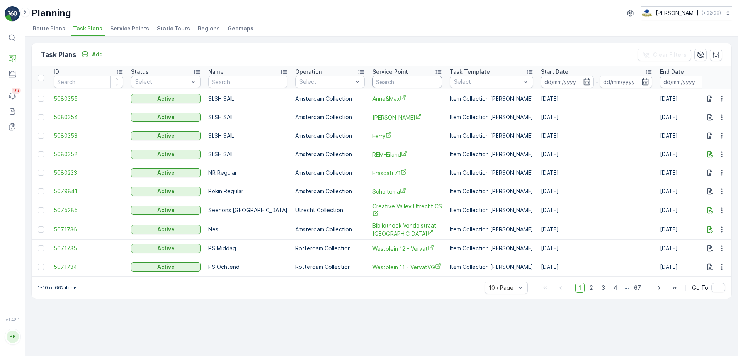
click at [386, 80] on input "text" at bounding box center [407, 82] width 70 height 12
type input "cel"
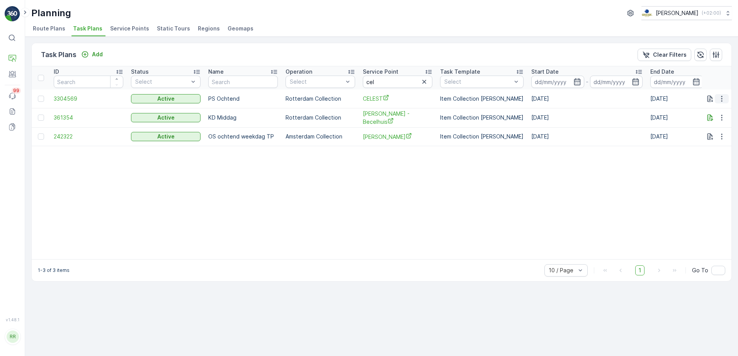
click at [718, 101] on icon "button" at bounding box center [721, 99] width 8 height 8
click at [713, 121] on span "Edit Task Plan" at bounding box center [708, 121] width 36 height 8
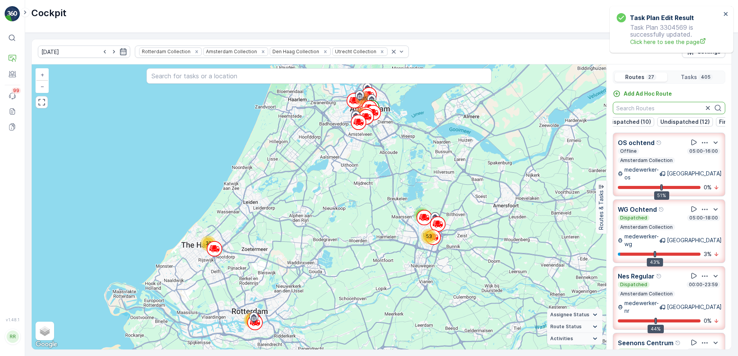
scroll to position [97, 0]
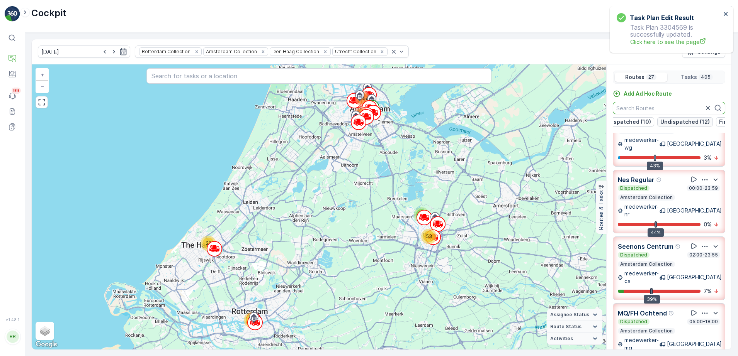
click at [685, 121] on p "Undispatched (12)" at bounding box center [684, 122] width 49 height 8
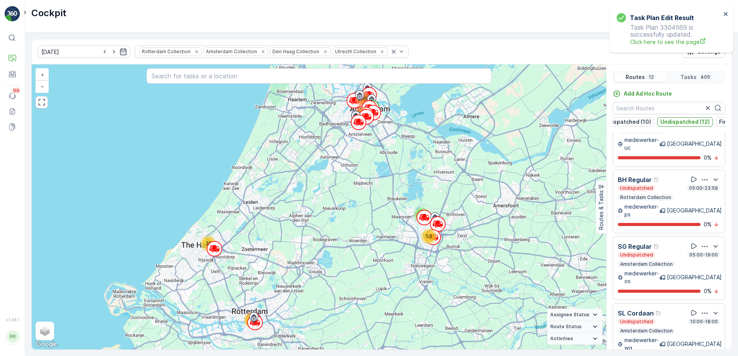
scroll to position [0, 0]
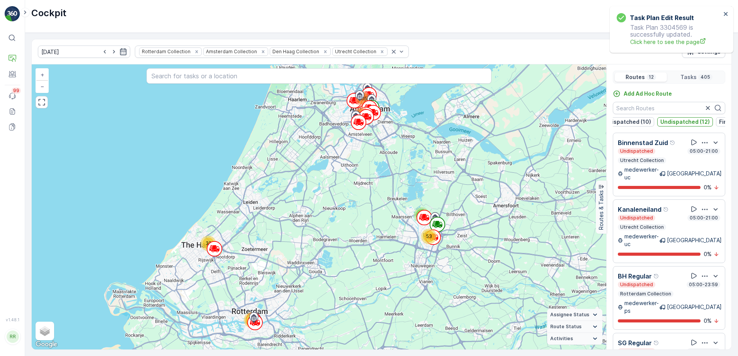
drag, startPoint x: 697, startPoint y: 124, endPoint x: 682, endPoint y: 108, distance: 21.9
click at [697, 124] on p "Undispatched (12)" at bounding box center [684, 122] width 49 height 8
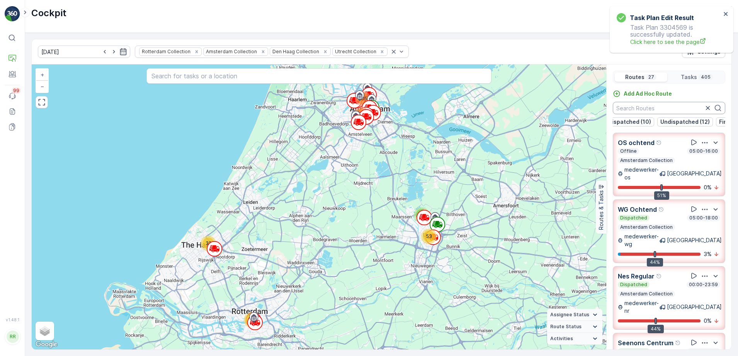
click at [660, 108] on input "text" at bounding box center [668, 108] width 112 height 12
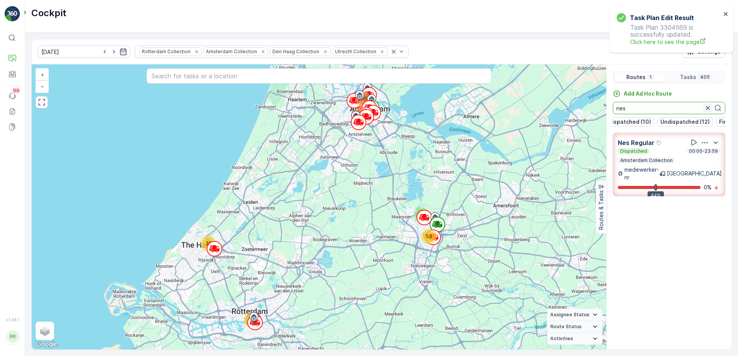
type input "nes"
click at [706, 110] on icon "button" at bounding box center [708, 108] width 8 height 8
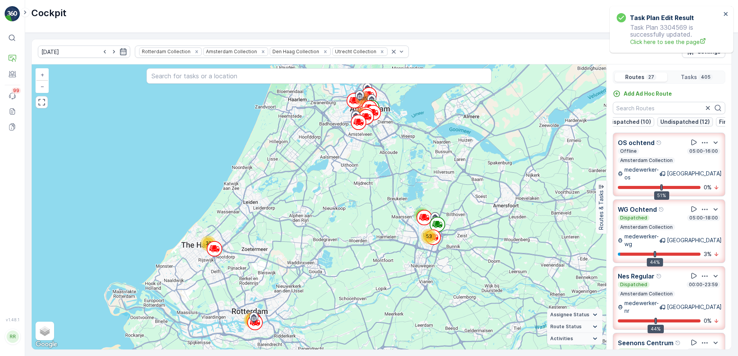
click at [689, 118] on p "Undispatched (12)" at bounding box center [684, 122] width 49 height 8
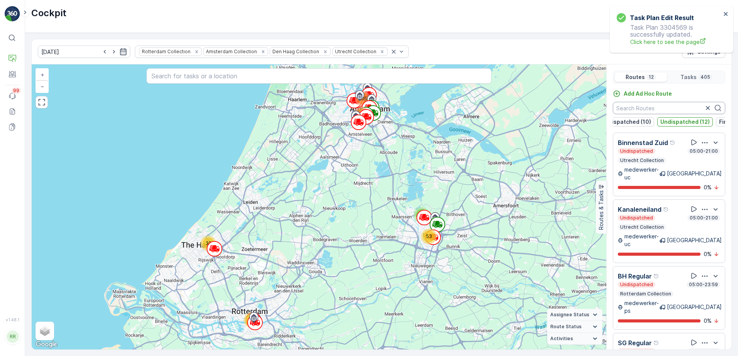
click at [675, 112] on input "text" at bounding box center [668, 108] width 112 height 12
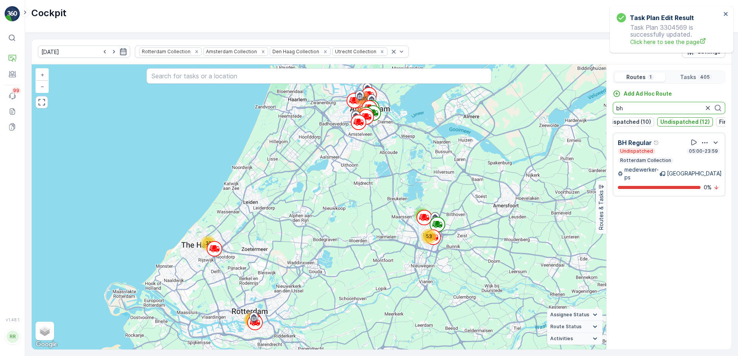
type input "bh"
drag, startPoint x: 632, startPoint y: 108, endPoint x: 605, endPoint y: 111, distance: 27.6
click at [605, 111] on div "2 32 105 69 53 144 + − Satellite Roadmap Terrain Hybrid Leaflet Keyboard shortc…" at bounding box center [381, 206] width 699 height 285
click at [708, 109] on icon "button" at bounding box center [708, 108] width 8 height 8
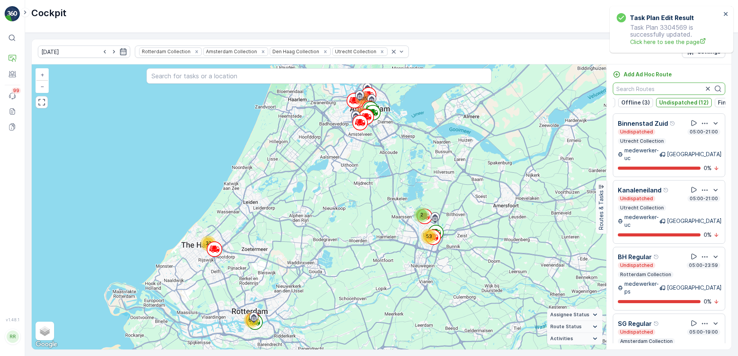
click at [651, 87] on input "text" at bounding box center [668, 89] width 112 height 12
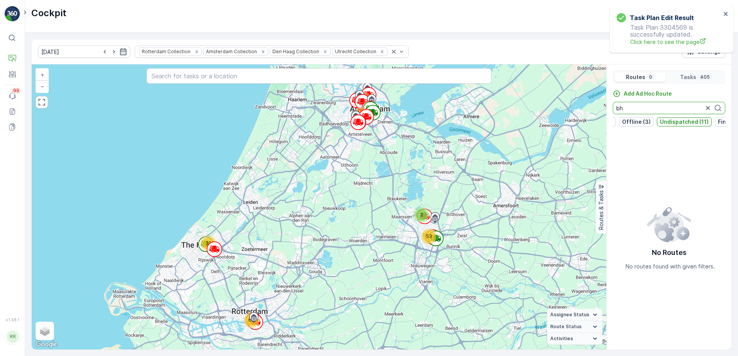
type input "bh"
click at [674, 121] on p "Undispatched (11)" at bounding box center [684, 122] width 49 height 8
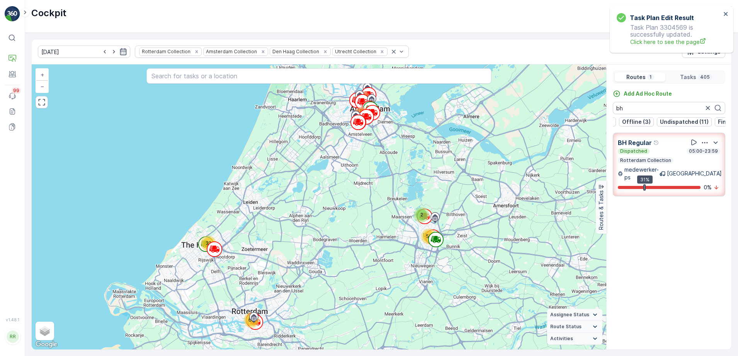
scroll to position [0, 46]
click at [708, 109] on icon "button" at bounding box center [708, 108] width 8 height 8
click at [689, 123] on p "Undispatched (11)" at bounding box center [684, 122] width 49 height 8
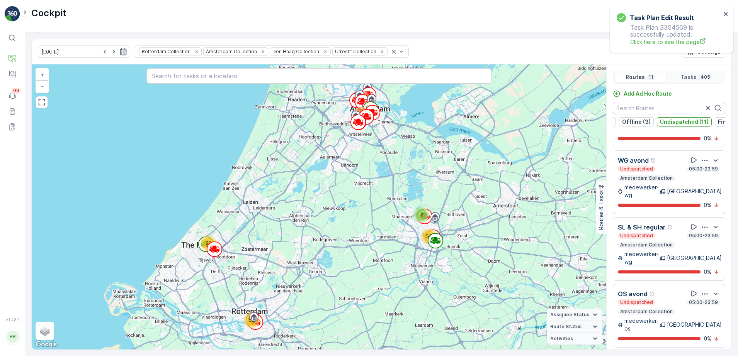
scroll to position [338, 0]
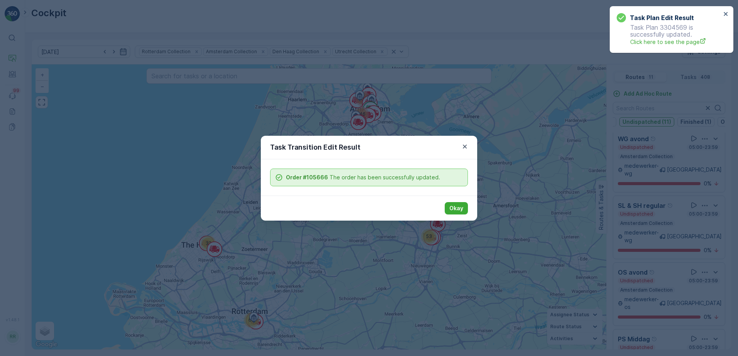
click at [443, 211] on div "Okay" at bounding box center [369, 208] width 216 height 25
click at [459, 206] on p "Okay" at bounding box center [456, 209] width 14 height 8
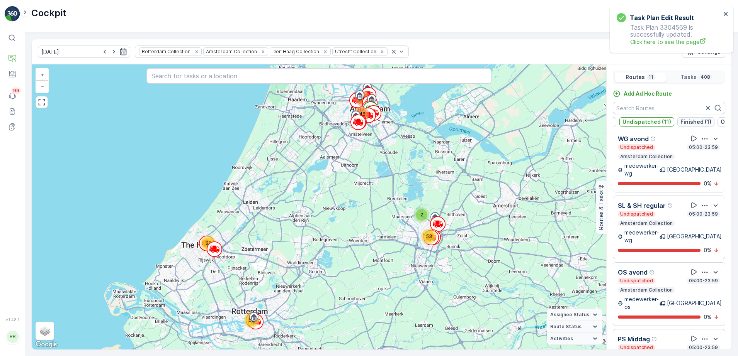
click at [700, 119] on p "Finished (1)" at bounding box center [695, 122] width 31 height 8
click at [705, 107] on icon "button" at bounding box center [708, 108] width 8 height 8
click at [689, 120] on p "Finished (1)" at bounding box center [695, 122] width 31 height 8
click at [659, 121] on p "Undispatched (11)" at bounding box center [646, 122] width 49 height 8
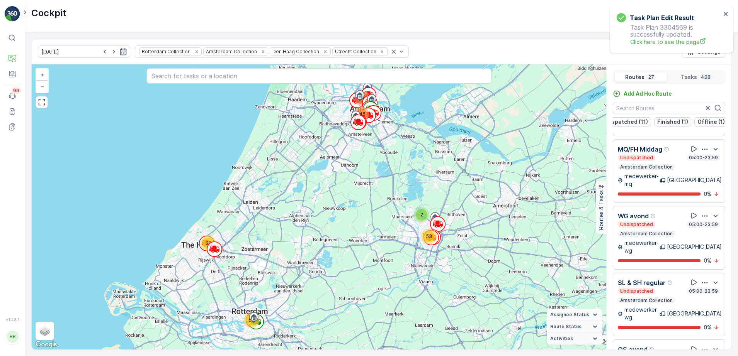
scroll to position [0, 0]
click at [638, 120] on p "Dispatched (14)" at bounding box center [637, 122] width 43 height 8
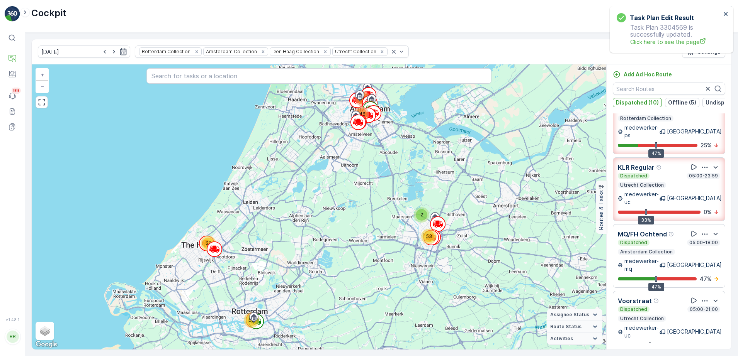
scroll to position [363, 0]
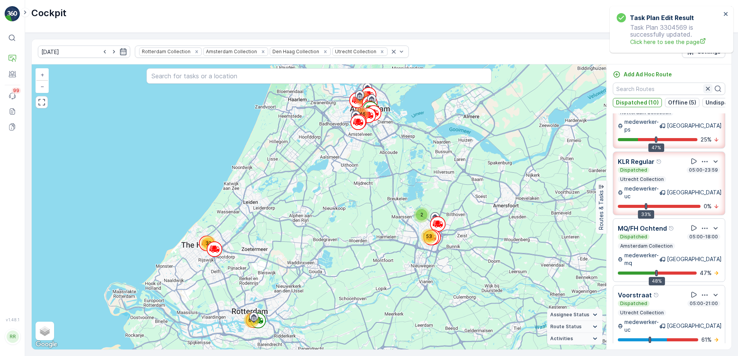
click at [706, 88] on icon "button" at bounding box center [708, 89] width 4 height 4
click at [674, 87] on input "text" at bounding box center [668, 89] width 112 height 12
click at [645, 101] on p "Dispatched (10)" at bounding box center [637, 103] width 43 height 8
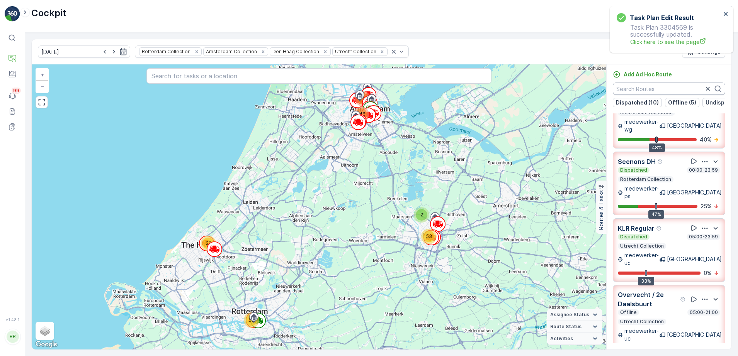
scroll to position [422, 0]
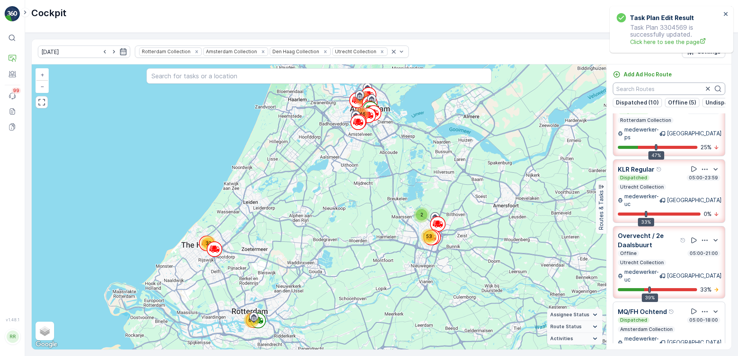
click at [663, 84] on input "text" at bounding box center [668, 89] width 112 height 12
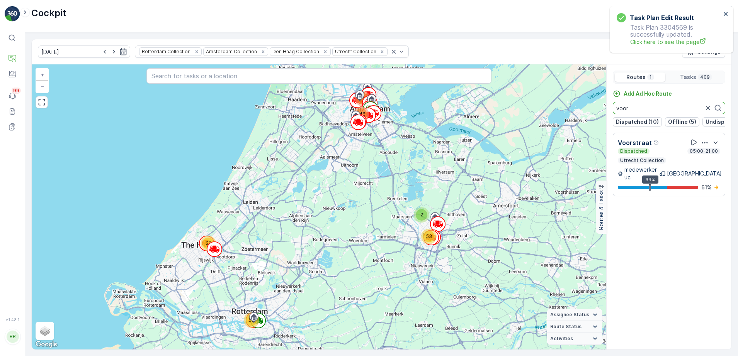
scroll to position [0, 0]
drag, startPoint x: 635, startPoint y: 105, endPoint x: 590, endPoint y: 111, distance: 45.6
click at [590, 111] on div "2 32 69 53 146 107 + − Satellite Roadmap Terrain Hybrid Leaflet Keyboard shortc…" at bounding box center [381, 206] width 699 height 285
type input "over"
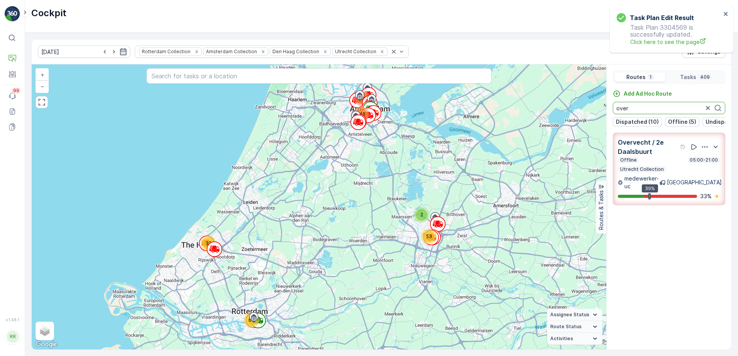
drag, startPoint x: 619, startPoint y: 112, endPoint x: 599, endPoint y: 114, distance: 19.4
click at [599, 114] on div "2 32 69 53 146 107 + − Satellite Roadmap Terrain Hybrid Leaflet Keyboard shortc…" at bounding box center [381, 206] width 699 height 285
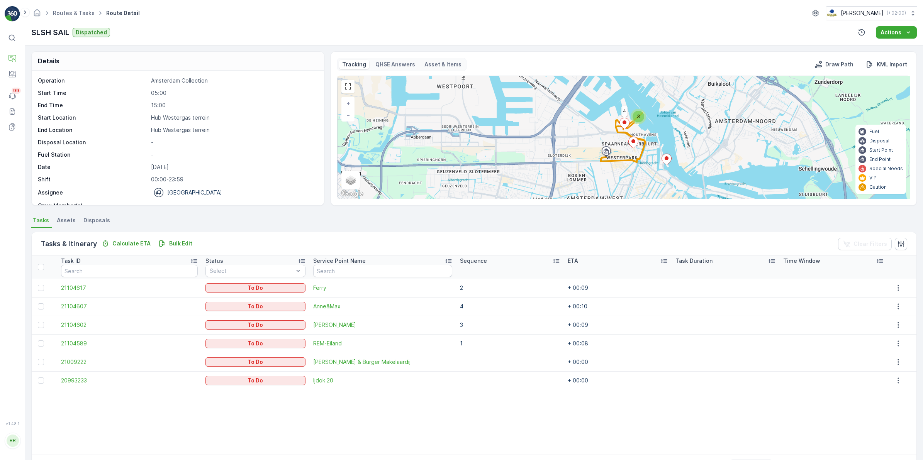
click at [249, 118] on p "Hub Westergas terrein" at bounding box center [233, 118] width 165 height 8
click at [35, 65] on p "Planning" at bounding box center [42, 61] width 45 height 7
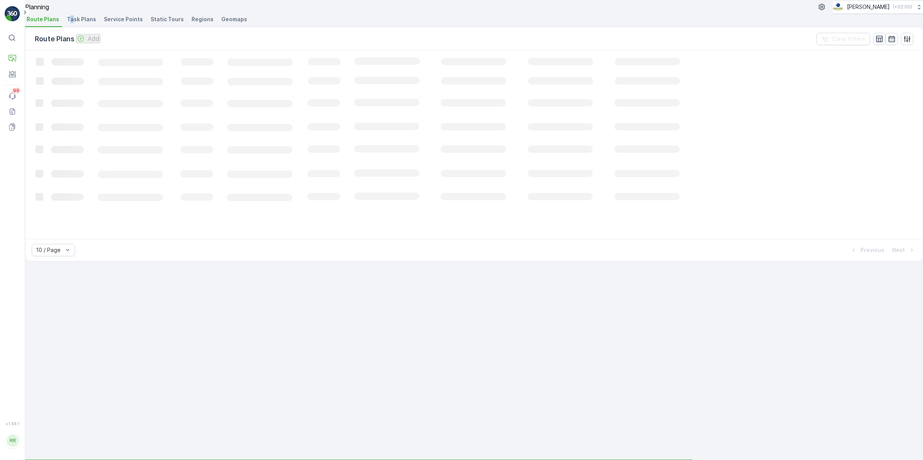
click at [76, 23] on span "Task Plans" at bounding box center [81, 19] width 29 height 8
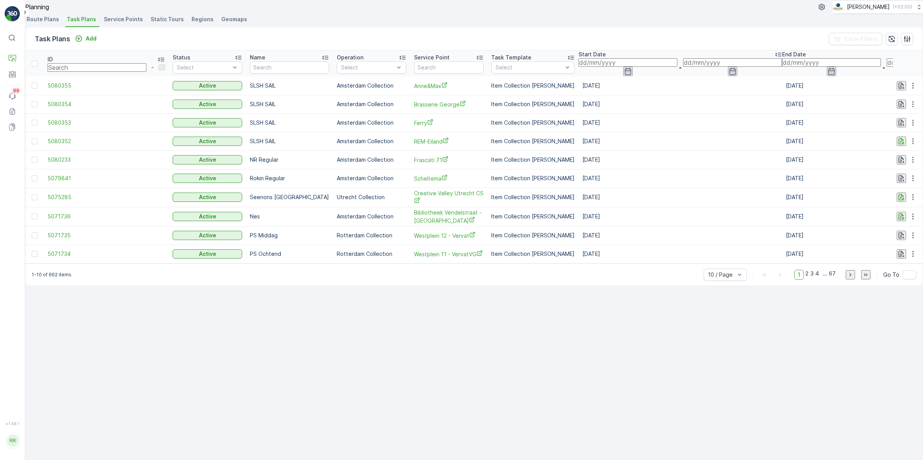
drag, startPoint x: 76, startPoint y: 29, endPoint x: 361, endPoint y: 20, distance: 285.1
click at [361, 20] on div "Planning [PERSON_NAME] ( +02:00 ) Route Plans Task Plans Service Points Static …" at bounding box center [474, 13] width 898 height 27
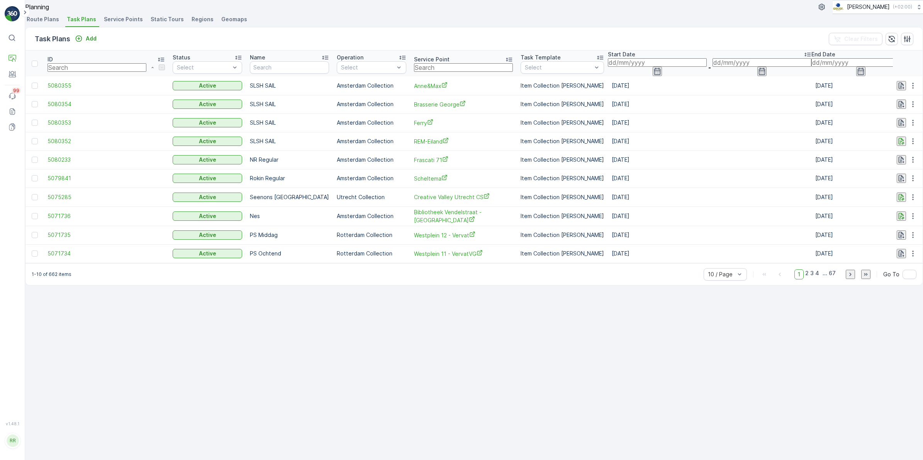
click at [414, 72] on input "text" at bounding box center [463, 67] width 99 height 8
type input "fenix"
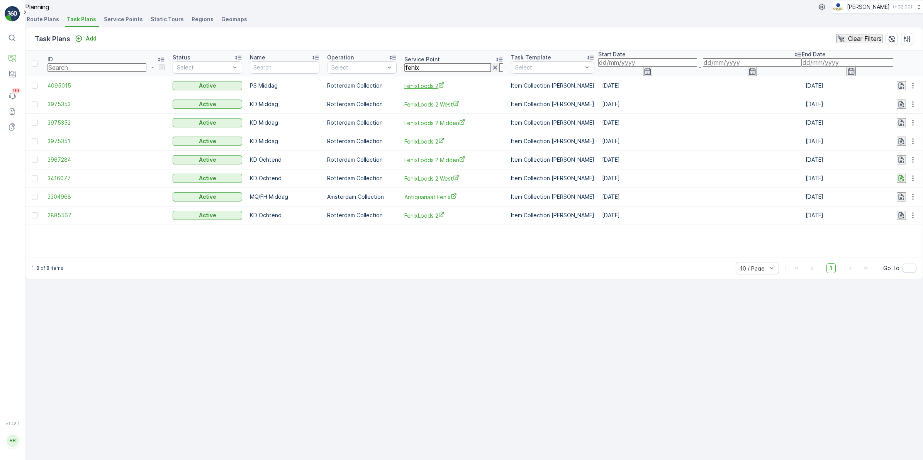
click at [404, 90] on span "FenixLoods 2" at bounding box center [453, 86] width 99 height 8
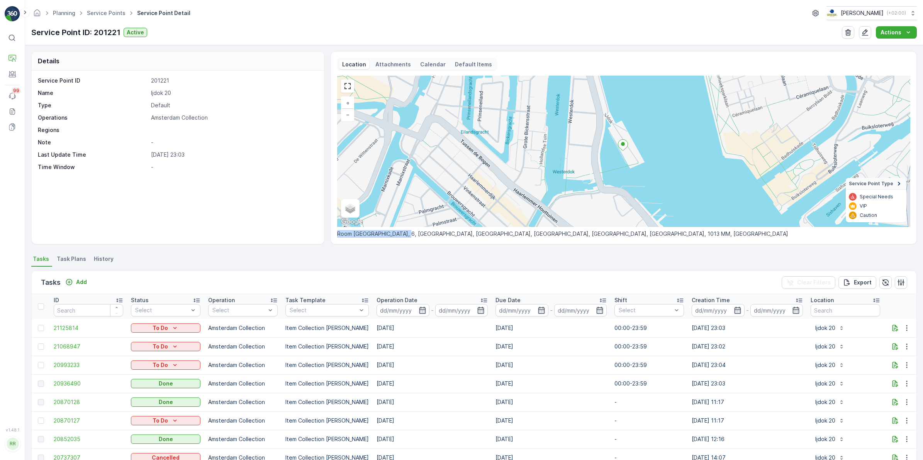
drag, startPoint x: 402, startPoint y: 236, endPoint x: 335, endPoint y: 236, distance: 67.2
click at [335, 236] on div "Location Attachments Calendar Default Items + − Satellite Roadmap Terrain Hybri…" at bounding box center [624, 147] width 586 height 193
click at [263, 148] on div "Service Point ID 201221 Name Ijdok 20 Type Default Operations Amsterdam Collect…" at bounding box center [177, 124] width 278 height 94
drag, startPoint x: 336, startPoint y: 235, endPoint x: 402, endPoint y: 243, distance: 65.7
click at [402, 243] on div "Location Attachments Calendar Default Items + − Satellite Roadmap Terrain Hybri…" at bounding box center [624, 147] width 586 height 193
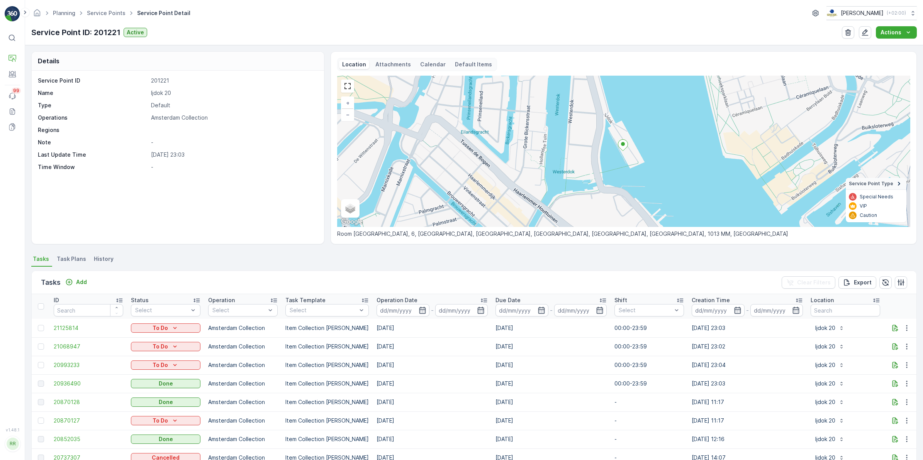
click at [295, 212] on div "Service Point ID 201221 Name Ijdok 20 Type Default Operations Amsterdam Collect…" at bounding box center [178, 157] width 292 height 173
click at [35, 76] on p "Routes & Tasks" at bounding box center [48, 80] width 40 height 8
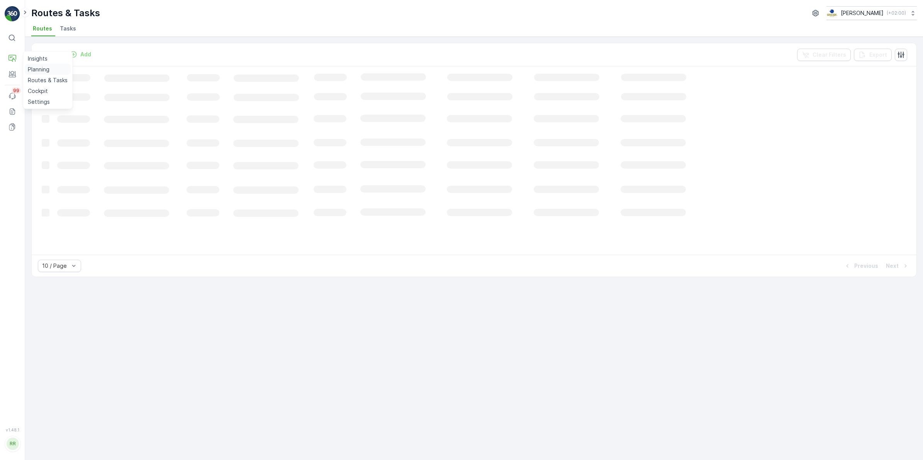
click at [43, 70] on p "Planning" at bounding box center [39, 70] width 22 height 8
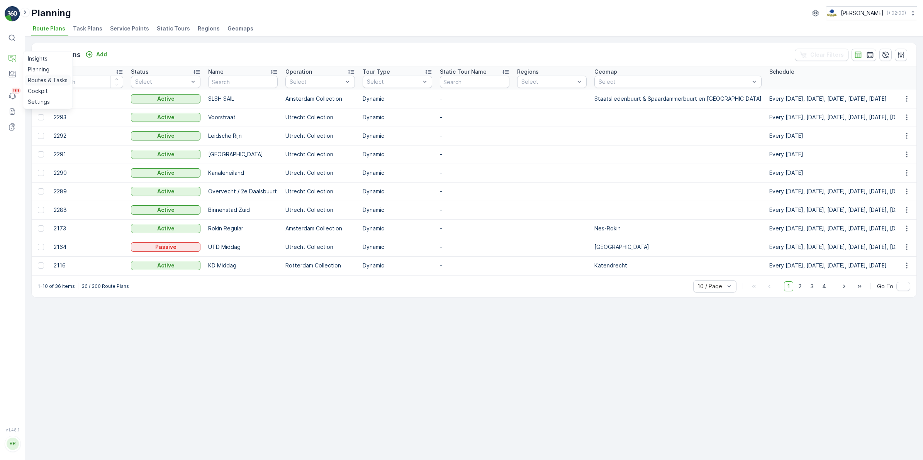
click at [37, 80] on p "Routes & Tasks" at bounding box center [48, 80] width 40 height 8
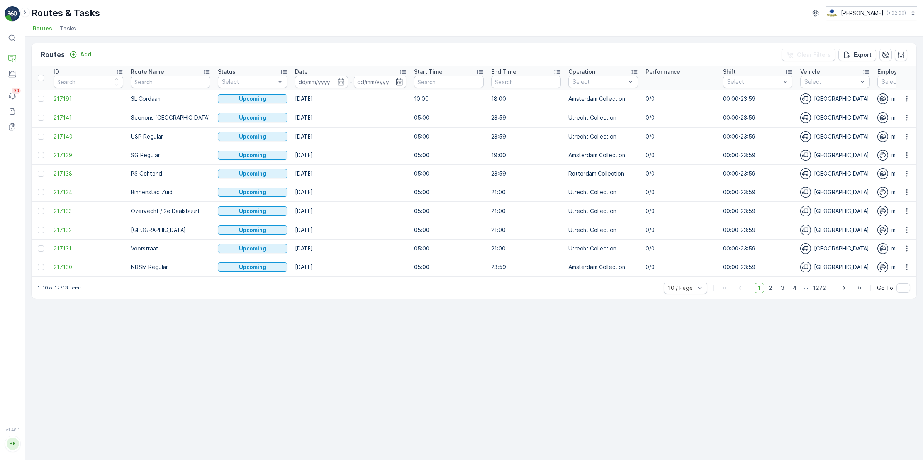
drag, startPoint x: 66, startPoint y: 26, endPoint x: 70, endPoint y: 29, distance: 5.3
click at [66, 26] on span "Tasks" at bounding box center [68, 29] width 16 height 8
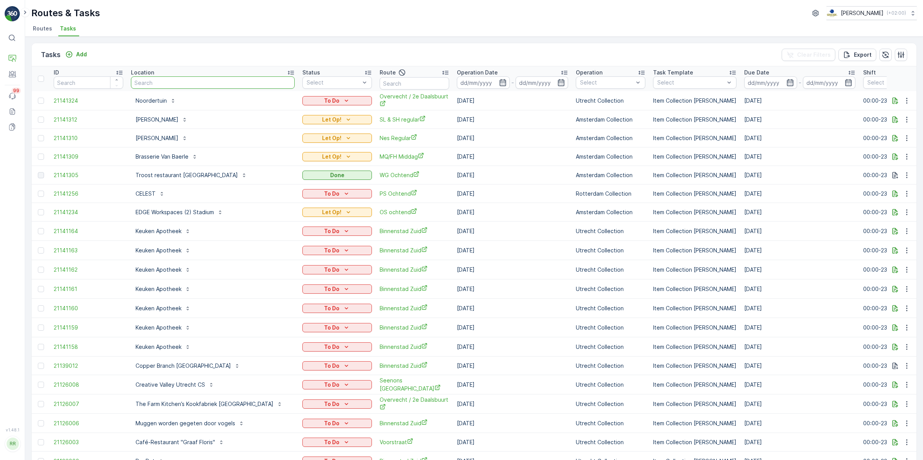
click at [159, 83] on input "text" at bounding box center [213, 82] width 164 height 12
type input "stadium"
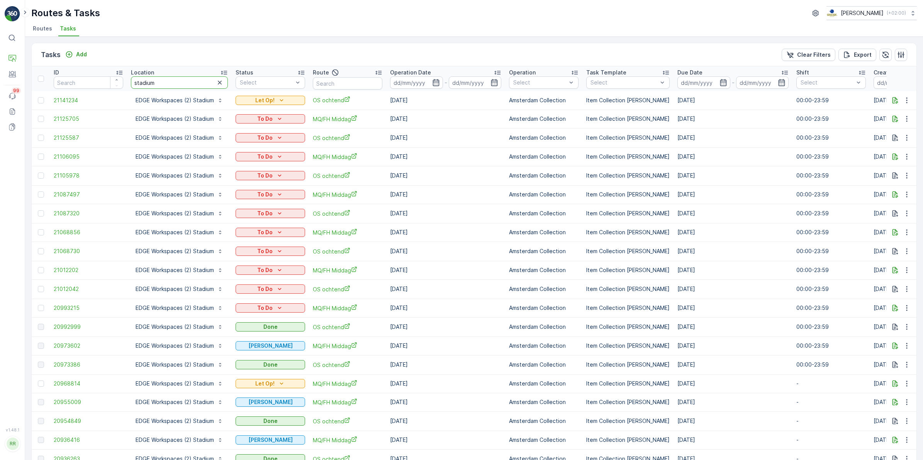
click at [122, 84] on tr "ID Location stadium Status Select Route Operation Date - Operation Select Task …" at bounding box center [641, 78] width 1219 height 25
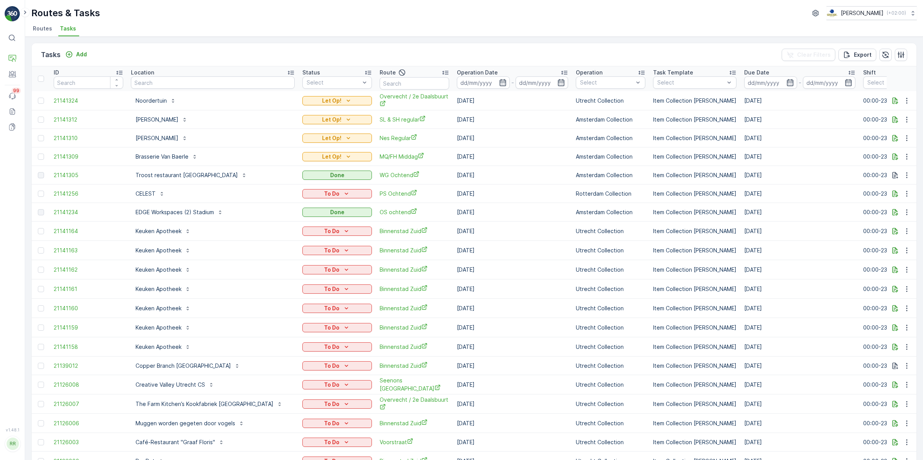
click at [180, 85] on input "text" at bounding box center [213, 82] width 164 height 12
type input "fenix"
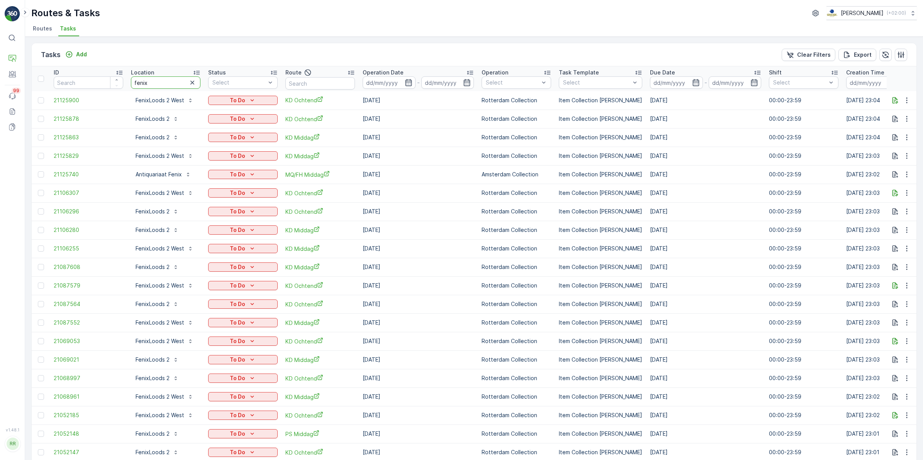
click at [165, 80] on input "fenix" at bounding box center [166, 82] width 70 height 12
type input "fenixloods"
click at [76, 52] on p "Add" at bounding box center [81, 55] width 11 height 8
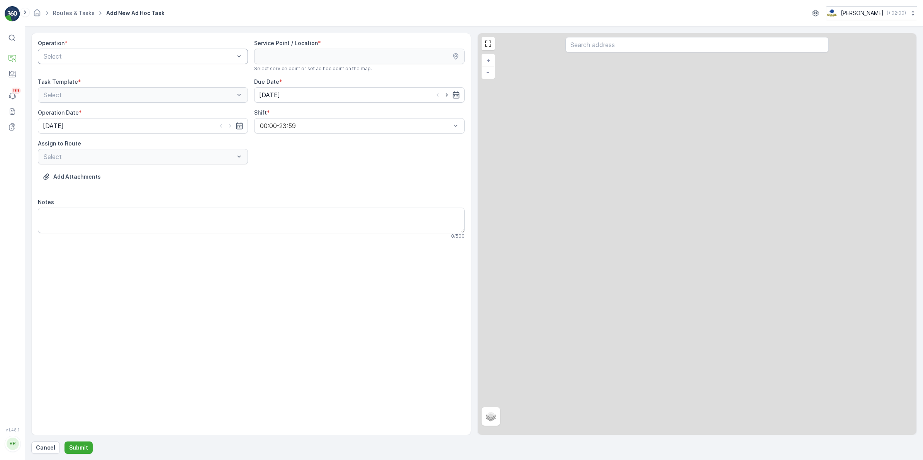
click at [110, 56] on div at bounding box center [139, 56] width 192 height 7
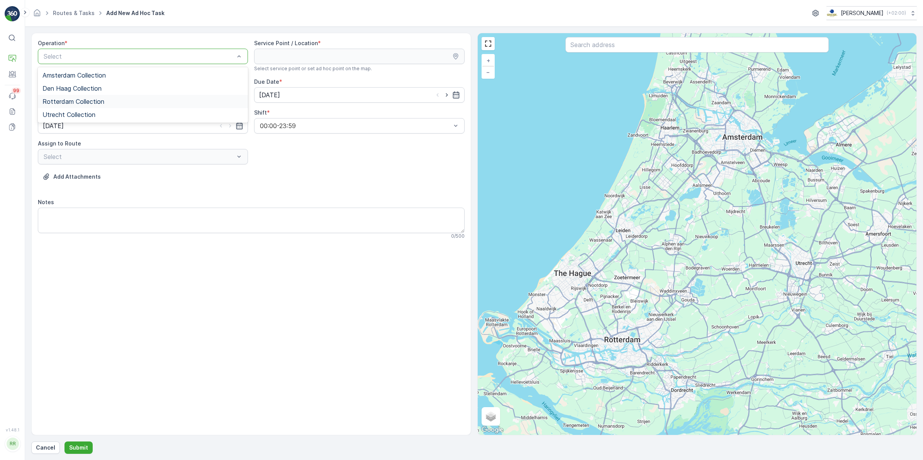
click at [84, 102] on span "Rotterdam Collection" at bounding box center [73, 101] width 62 height 7
click at [599, 49] on input "text" at bounding box center [696, 44] width 263 height 15
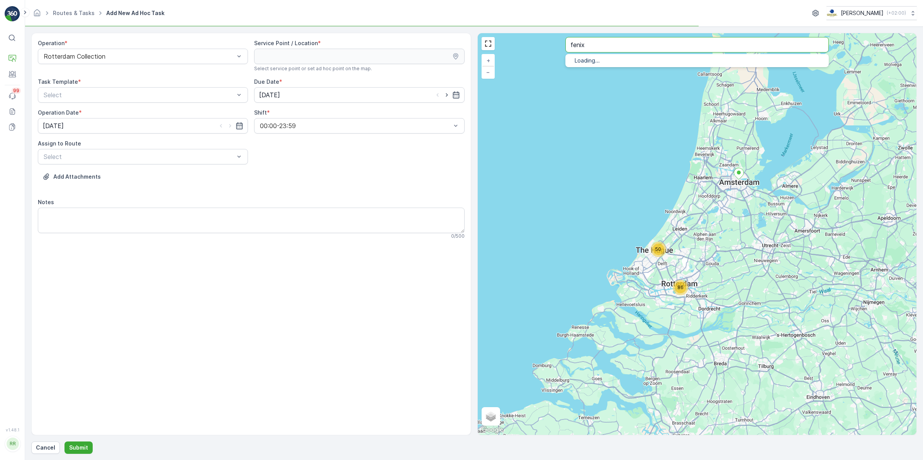
type input "fenix"
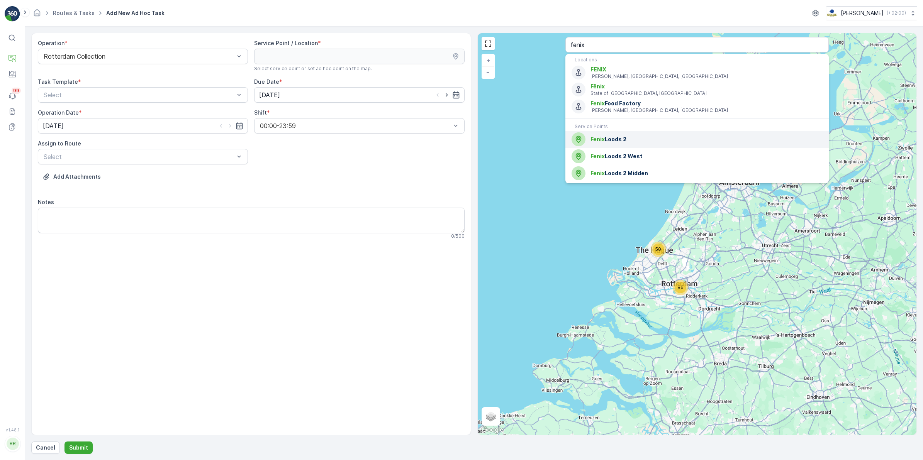
click at [638, 141] on span "Fenix Loods 2" at bounding box center [706, 140] width 232 height 8
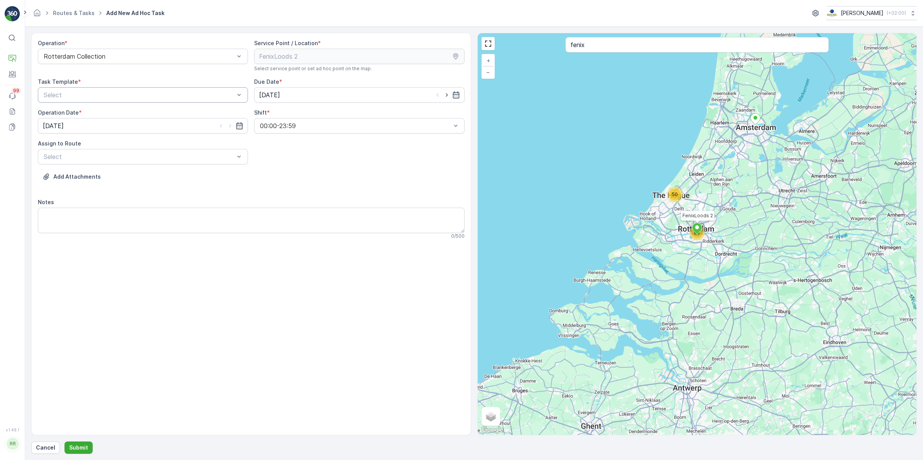
click at [185, 98] on div at bounding box center [139, 95] width 192 height 7
drag, startPoint x: 97, startPoint y: 115, endPoint x: 105, endPoint y: 115, distance: 8.9
click at [96, 115] on span "Item Collection [PERSON_NAME]" at bounding box center [90, 113] width 97 height 7
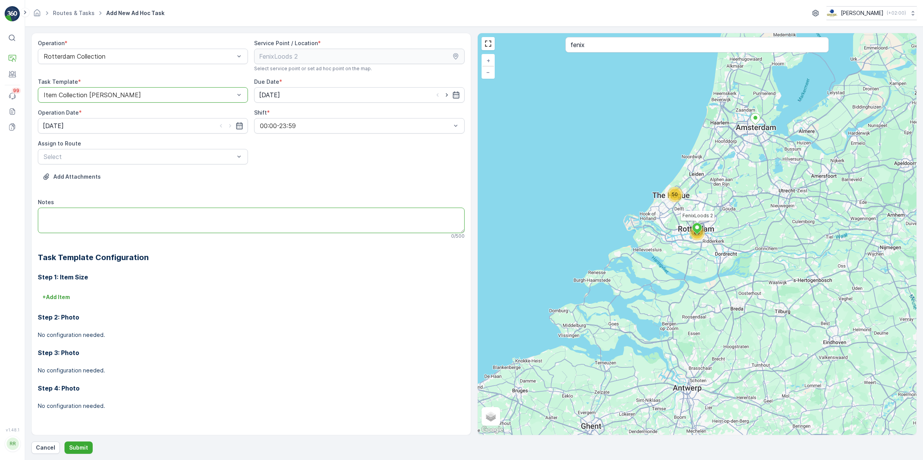
click at [83, 217] on textarea "Notes" at bounding box center [251, 220] width 427 height 25
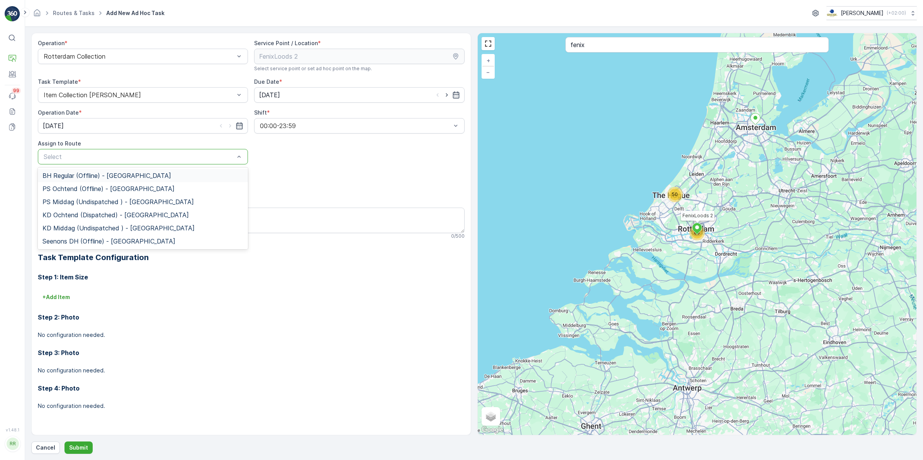
click at [322, 170] on div "Operation * Rotterdam Collection Service Point / Location * Select service poin…" at bounding box center [251, 230] width 427 height 383
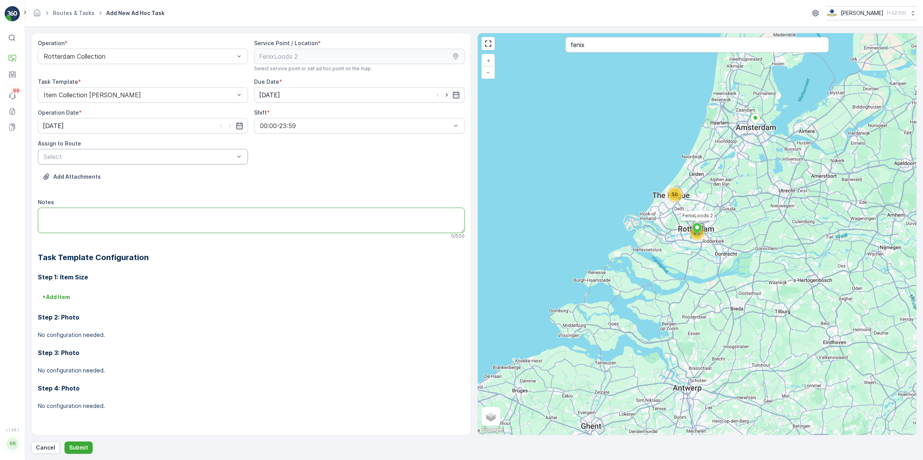
click at [109, 218] on textarea "Notes" at bounding box center [251, 220] width 427 height 25
click at [107, 215] on textarea "Ophalen 6 zakken PD en grote stapel karton," at bounding box center [251, 220] width 427 height 25
click at [159, 214] on textarea "Ophalen 6 zakken PD, grote stapel karton," at bounding box center [251, 220] width 427 height 25
type textarea "Ophalen 6 zakken PD, grote stapel karton, en 9 pallets!"
click at [56, 298] on p "+ Add Item" at bounding box center [55, 297] width 27 height 8
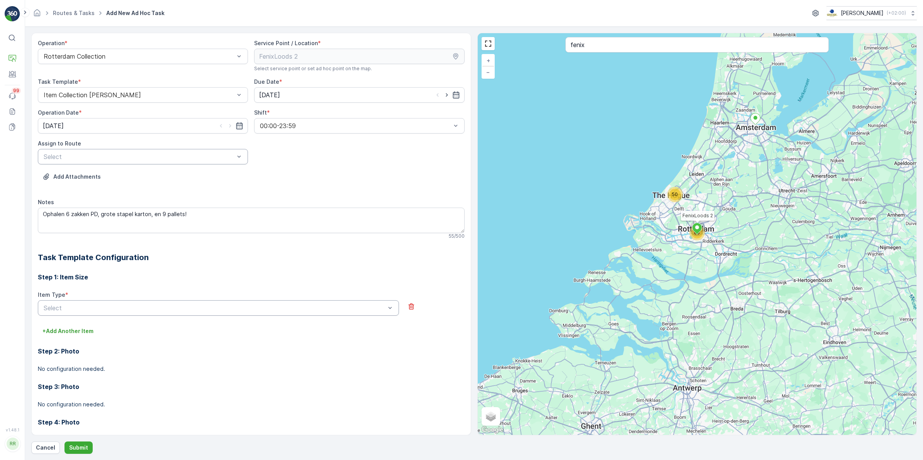
click at [111, 306] on div "Select" at bounding box center [218, 307] width 361 height 15
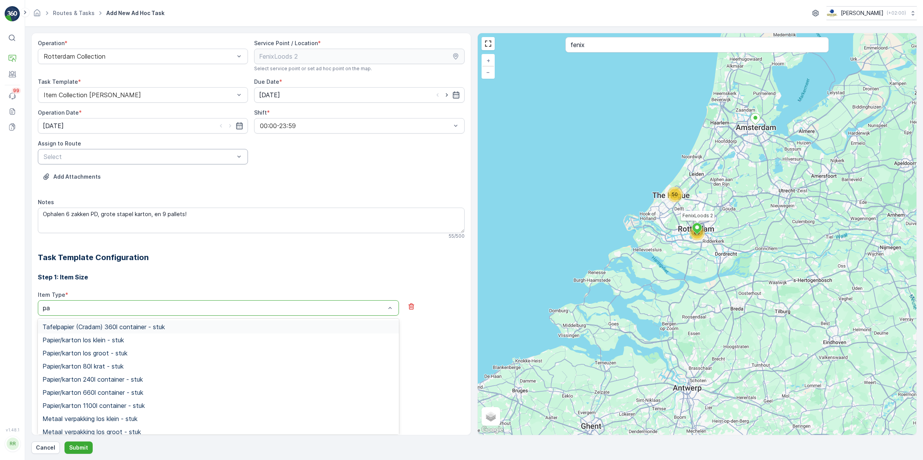
type input "pal"
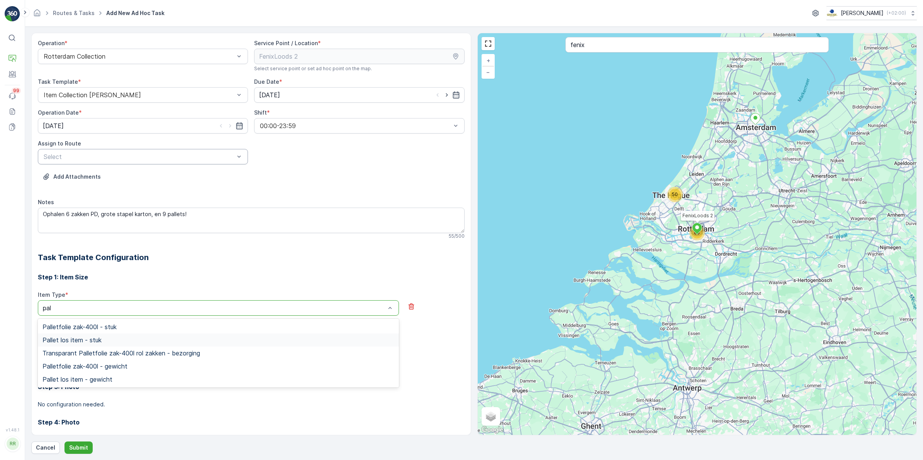
click at [95, 343] on span "Pallet los item - stuk" at bounding box center [71, 340] width 59 height 7
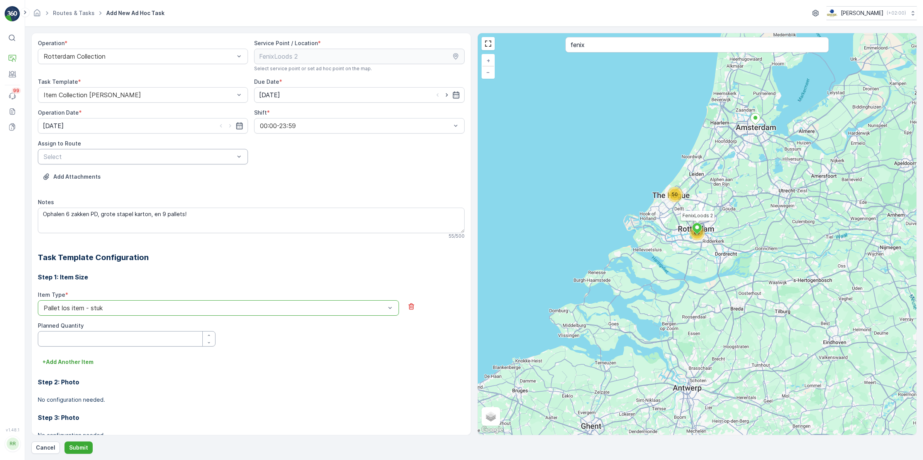
click at [59, 335] on Quantity "Planned Quantity" at bounding box center [127, 338] width 178 height 15
type Quantity "9"
click at [245, 375] on div "Step 2: Photo No configuration needed." at bounding box center [251, 386] width 427 height 36
click at [71, 366] on p "+ Add Another Item" at bounding box center [67, 362] width 51 height 8
click at [75, 371] on div at bounding box center [214, 373] width 343 height 7
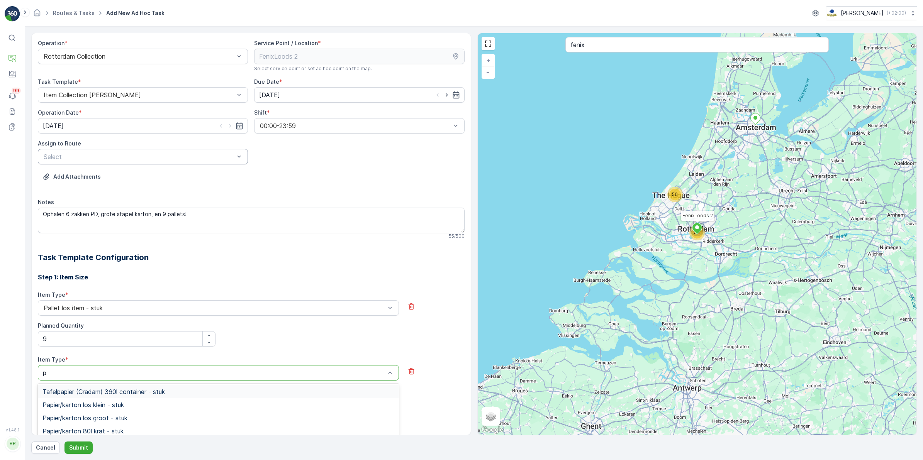
type input "pd"
click at [103, 417] on span "PD zak-L (140) - stuk" at bounding box center [73, 418] width 62 height 7
click at [70, 405] on Quantity "Planned Quantity" at bounding box center [127, 403] width 178 height 15
type Quantity "6"
click at [259, 398] on div "Item Type * PD zak-L (140) - stuk Planned Quantity 6" at bounding box center [251, 384] width 427 height 56
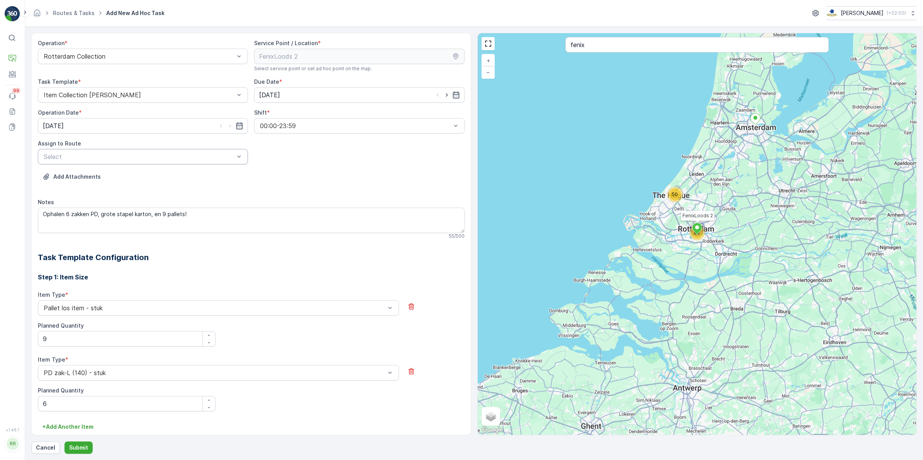
scroll to position [48, 0]
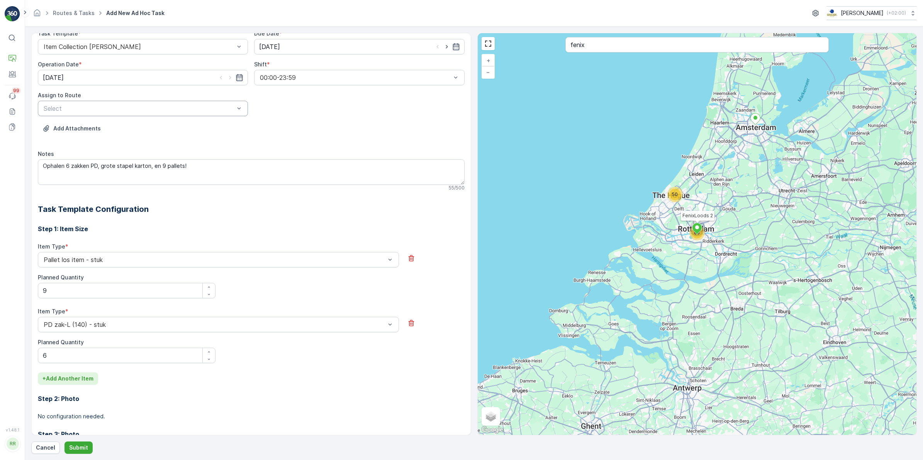
click at [71, 383] on button "+ Add Another Item" at bounding box center [68, 379] width 60 height 12
click at [66, 387] on div at bounding box center [214, 389] width 343 height 7
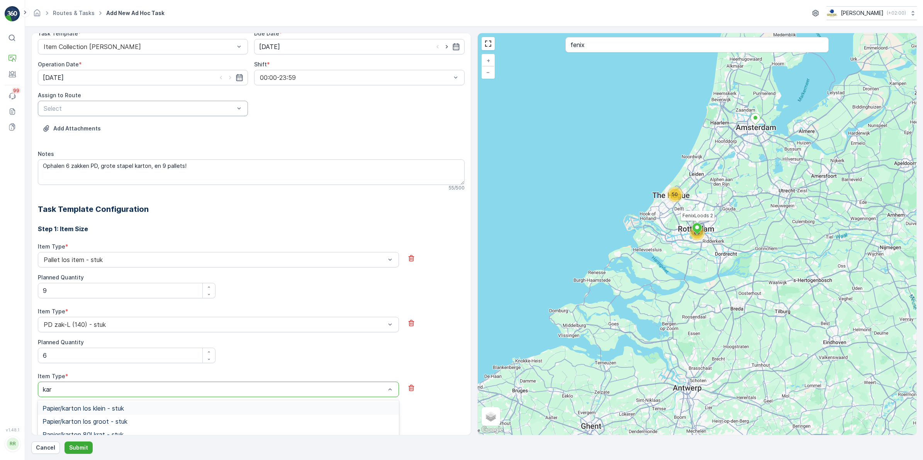
type input "kart"
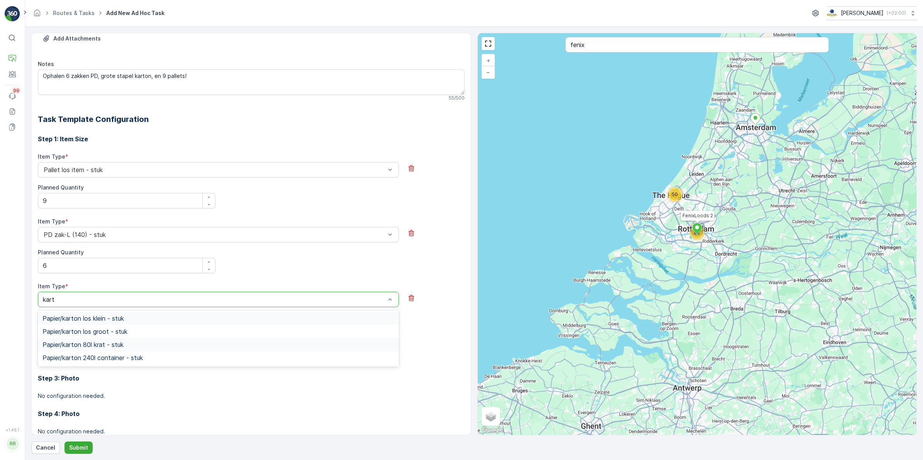
scroll to position [145, 0]
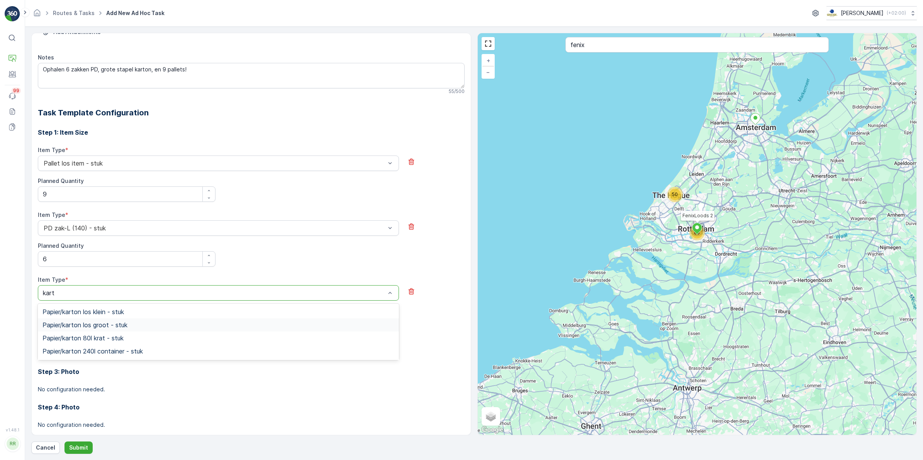
click at [122, 325] on span "Papier/karton los groot - stuk" at bounding box center [84, 325] width 85 height 7
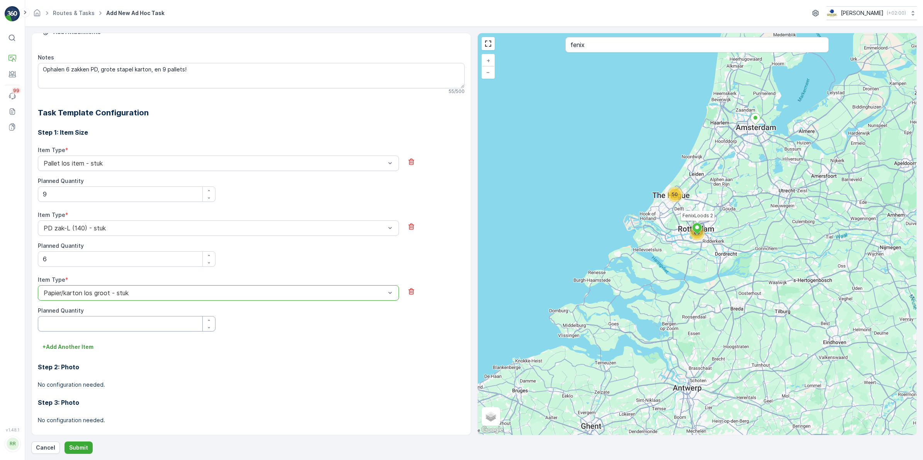
click at [119, 320] on Quantity "Planned Quantity" at bounding box center [127, 323] width 178 height 15
type Quantity "10"
click at [148, 360] on div "Step 2: Photo No configuration needed." at bounding box center [251, 371] width 427 height 36
click at [259, 322] on div "Item Type * Papier/karton los groot - stuk Planned Quantity 10" at bounding box center [251, 304] width 427 height 56
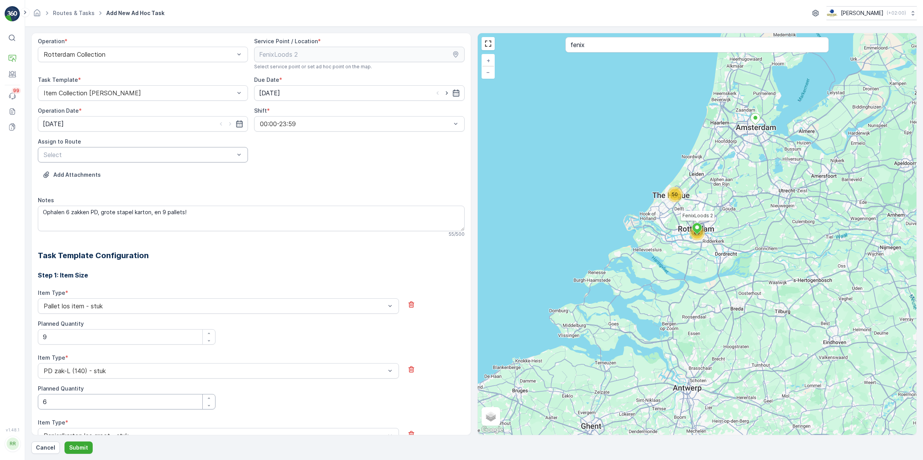
scroll to position [0, 0]
click at [84, 447] on p "Submit" at bounding box center [78, 448] width 19 height 8
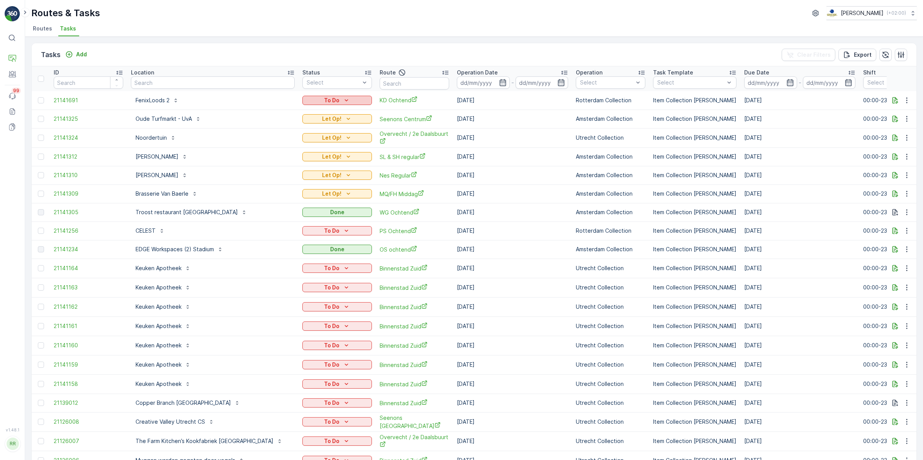
click at [310, 97] on div "To Do" at bounding box center [336, 101] width 63 height 8
click at [289, 110] on div "Let Op!" at bounding box center [286, 111] width 49 height 11
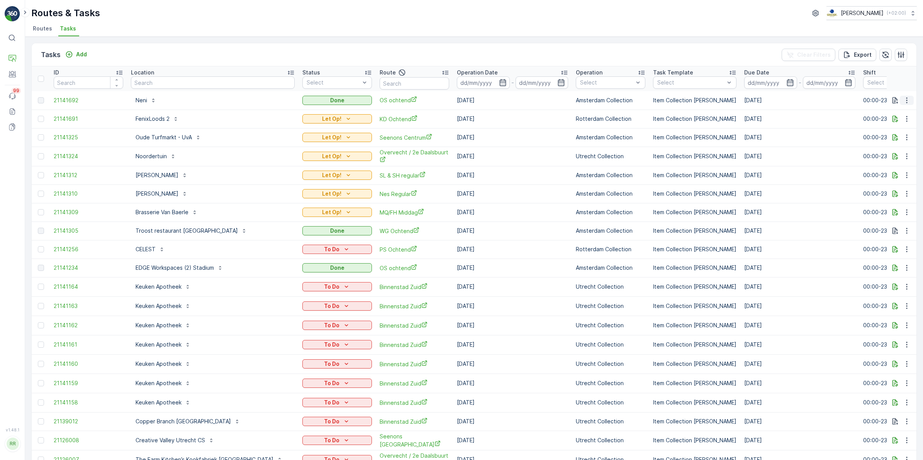
click at [906, 99] on icon "button" at bounding box center [907, 101] width 8 height 8
click at [907, 75] on th at bounding box center [902, 78] width 30 height 25
click at [906, 119] on icon "button" at bounding box center [907, 119] width 8 height 8
click at [898, 151] on span "Change Route" at bounding box center [886, 152] width 37 height 8
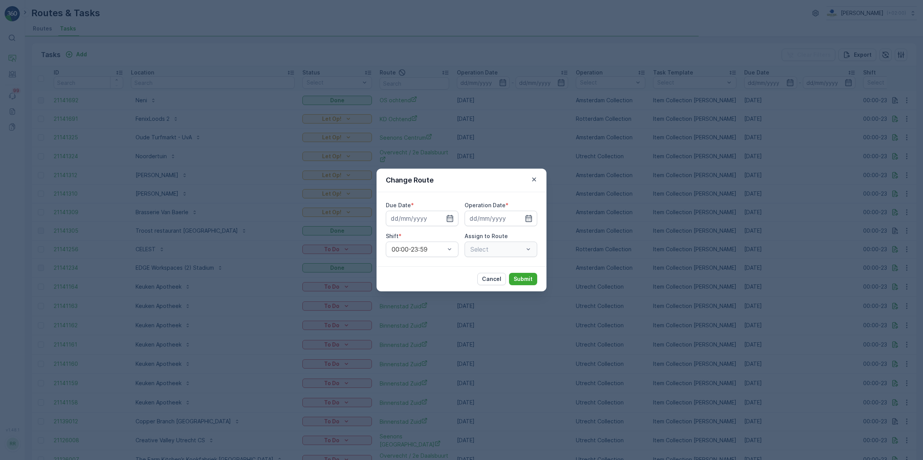
type input "[DATE]"
click at [533, 175] on button "button" at bounding box center [533, 179] width 9 height 9
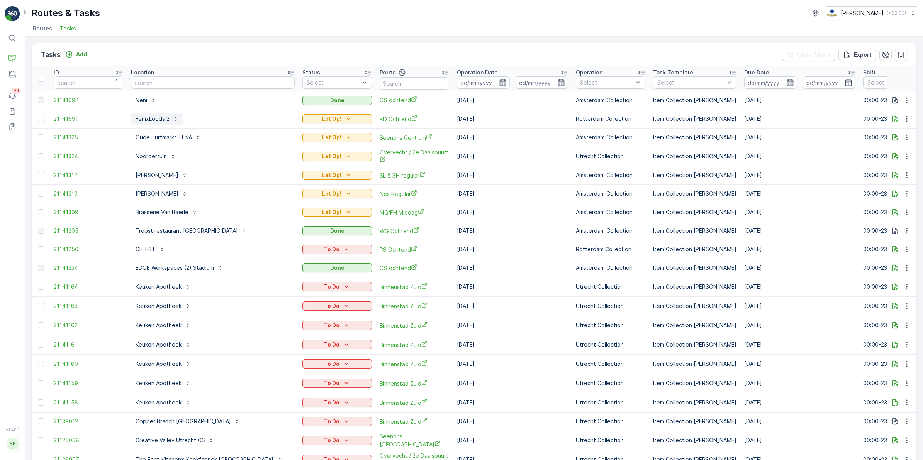
click at [152, 119] on p "FenixLoods 2" at bounding box center [153, 119] width 34 height 8
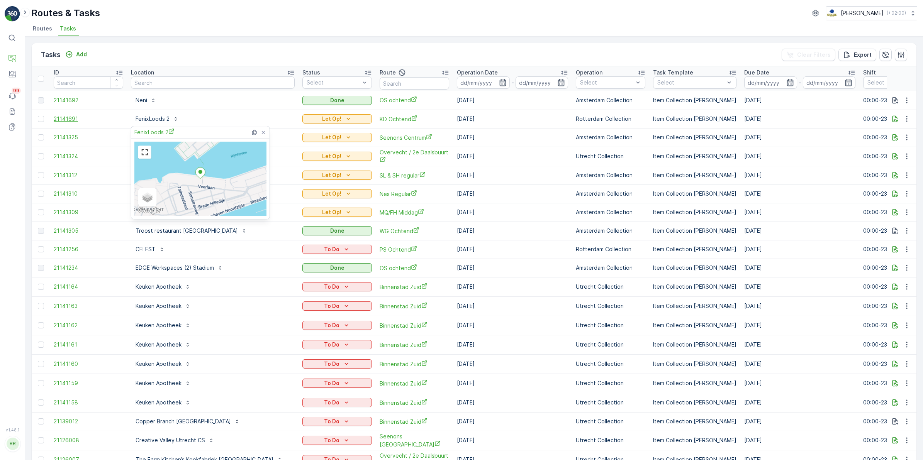
click at [65, 116] on span "21141691" at bounding box center [89, 119] width 70 height 8
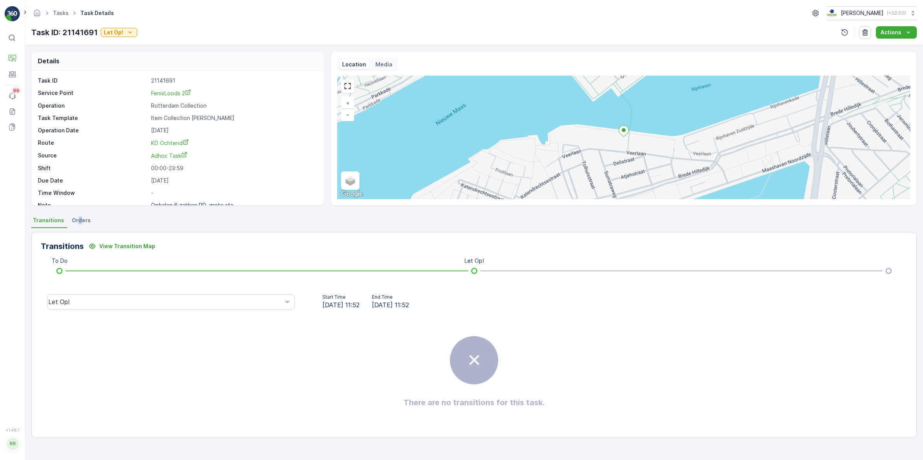
click at [78, 219] on span "Orders" at bounding box center [81, 221] width 19 height 8
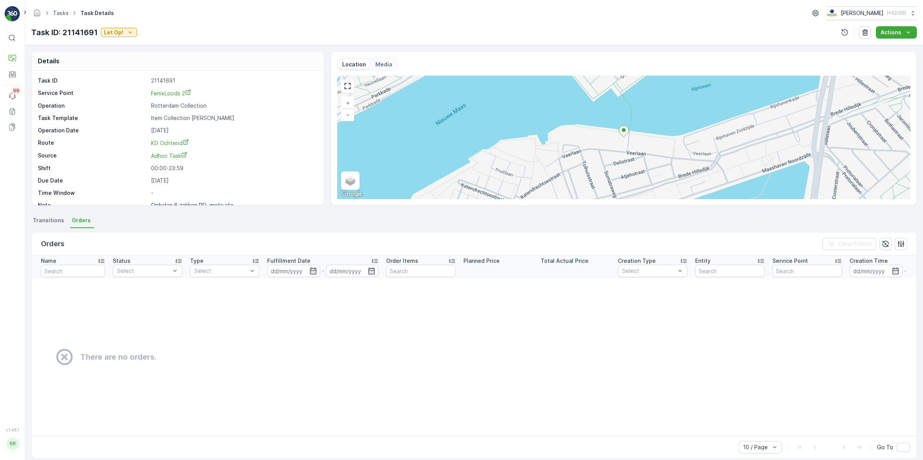
drag, startPoint x: 78, startPoint y: 219, endPoint x: 48, endPoint y: 221, distance: 29.4
click at [48, 221] on span "Transitions" at bounding box center [48, 221] width 31 height 8
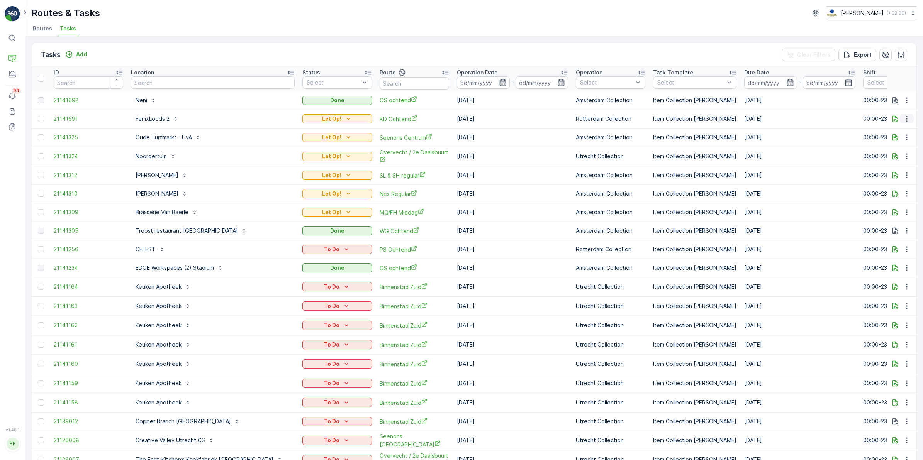
click at [903, 118] on icon "button" at bounding box center [907, 119] width 8 height 8
click at [892, 118] on icon "button" at bounding box center [895, 119] width 8 height 8
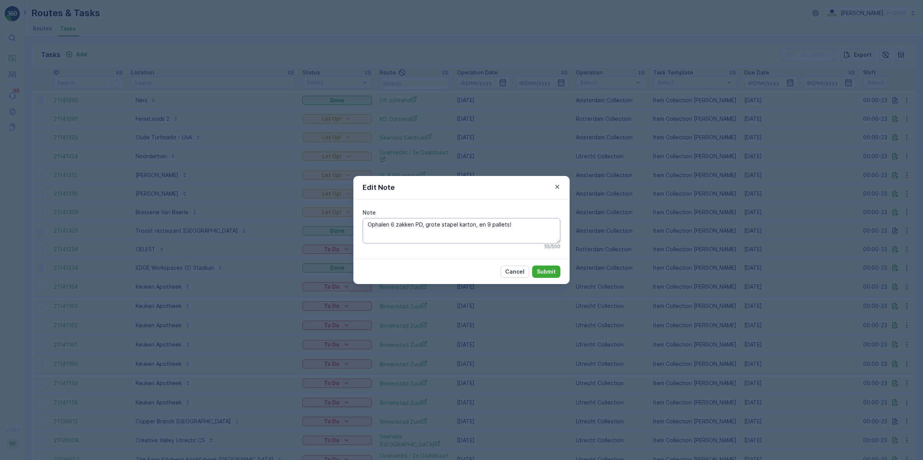
click at [530, 226] on textarea "Ophalen 6 zakken PD, grote stapel karton, en 9 pallets!" at bounding box center [462, 230] width 198 height 25
click at [526, 226] on textarea "Ophalen 6 zakken PD, grote stapel karton, en 9 pallets!" at bounding box center [462, 230] width 198 height 25
click at [368, 225] on textarea "Ophalen 6 zakken PD, grote stapel karton, en 9 pallets!" at bounding box center [462, 230] width 198 height 25
click at [368, 227] on textarea "Ophalen 6 zakken PD, grote stapel karton, en 9 pallets!" at bounding box center [462, 230] width 198 height 25
click at [368, 226] on textarea "+31616018465 Ophalen 6 zakken PD, grote stapel karton, en 9 pallets!" at bounding box center [462, 230] width 198 height 25
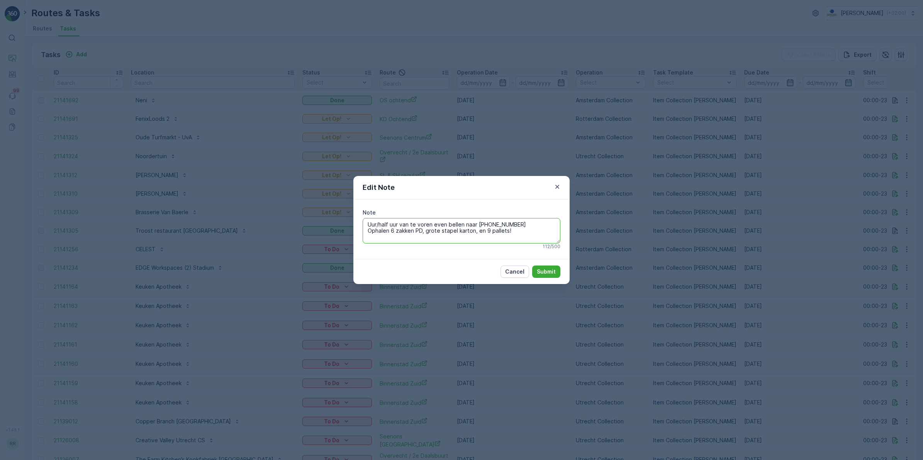
click at [535, 226] on textarea "Uur/half uur van te voren even bellen naar +31616018465 Ophalen 6 zakken PD, gr…" at bounding box center [462, 230] width 198 height 25
click at [367, 227] on textarea "Uur/half uur van te voren even bellen naar +31616018465. Dan komen ze helpen in…" at bounding box center [462, 230] width 198 height 25
paste textarea "Veerlaan 21"
drag, startPoint x: 412, startPoint y: 237, endPoint x: 423, endPoint y: 231, distance: 12.8
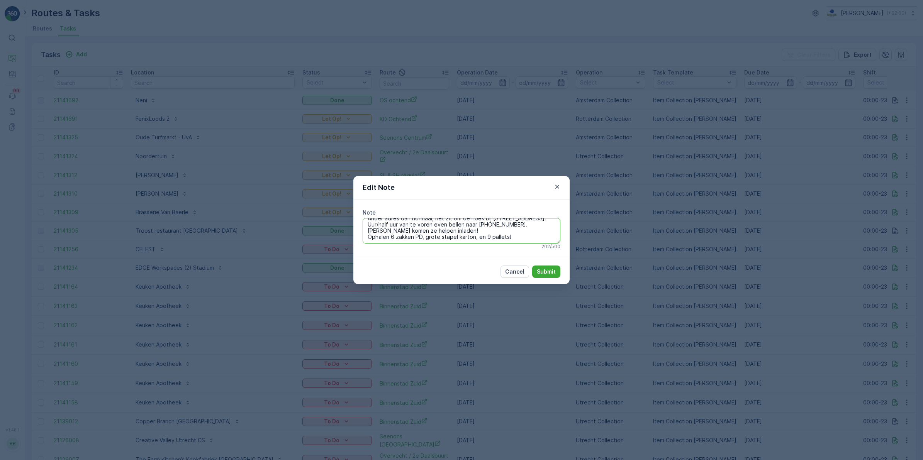
click at [423, 231] on textarea "Ander adres dan normaal, het zit om de hoek bij Veerlaan 21. Uur/half uur van t…" at bounding box center [462, 230] width 198 height 25
click at [536, 222] on textarea "Ander adres dan normaal, het zit om de hoek bij Veerlaan 21. Uur/half uur van t…" at bounding box center [462, 230] width 198 height 25
type textarea "Ander adres dan normaal, het zit om de hoek bij Veerlaan 21. Uur/half uur van t…"
click at [546, 274] on p "Submit" at bounding box center [546, 272] width 19 height 8
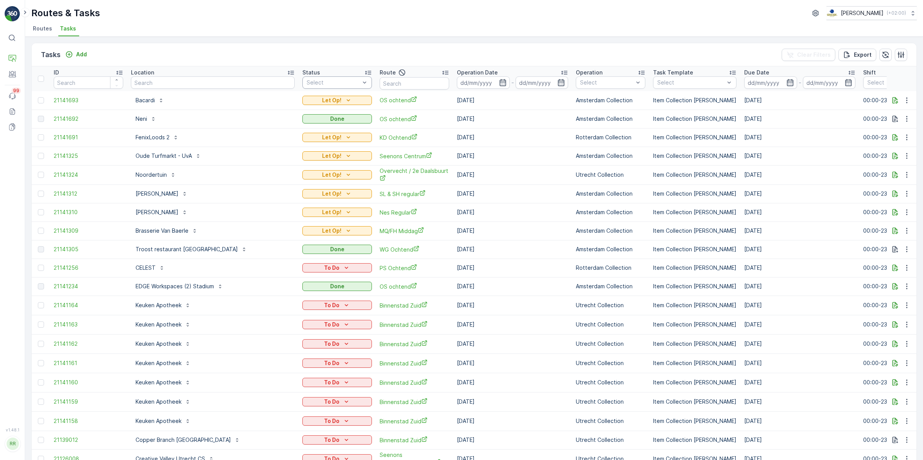
click at [306, 83] on div at bounding box center [333, 83] width 55 height 6
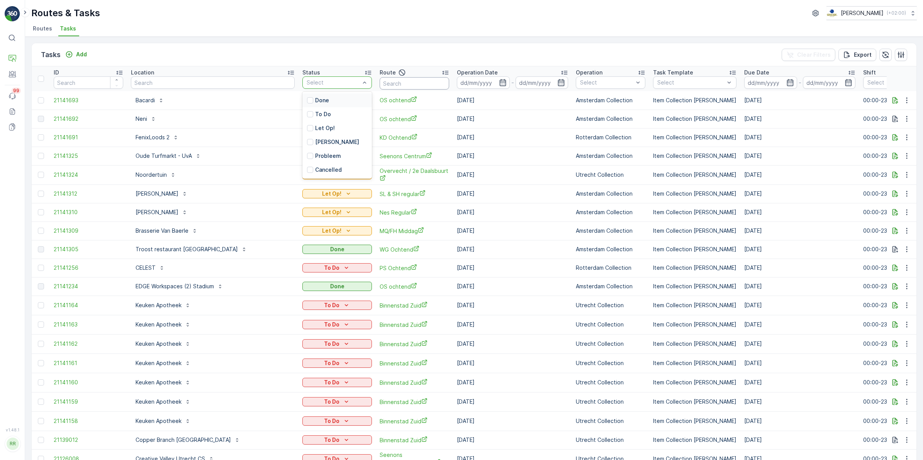
click at [380, 79] on input "text" at bounding box center [415, 83] width 70 height 12
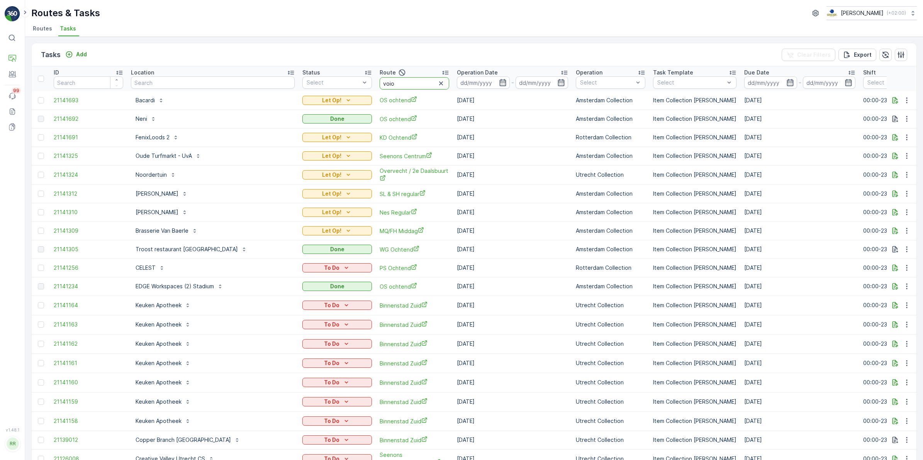
type input "voior"
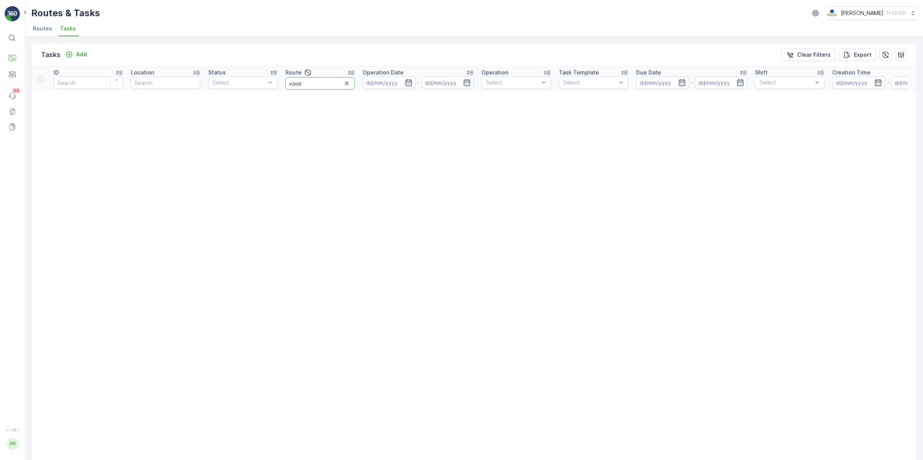
click at [327, 83] on input "voior" at bounding box center [320, 83] width 70 height 12
type input "voorst"
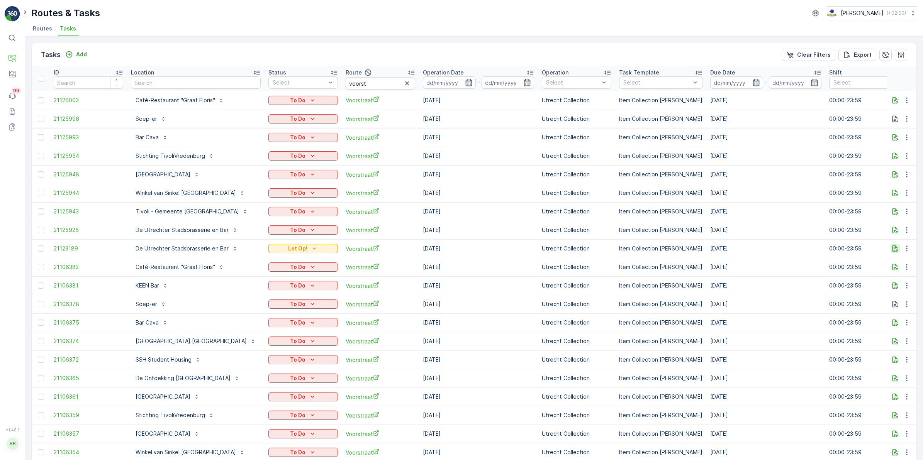
click at [892, 252] on icon "button" at bounding box center [895, 249] width 8 height 8
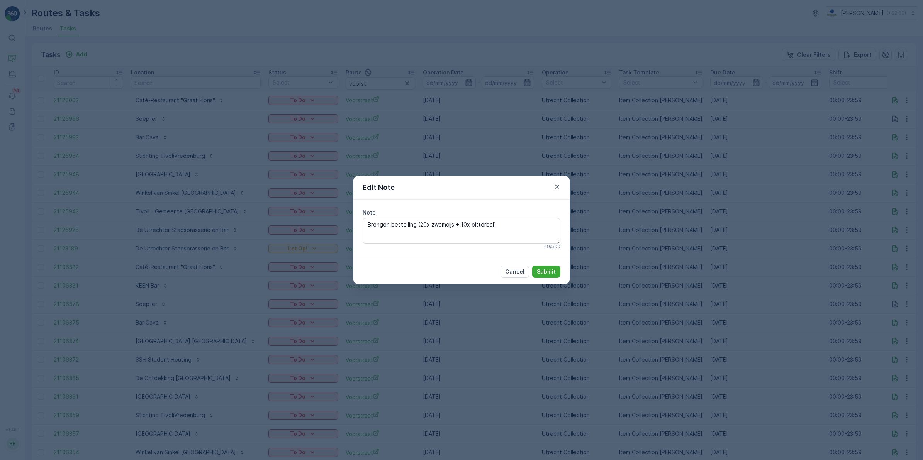
click at [639, 218] on div "Edit Note Note Brengen bestelling (20x zwamcijs + 10x bitterbal) 49 / 500 Cance…" at bounding box center [461, 230] width 923 height 460
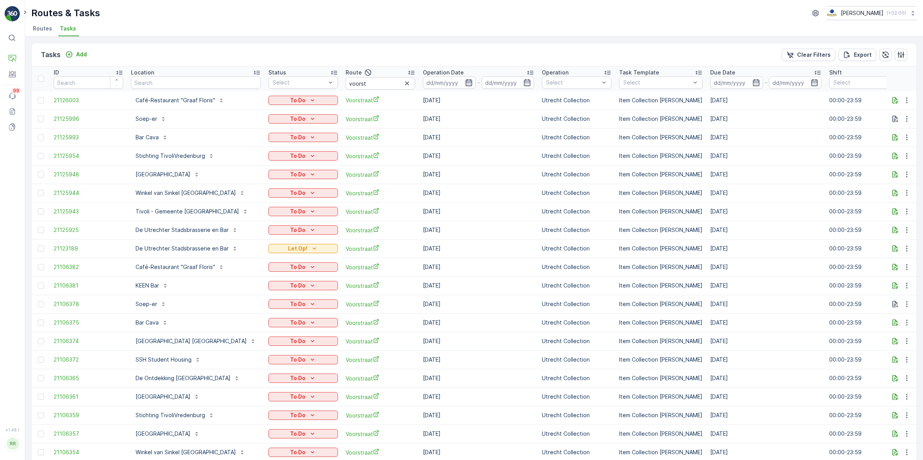
click at [465, 83] on icon "button" at bounding box center [469, 83] width 8 height 8
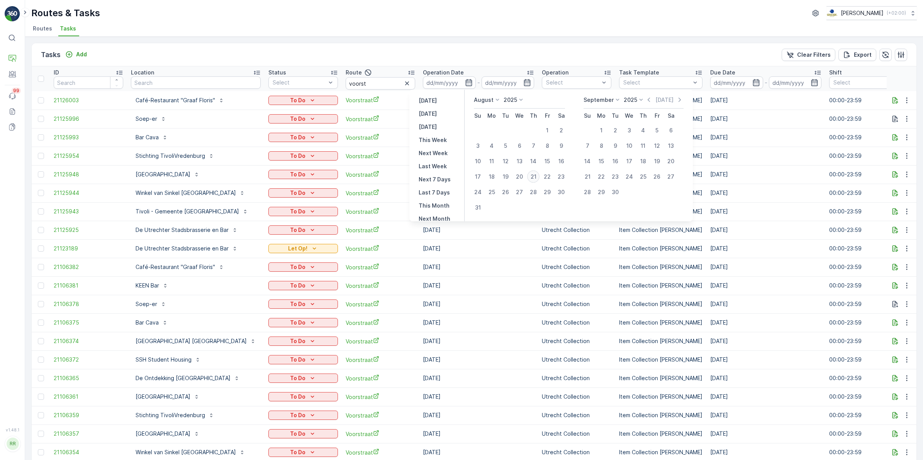
click at [531, 176] on div "21" at bounding box center [533, 177] width 12 height 12
type input "[DATE]"
click at [531, 176] on div "21" at bounding box center [533, 177] width 12 height 12
type input "[DATE]"
click at [531, 176] on div "21" at bounding box center [533, 177] width 12 height 12
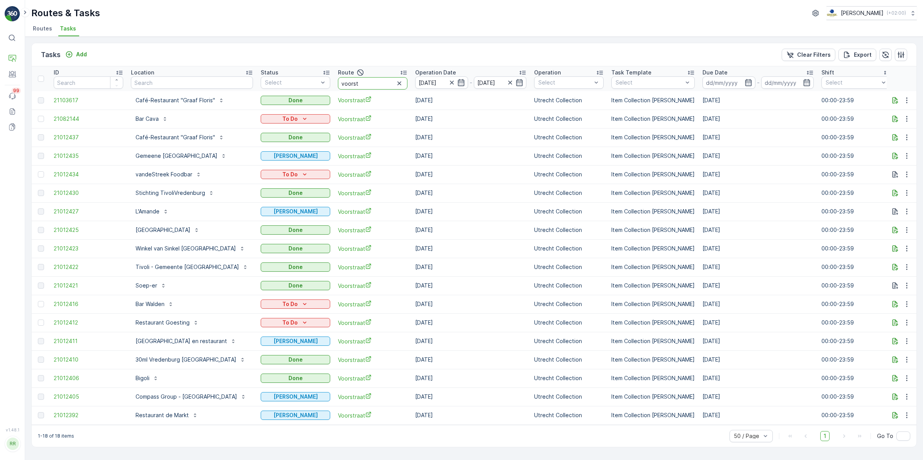
drag, startPoint x: 356, startPoint y: 81, endPoint x: 344, endPoint y: 81, distance: 12.0
click at [344, 81] on tr "ID Location Status Select Route voorst Operation Date 21.08.2025 - 21.08.2025 O…" at bounding box center [654, 78] width 1244 height 25
type input "binnen"
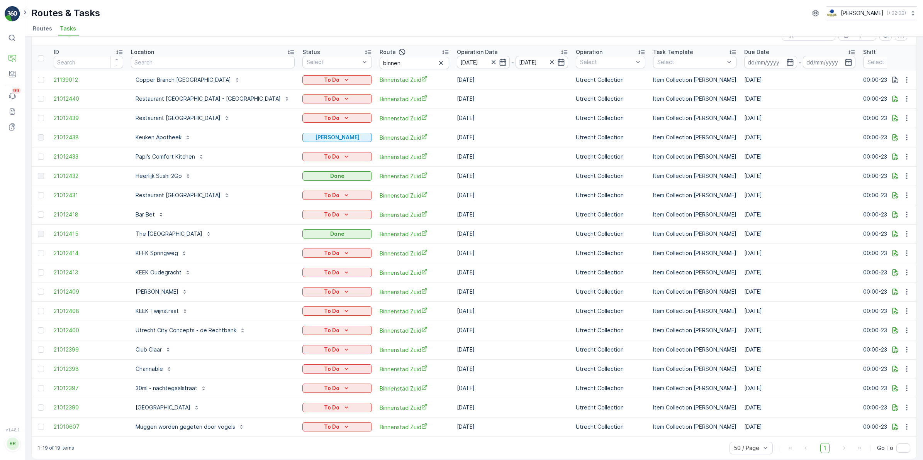
scroll to position [31, 0]
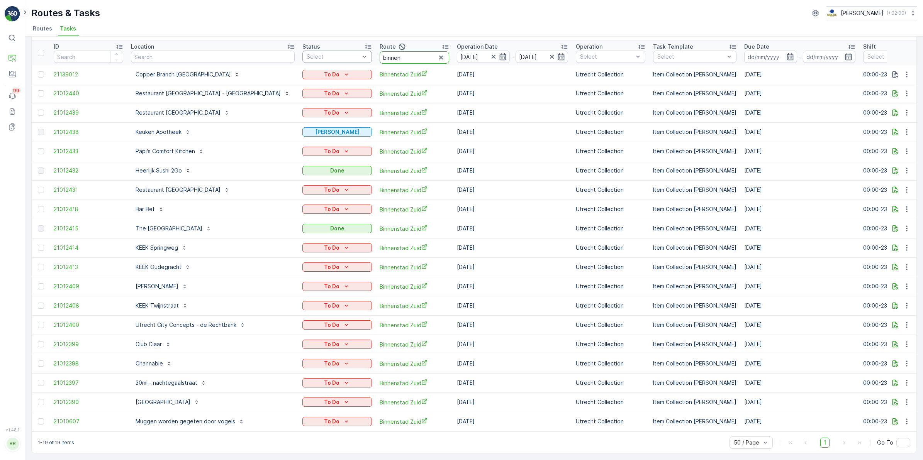
drag, startPoint x: 373, startPoint y: 51, endPoint x: 301, endPoint y: 55, distance: 72.3
click at [301, 55] on tr "ID Location Status Select Route binnen Operation Date 21.08.2025 - 21.08.2025 O…" at bounding box center [675, 53] width 1286 height 25
type input "klr"
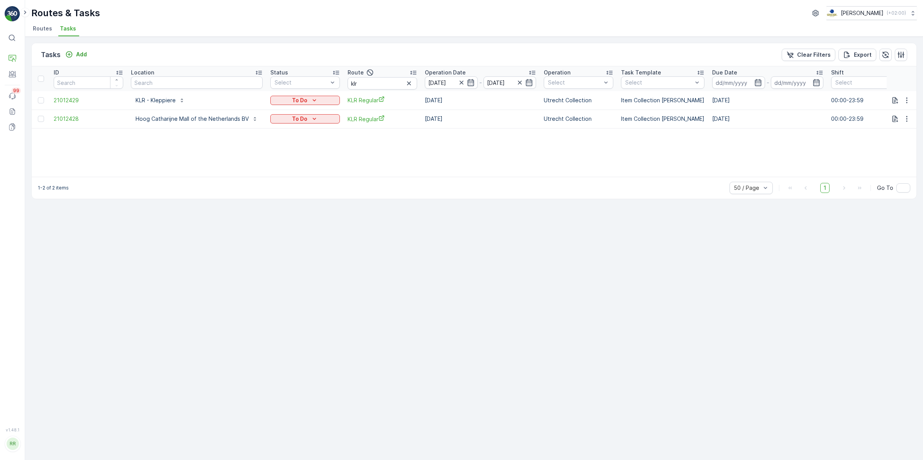
click at [325, 105] on div "To Do" at bounding box center [305, 100] width 70 height 11
click at [325, 104] on button "To Do" at bounding box center [305, 100] width 70 height 9
click at [280, 219] on div "Tasks Add Clear Filters Export ID Location Status Select Route klr Operation Da…" at bounding box center [474, 249] width 898 height 424
click at [312, 103] on icon "To Do" at bounding box center [314, 101] width 8 height 8
click at [287, 110] on div "Done" at bounding box center [294, 111] width 49 height 11
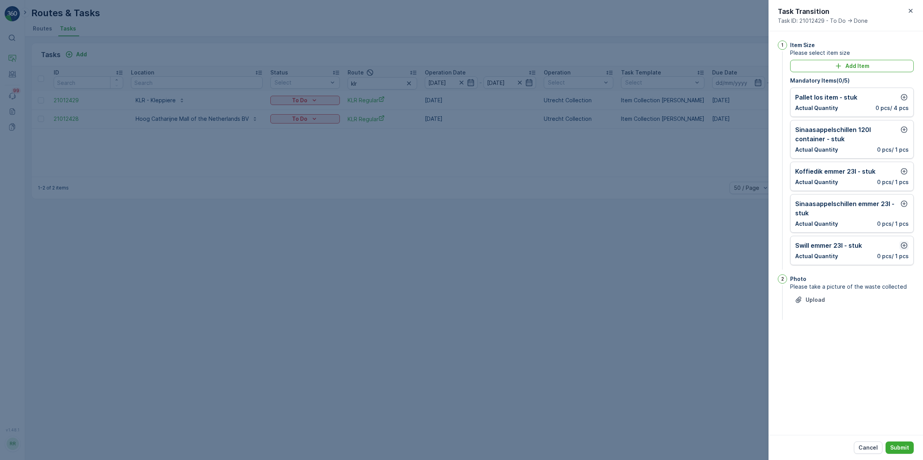
click at [905, 248] on icon "button" at bounding box center [904, 246] width 8 height 8
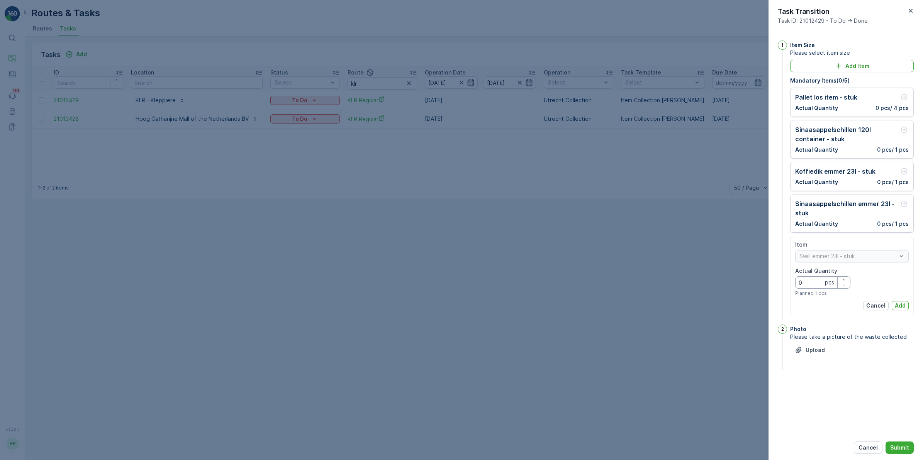
click at [811, 282] on Quantity "0" at bounding box center [822, 282] width 55 height 12
type Quantity "18"
click at [898, 304] on p "Add" at bounding box center [900, 306] width 11 height 8
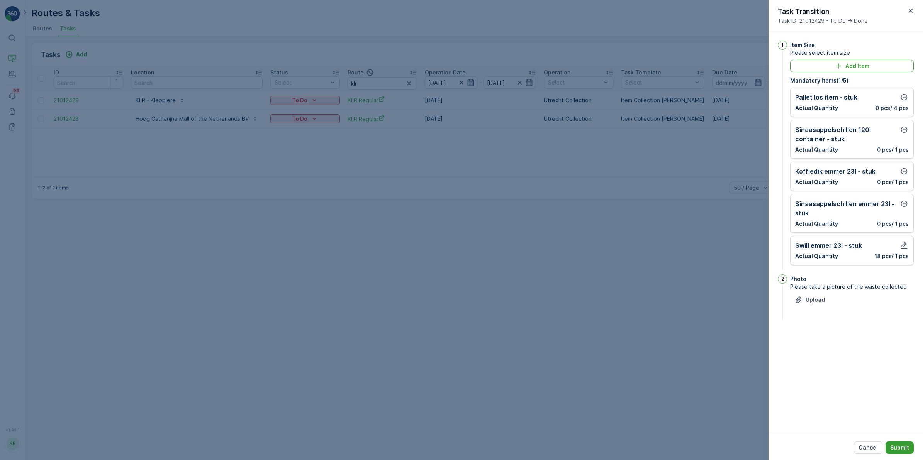
click at [906, 450] on p "Submit" at bounding box center [899, 448] width 19 height 8
click at [906, 96] on icon "button" at bounding box center [904, 97] width 7 height 7
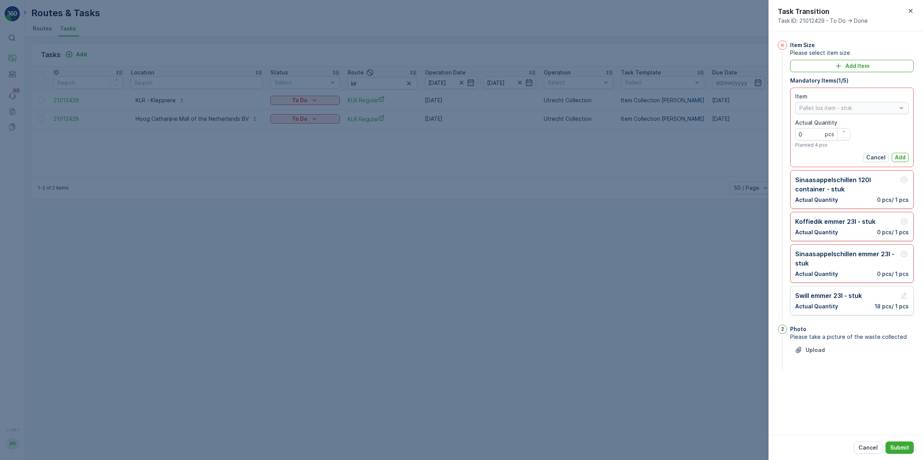
click at [901, 158] on p "Add" at bounding box center [900, 158] width 11 height 8
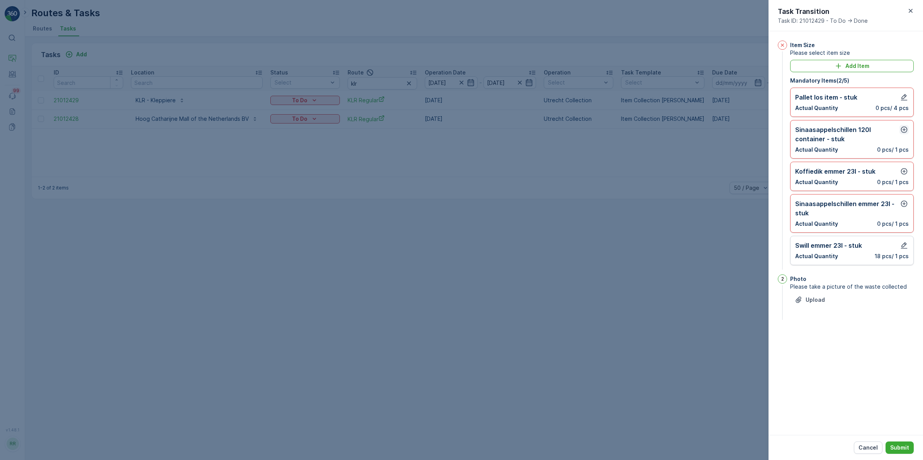
click at [904, 132] on icon "button" at bounding box center [904, 130] width 8 height 8
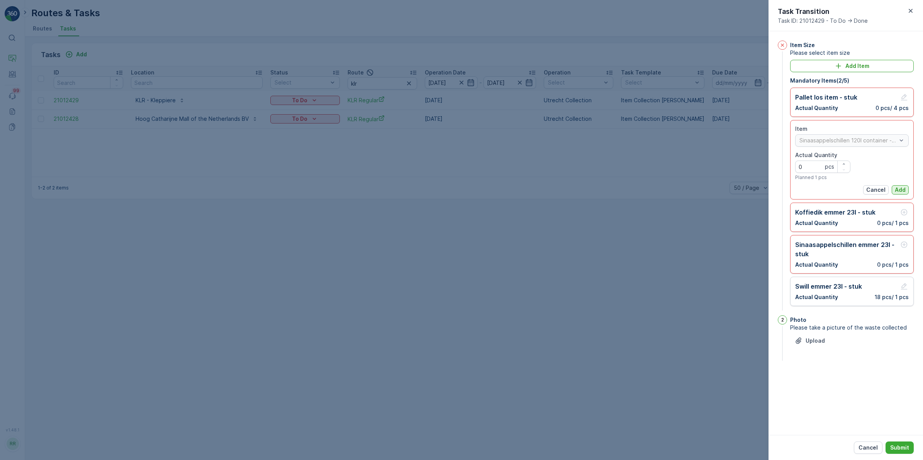
click at [898, 187] on p "Add" at bounding box center [900, 190] width 11 height 8
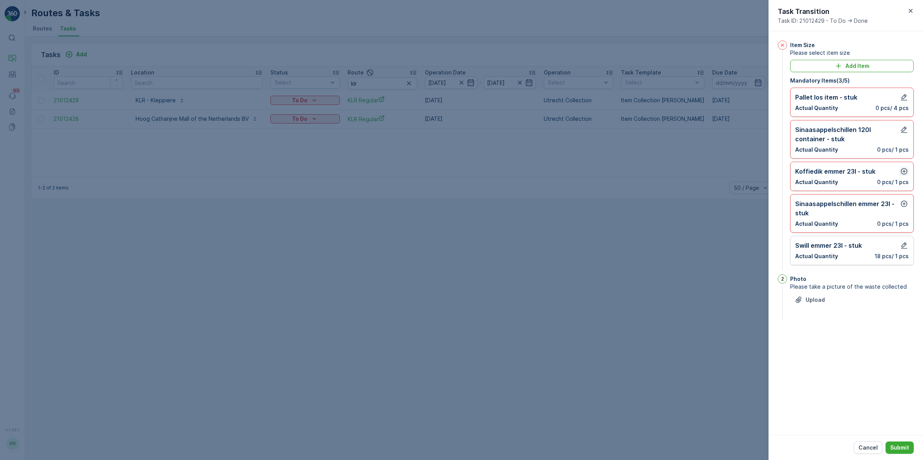
click at [904, 172] on icon "button" at bounding box center [904, 171] width 7 height 7
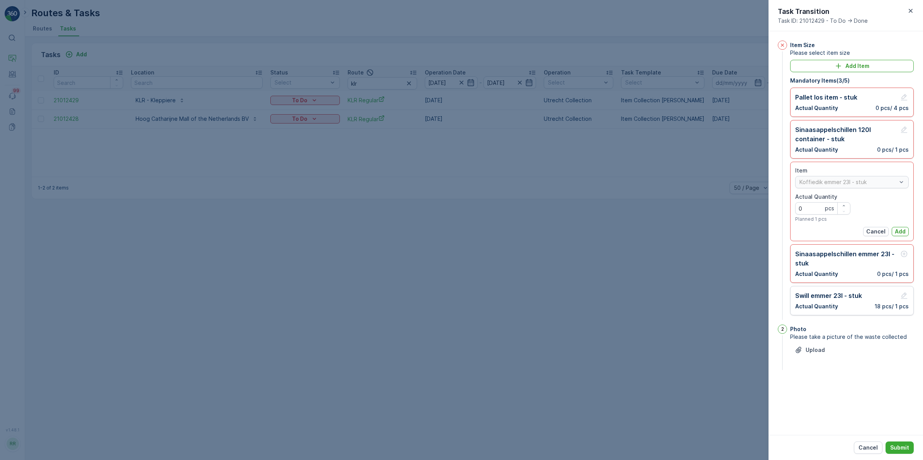
click at [897, 227] on div "Item Koffiedik emmer 23l - stuk Actual Quantity 0 pcs Planned 1 pcs Cancel Add" at bounding box center [852, 202] width 114 height 70
click at [899, 229] on p "Add" at bounding box center [900, 232] width 11 height 8
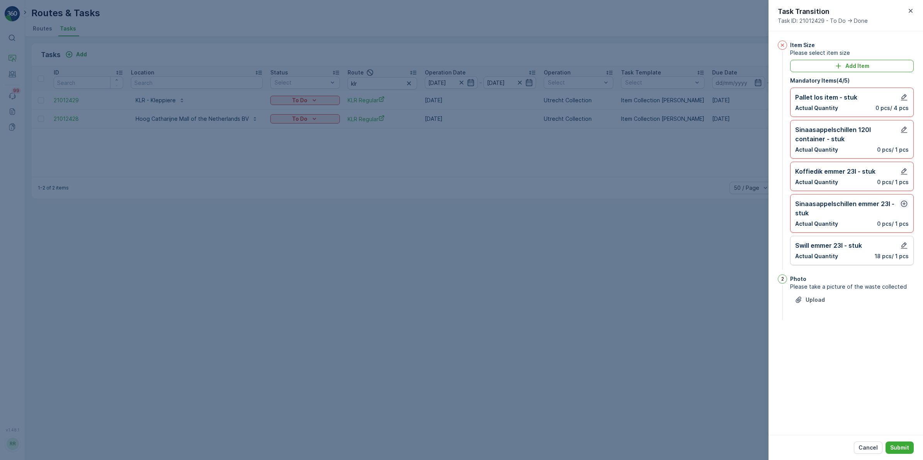
click at [904, 203] on icon "button" at bounding box center [904, 204] width 8 height 8
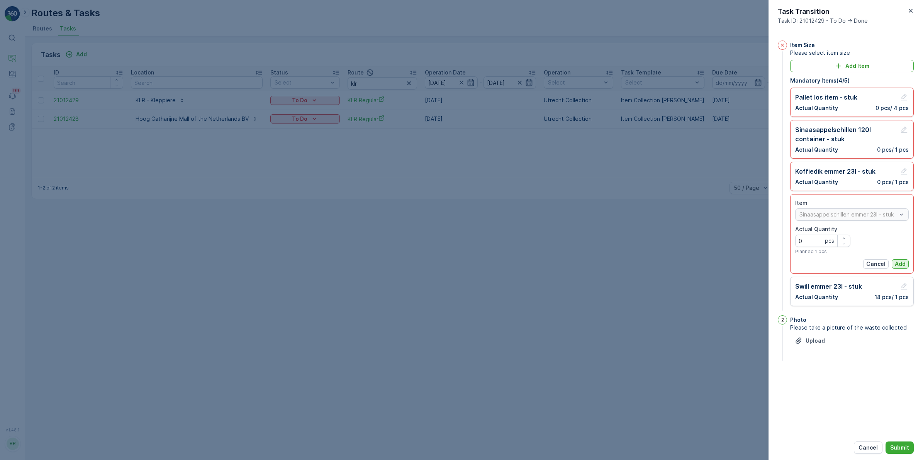
click at [899, 264] on p "Add" at bounding box center [900, 264] width 11 height 8
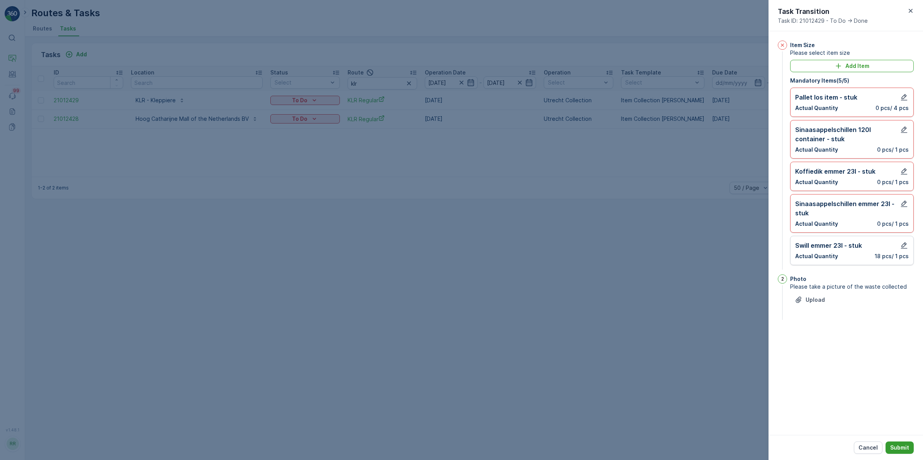
click at [901, 445] on p "Submit" at bounding box center [899, 448] width 19 height 8
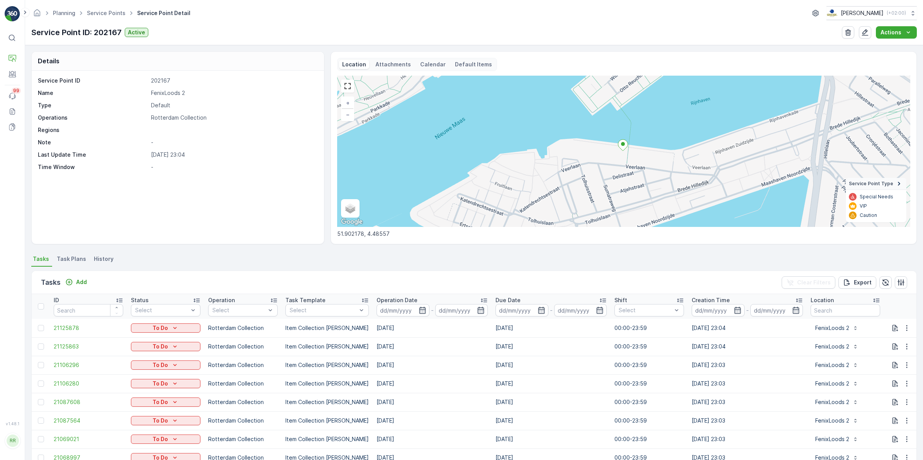
click at [383, 62] on p "Attachments" at bounding box center [393, 65] width 36 height 8
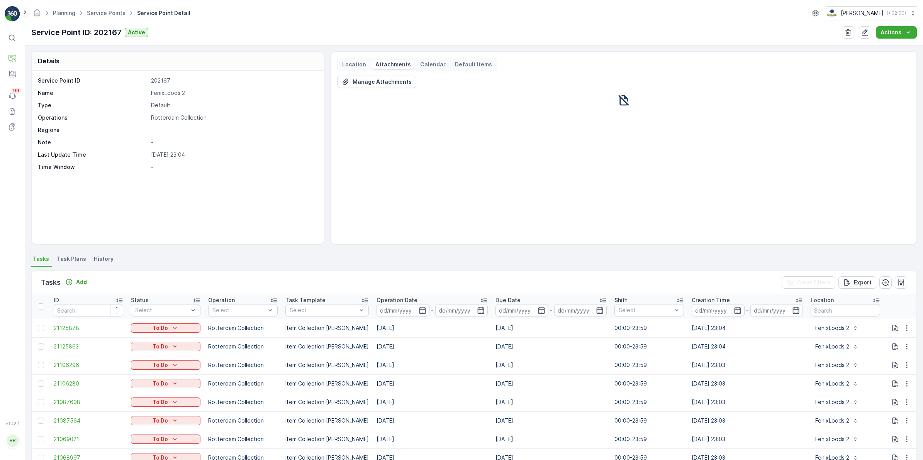
click at [433, 60] on div "Calendar" at bounding box center [433, 64] width 32 height 9
click at [461, 64] on p "Default Items" at bounding box center [473, 65] width 37 height 8
click at [356, 65] on p "Location" at bounding box center [354, 65] width 24 height 8
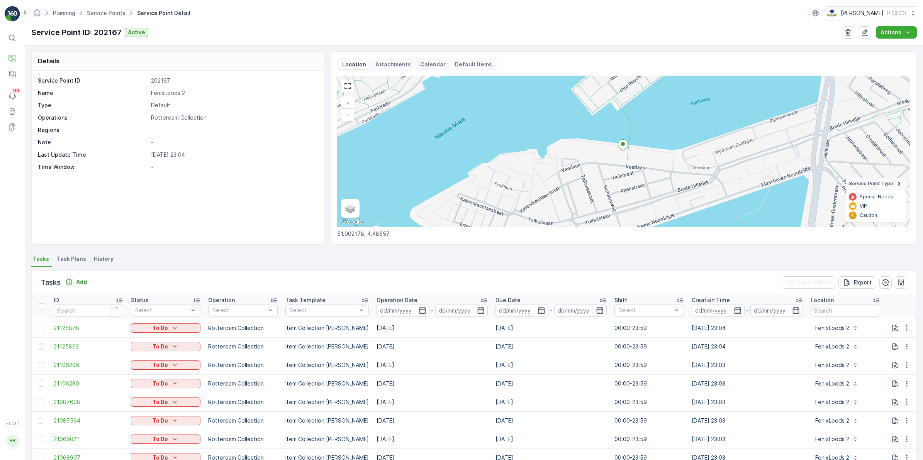
click at [72, 261] on span "Task Plans" at bounding box center [71, 259] width 29 height 8
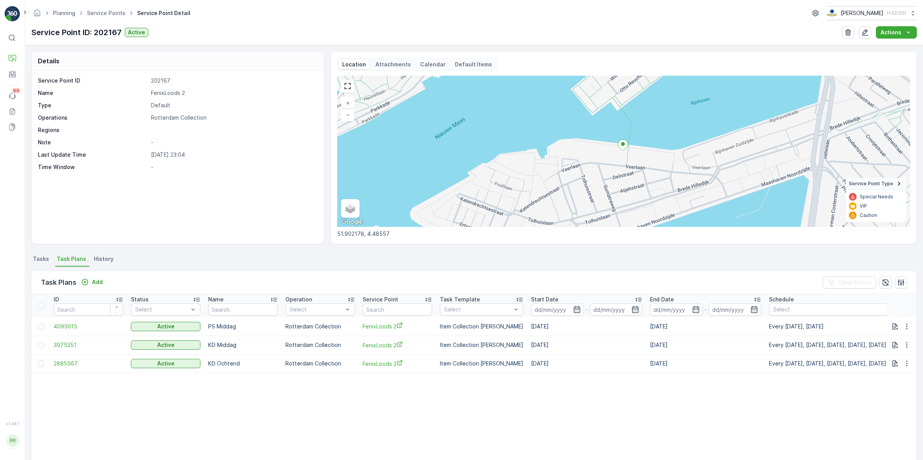
click at [103, 261] on span "History" at bounding box center [104, 259] width 20 height 8
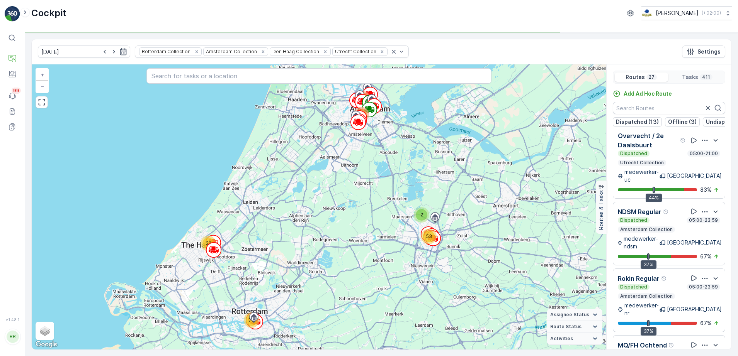
scroll to position [1293, 0]
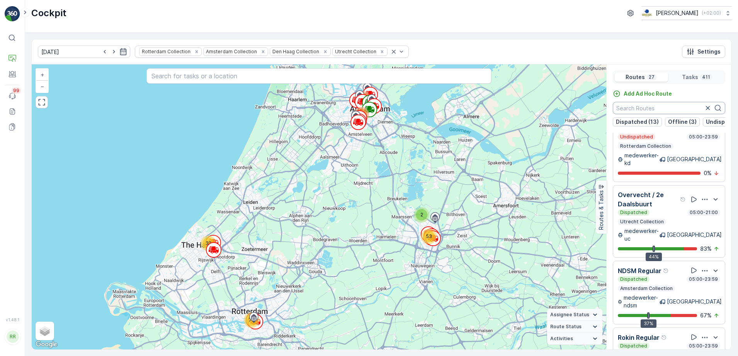
click at [651, 109] on input "text" at bounding box center [668, 108] width 112 height 12
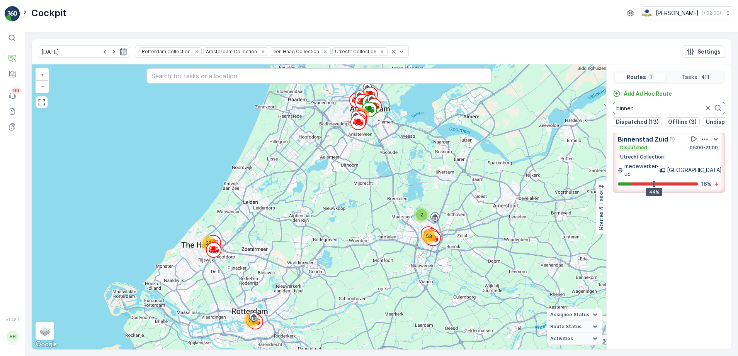
scroll to position [3, 0]
drag, startPoint x: 647, startPoint y: 110, endPoint x: 611, endPoint y: 115, distance: 35.8
click at [611, 115] on div "Add Ad Hoc Route binnen Dispatched (13) Offline (3) Undispatched (10) Finished …" at bounding box center [668, 108] width 125 height 37
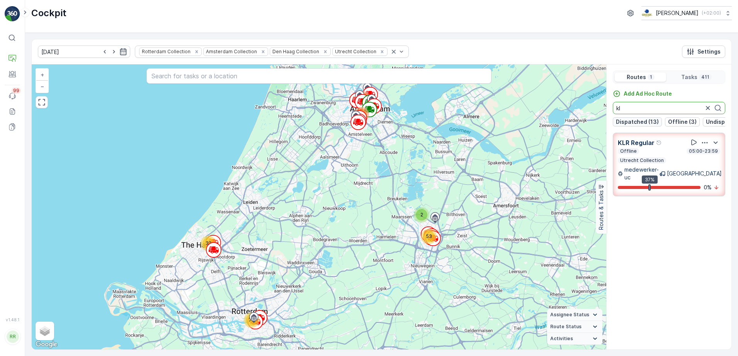
scroll to position [0, 0]
drag, startPoint x: 657, startPoint y: 106, endPoint x: 591, endPoint y: 117, distance: 67.3
click at [591, 117] on div "2 32 53 107 70 148 + − Satellite Roadmap Terrain Hybrid Leaflet Keyboard shortc…" at bounding box center [381, 206] width 699 height 285
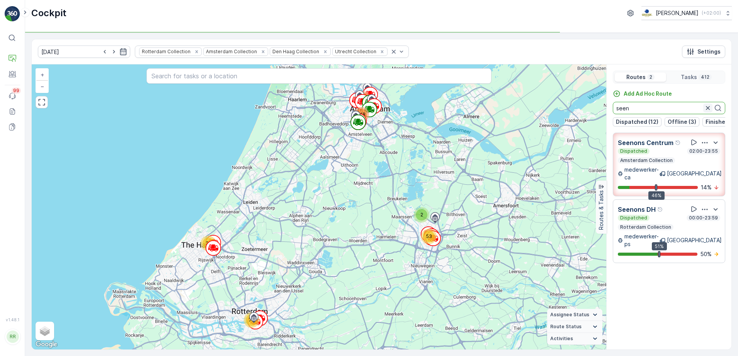
type input "seen"
click at [706, 106] on icon "button" at bounding box center [708, 108] width 4 height 4
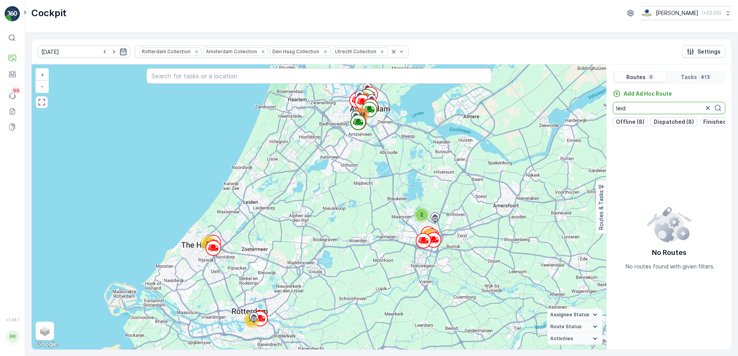
drag, startPoint x: 634, startPoint y: 110, endPoint x: 604, endPoint y: 109, distance: 30.5
click at [604, 109] on div "2 32 53 70 148 108 + − Satellite Roadmap Terrain Hybrid Leaflet Keyboard shortc…" at bounding box center [381, 206] width 699 height 285
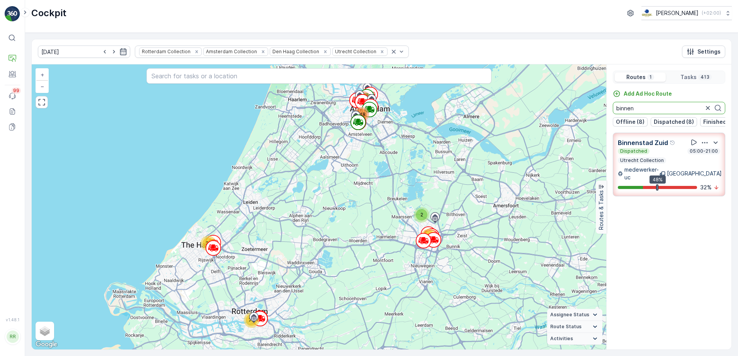
drag, startPoint x: 637, startPoint y: 109, endPoint x: 594, endPoint y: 114, distance: 42.8
click at [594, 114] on div "2 32 53 70 148 108 + − Satellite Roadmap Terrain Hybrid Leaflet Keyboard shortc…" at bounding box center [381, 206] width 699 height 285
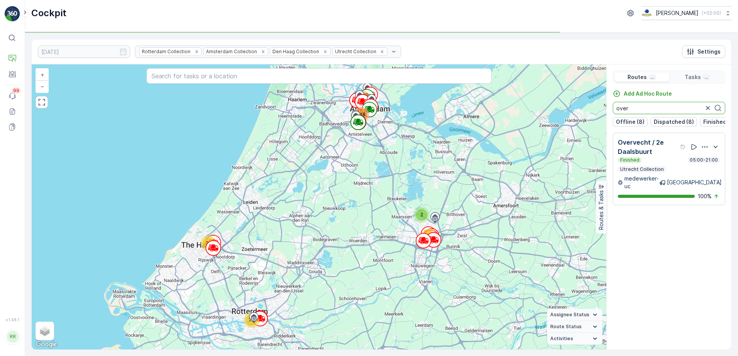
click at [608, 112] on div "Add Ad Hoc Route over Offline (8) Dispatched (8) Finished (4) Undispatched (7)" at bounding box center [668, 108] width 125 height 37
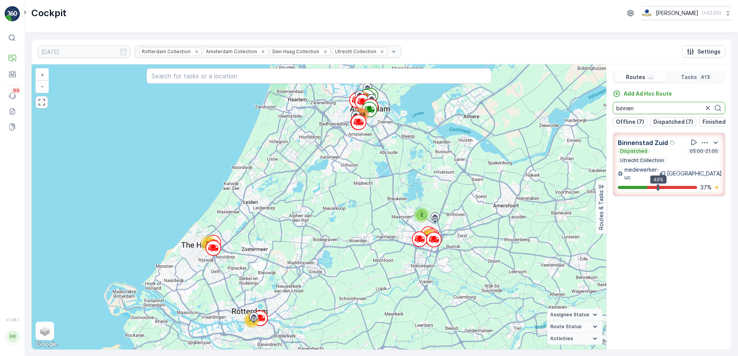
click at [600, 106] on div "2 32 53 70 148 108 + − Satellite Roadmap Terrain Hybrid Leaflet Keyboard shortc…" at bounding box center [381, 206] width 699 height 285
click at [640, 105] on input "binnen" at bounding box center [668, 108] width 112 height 12
click at [658, 154] on div "Dispatched 05:00-21:00" at bounding box center [668, 151] width 102 height 6
click at [658, 158] on div "Binnenstad Zuid Dispatched 05:00-21:00 Utrecht Collection medewerker-[GEOGRAPHI…" at bounding box center [668, 165] width 112 height 64
drag, startPoint x: 658, startPoint y: 158, endPoint x: 652, endPoint y: 152, distance: 8.8
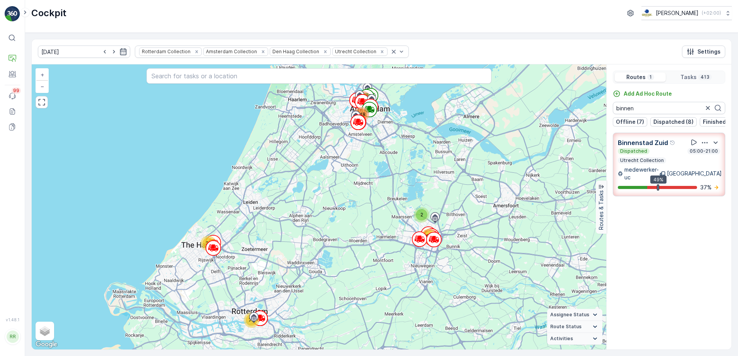
click at [652, 148] on p "Binnenstad Zuid" at bounding box center [642, 142] width 50 height 9
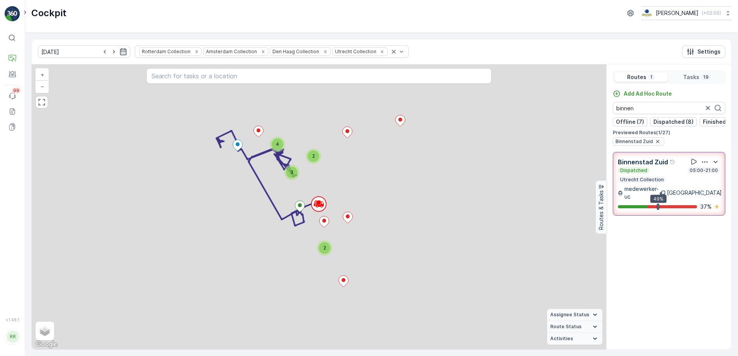
drag, startPoint x: 652, startPoint y: 152, endPoint x: 647, endPoint y: 146, distance: 8.0
click at [647, 145] on span "Binnenstad Zuid" at bounding box center [633, 142] width 37 height 6
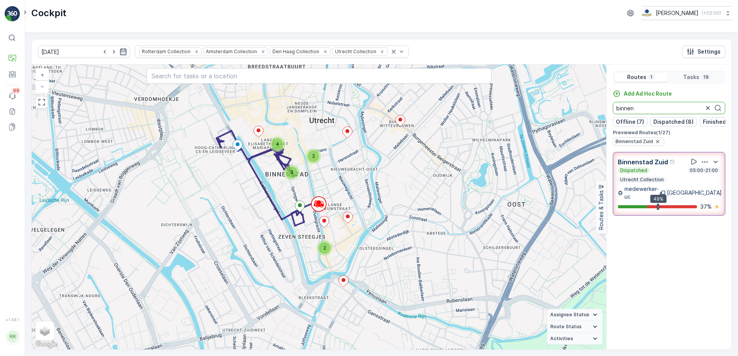
drag, startPoint x: 644, startPoint y: 111, endPoint x: 601, endPoint y: 117, distance: 43.3
click at [601, 117] on div "2 2 3 4 + − Satellite Roadmap Terrain Hybrid Leaflet Keyboard shortcuts Map Dat…" at bounding box center [381, 206] width 699 height 285
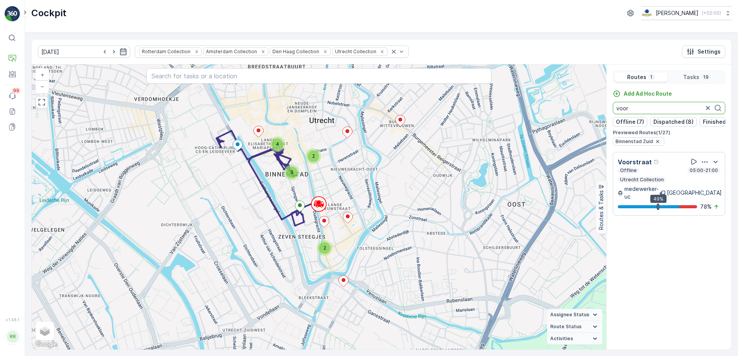
type input "voor"
click at [660, 178] on div "Offline 05:00-21:00 Utrecht Collection" at bounding box center [668, 175] width 102 height 15
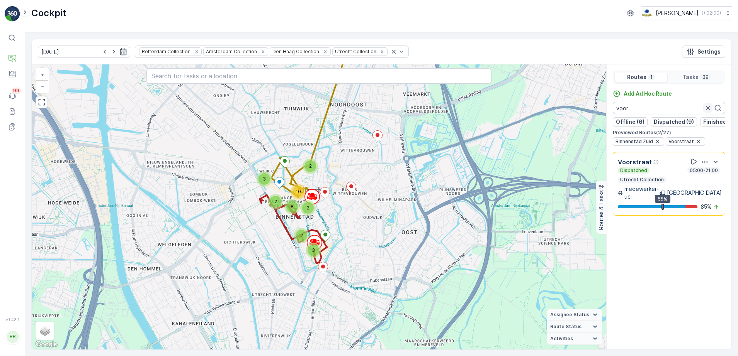
click at [709, 108] on icon "button" at bounding box center [708, 108] width 8 height 8
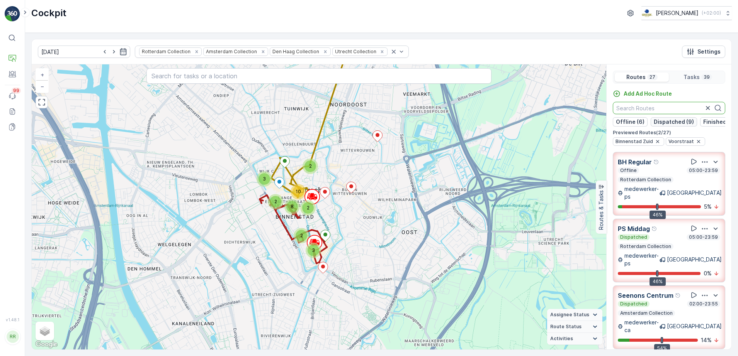
click at [680, 124] on p "Dispatched (9)" at bounding box center [673, 122] width 40 height 8
click at [720, 286] on div "SG Regular Dispatched 05:00-19:00 Amsterdam Collection medewerker-os Amsterdam …" at bounding box center [668, 318] width 112 height 64
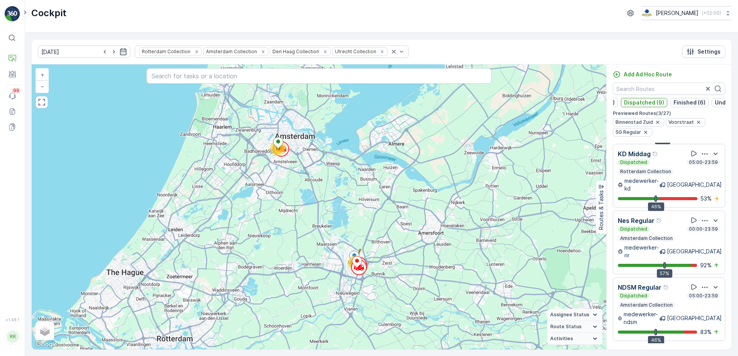
scroll to position [0, 66]
click at [707, 99] on p "Undispatched (6)" at bounding box center [701, 103] width 47 height 8
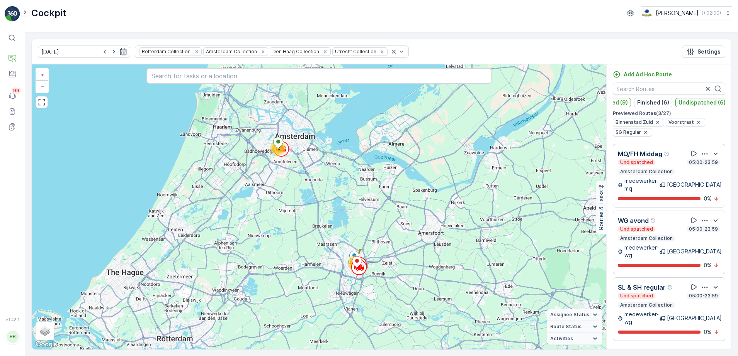
scroll to position [687, 0]
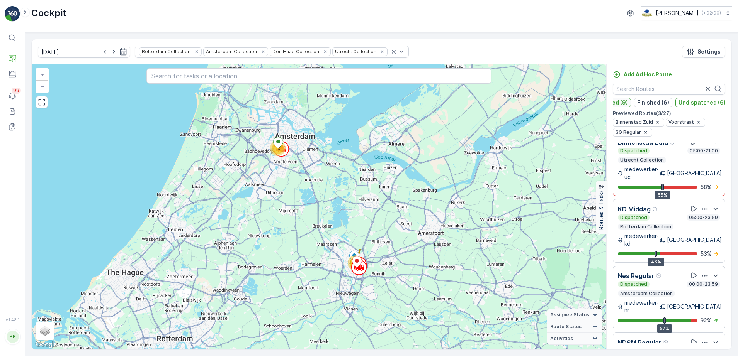
click at [619, 100] on p "Dispatched (9)" at bounding box center [607, 103] width 40 height 8
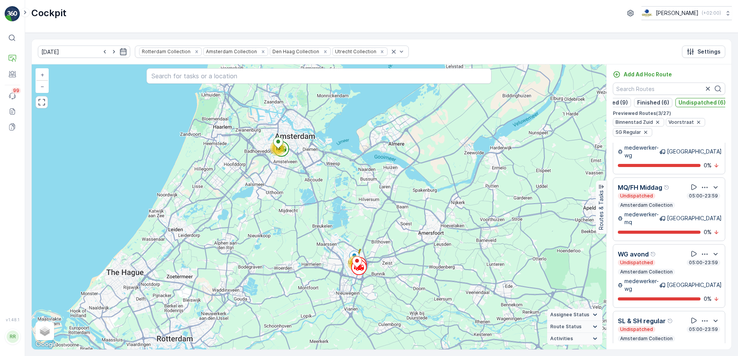
scroll to position [48, 0]
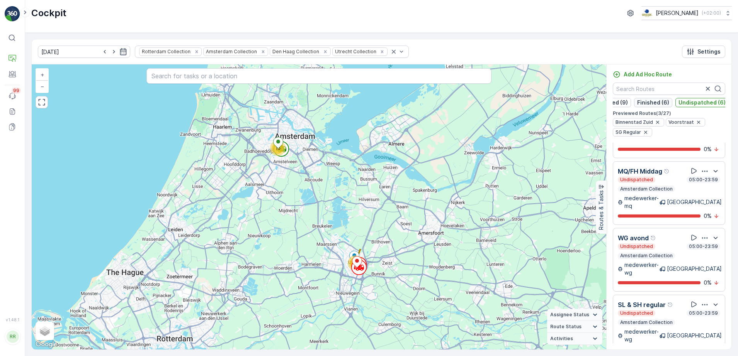
click at [649, 104] on p "Finished (6)" at bounding box center [653, 103] width 32 height 8
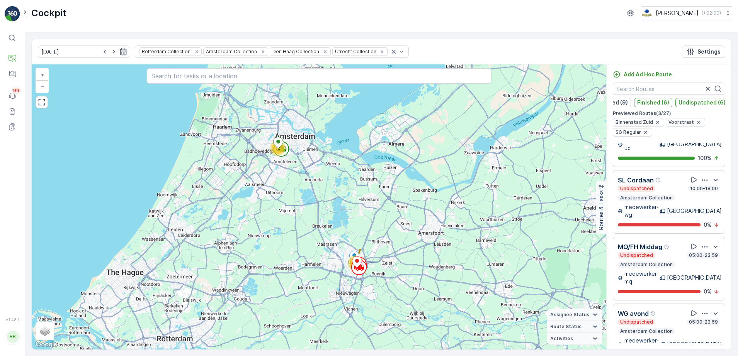
scroll to position [116, 0]
click at [696, 100] on p "Undispatched (6)" at bounding box center [701, 103] width 47 height 8
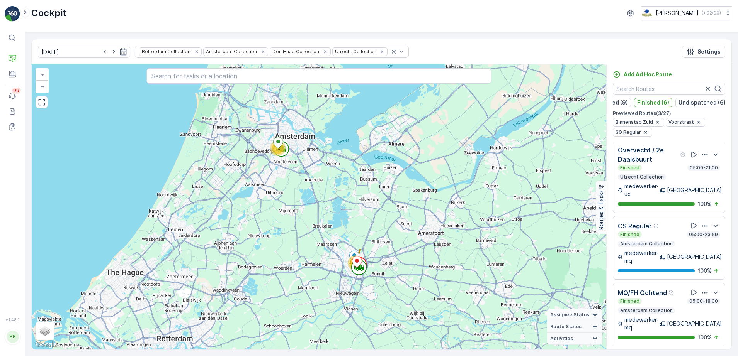
scroll to position [0, 0]
